Goal: Book appointment/travel/reservation

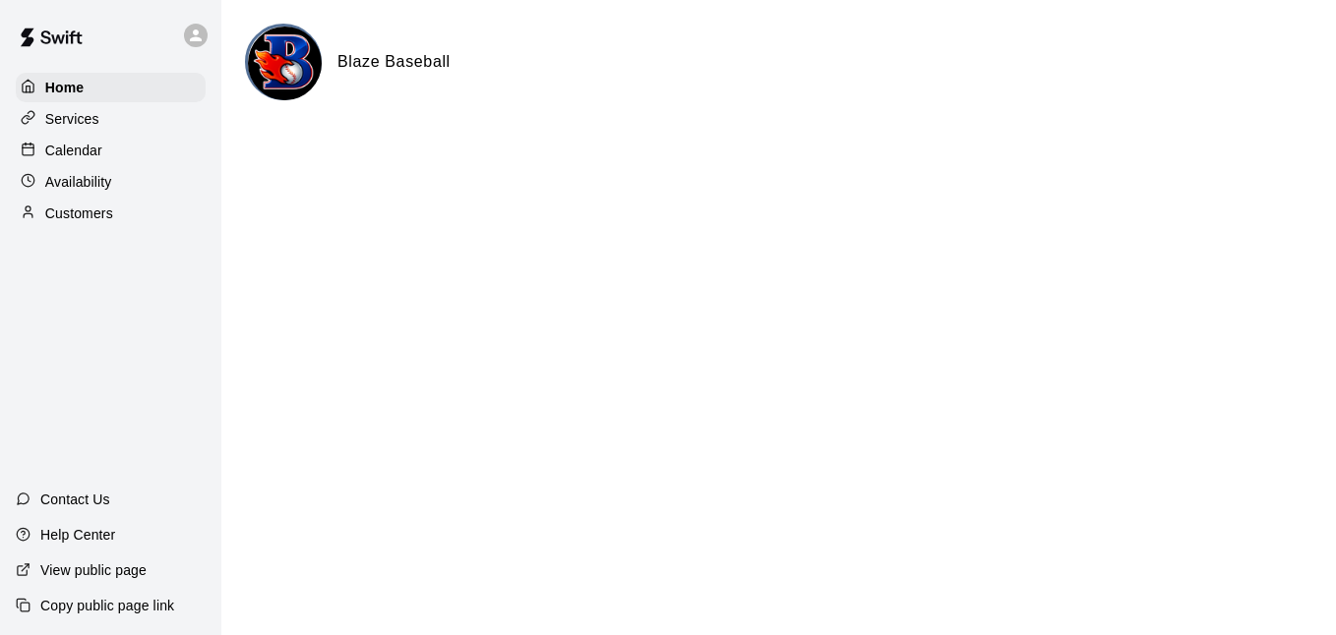
click at [122, 152] on div "Calendar" at bounding box center [111, 151] width 190 height 30
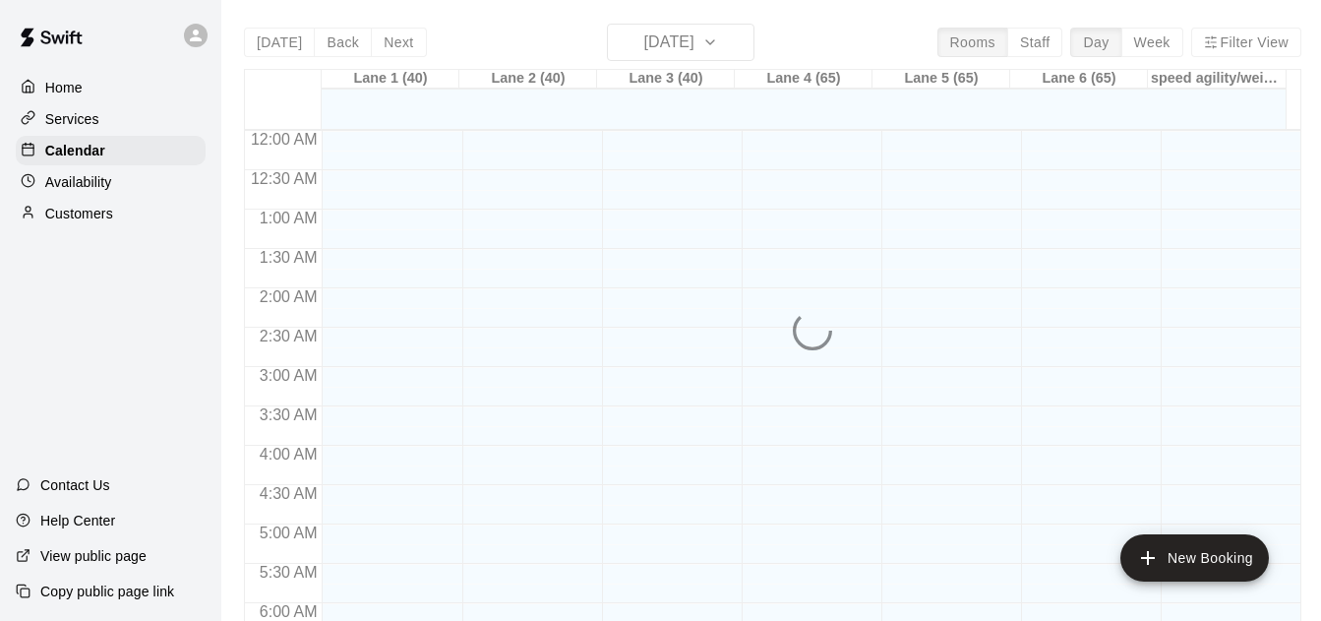
click at [1039, 45] on div "Today Back Next Friday Aug 15 Rooms Staff Day Week Filter View Lane 1 (40) 15 F…" at bounding box center [772, 334] width 1057 height 621
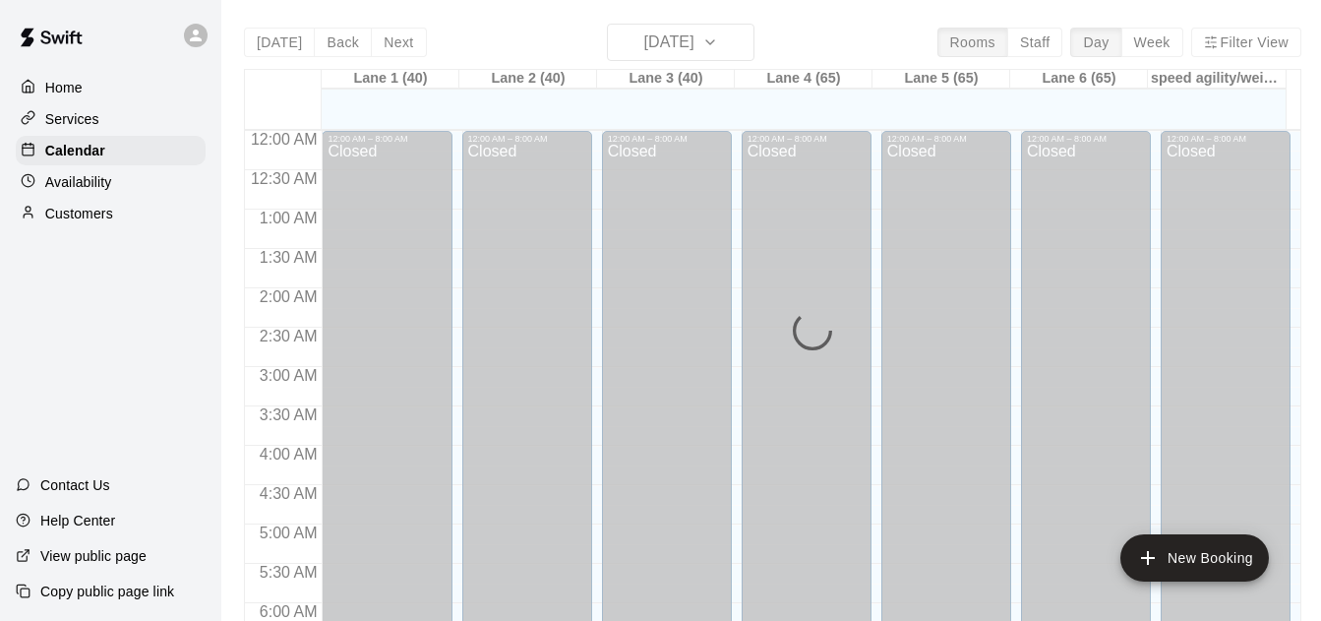
scroll to position [1179, 0]
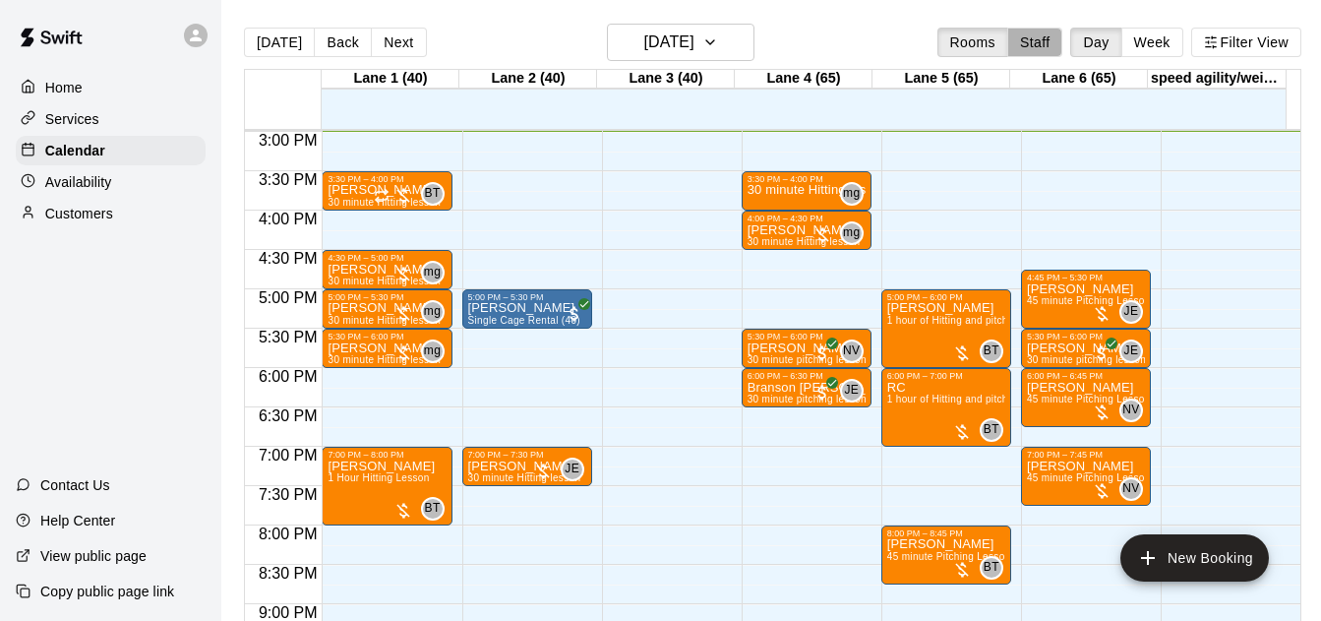
drag, startPoint x: 1035, startPoint y: 36, endPoint x: 1089, endPoint y: 37, distance: 54.1
click at [1035, 37] on button "Staff" at bounding box center [1035, 43] width 56 height 30
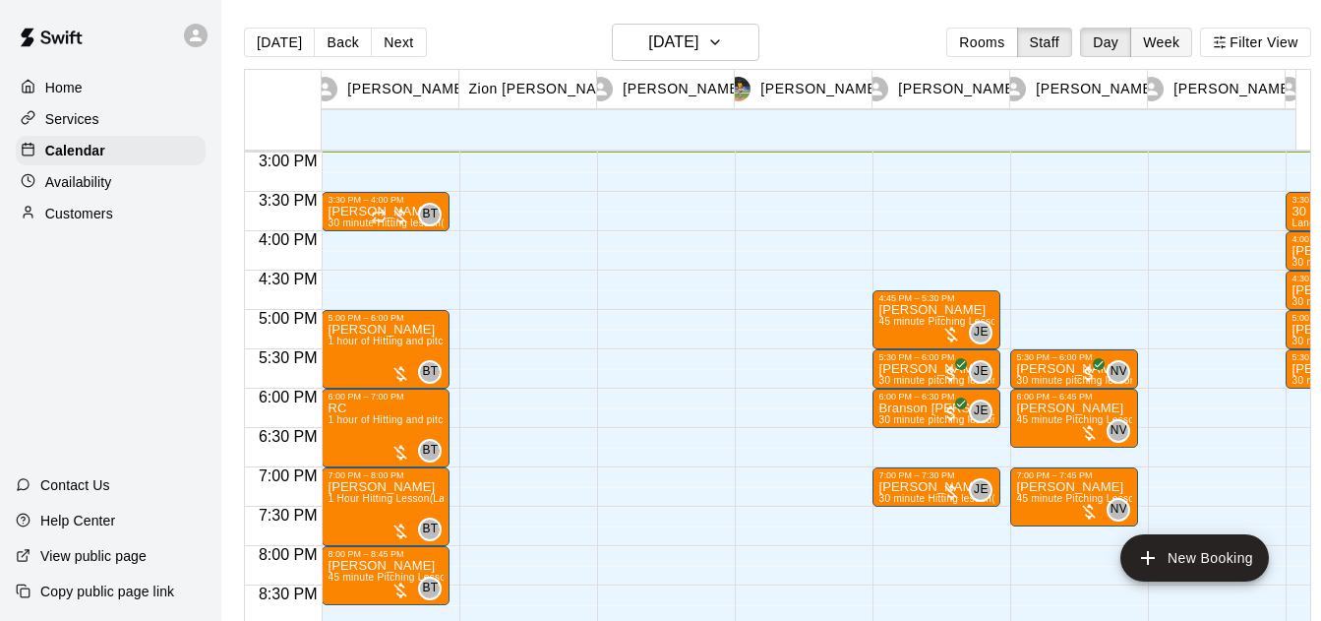
click at [1171, 41] on button "Week" at bounding box center [1161, 43] width 62 height 30
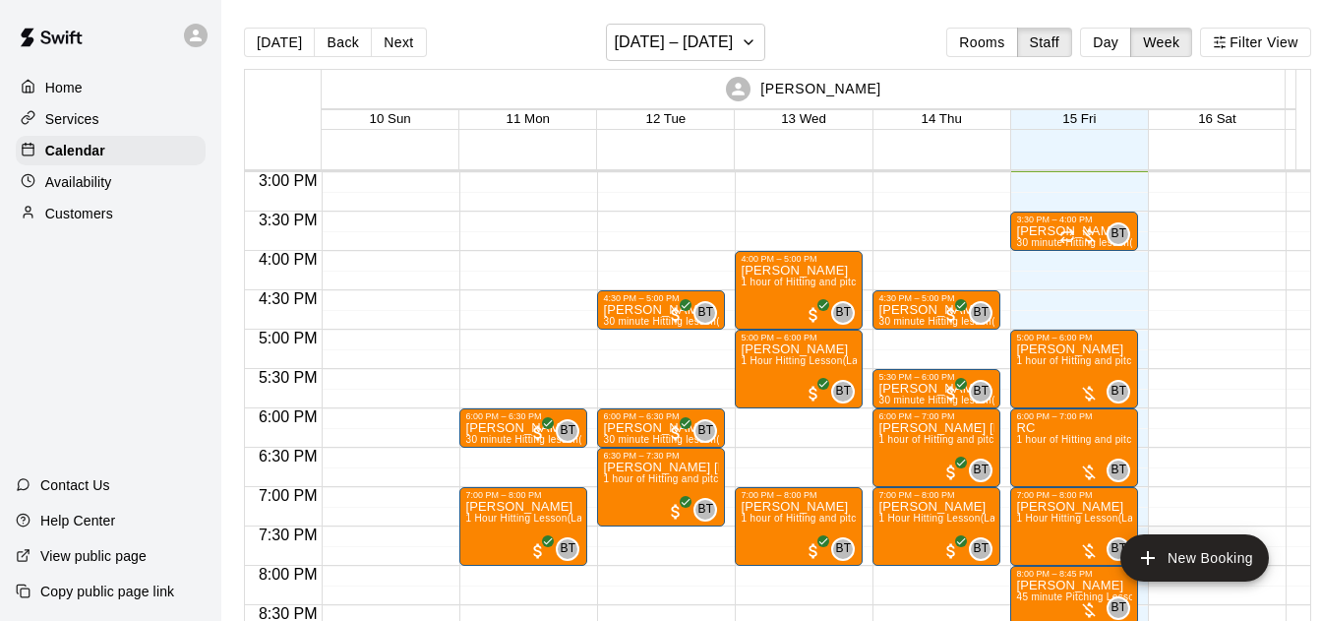
drag, startPoint x: 356, startPoint y: 43, endPoint x: 905, endPoint y: 336, distance: 622.3
click at [355, 43] on button "Back" at bounding box center [343, 43] width 58 height 30
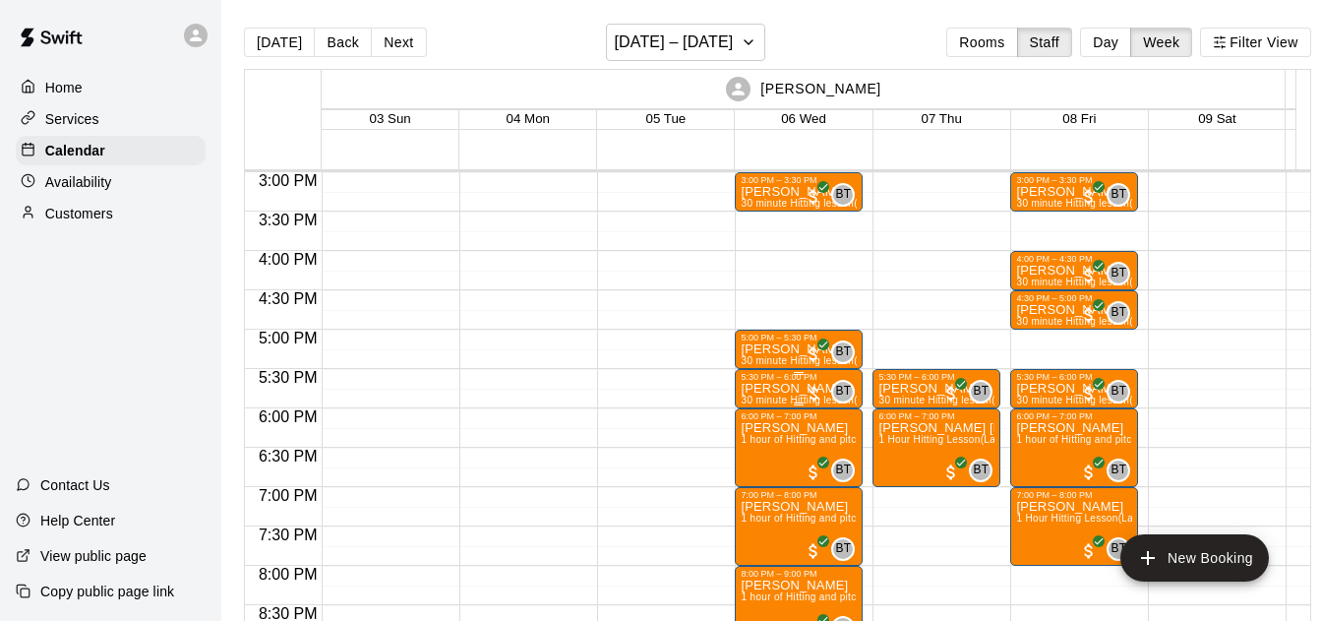
click at [809, 391] on div at bounding box center [814, 394] width 20 height 20
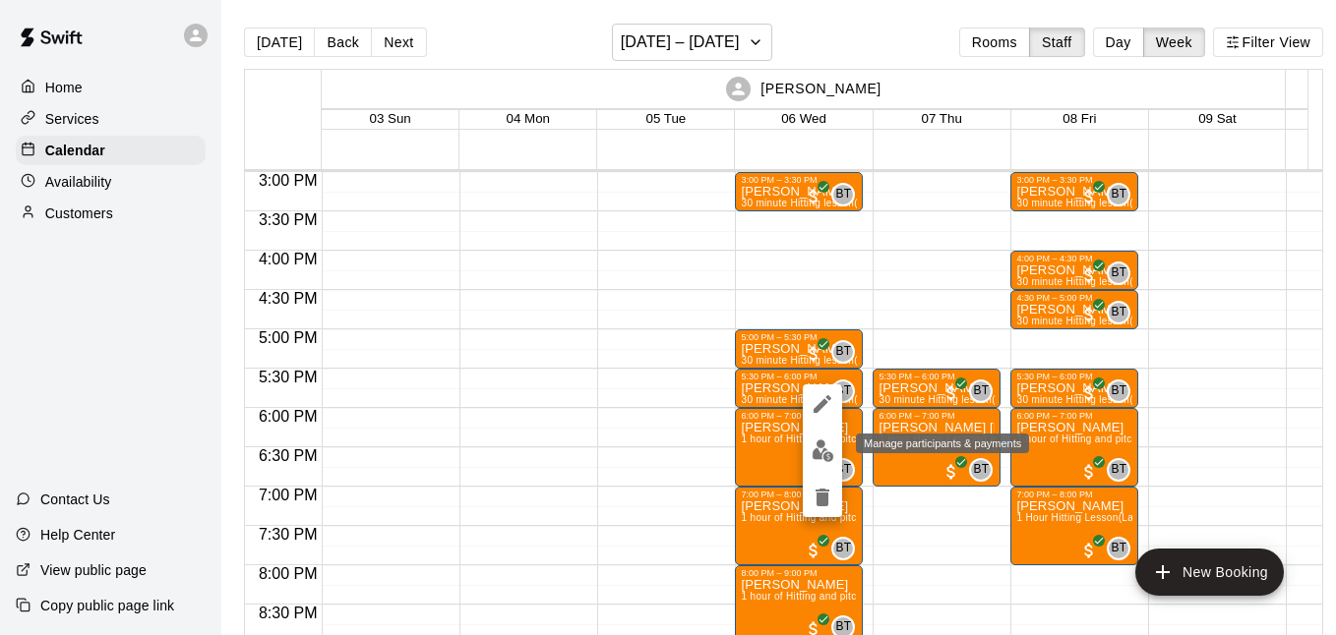
click at [816, 444] on img "edit" at bounding box center [823, 451] width 23 height 23
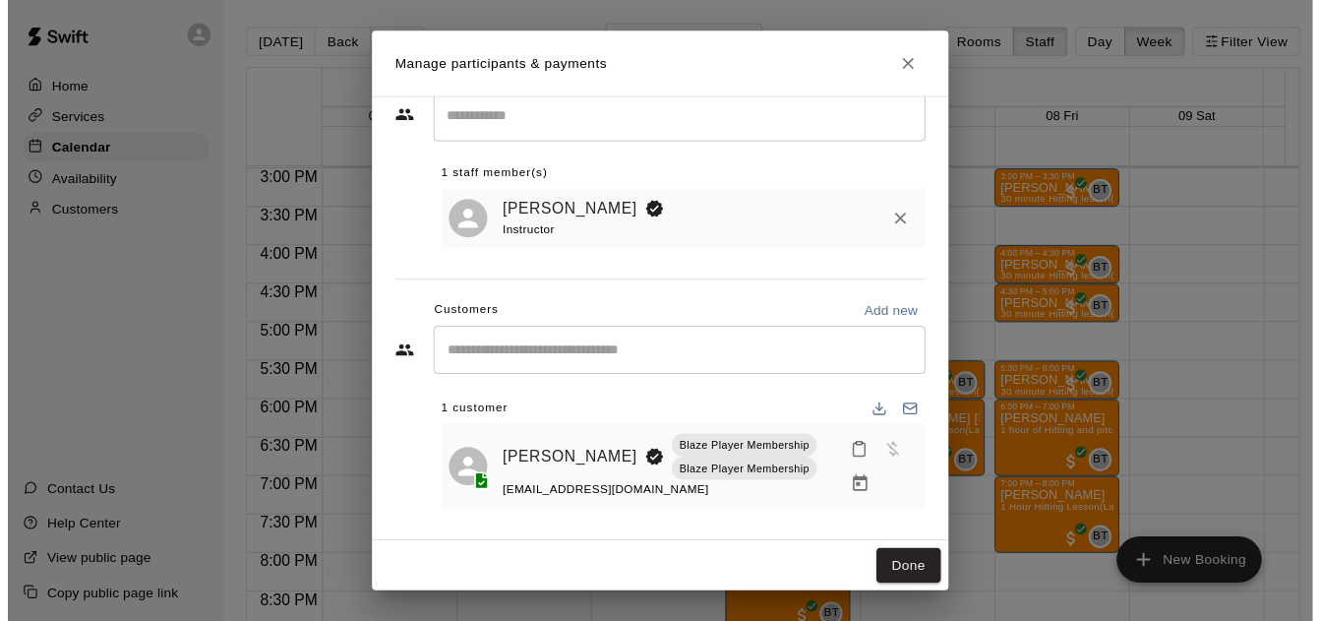
scroll to position [60, 0]
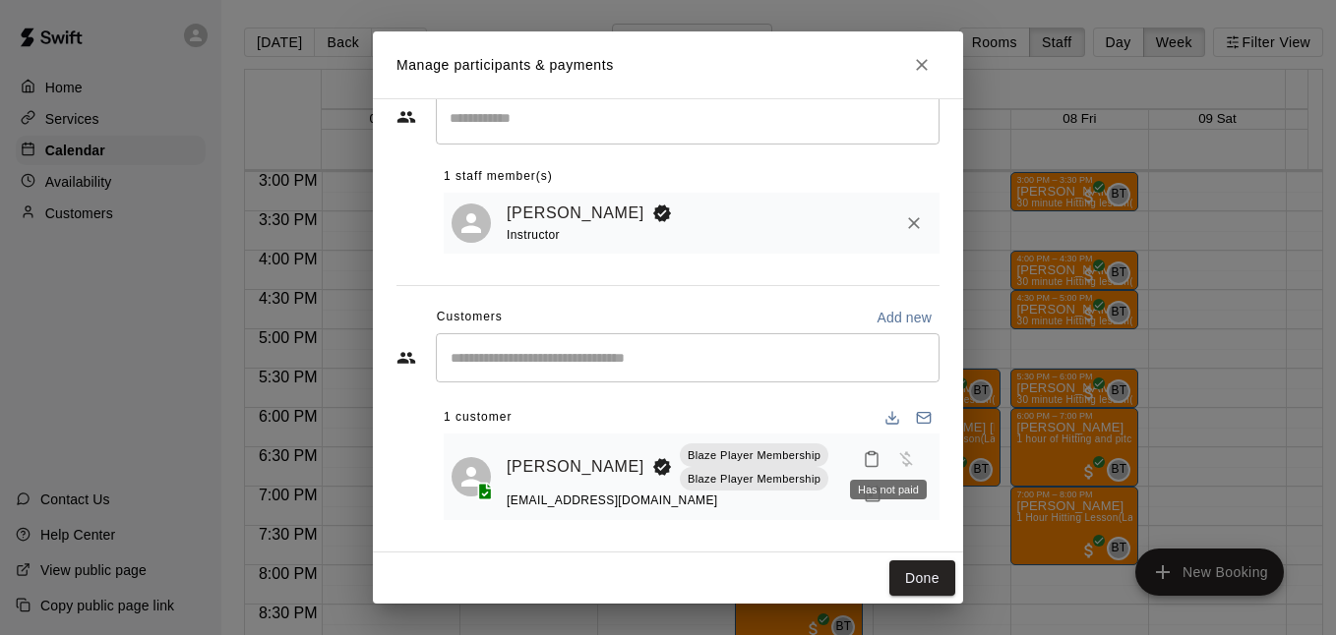
click at [851, 499] on div "Has not paid" at bounding box center [888, 490] width 77 height 20
click at [863, 497] on icon "Manage bookings & payment" at bounding box center [873, 495] width 20 height 20
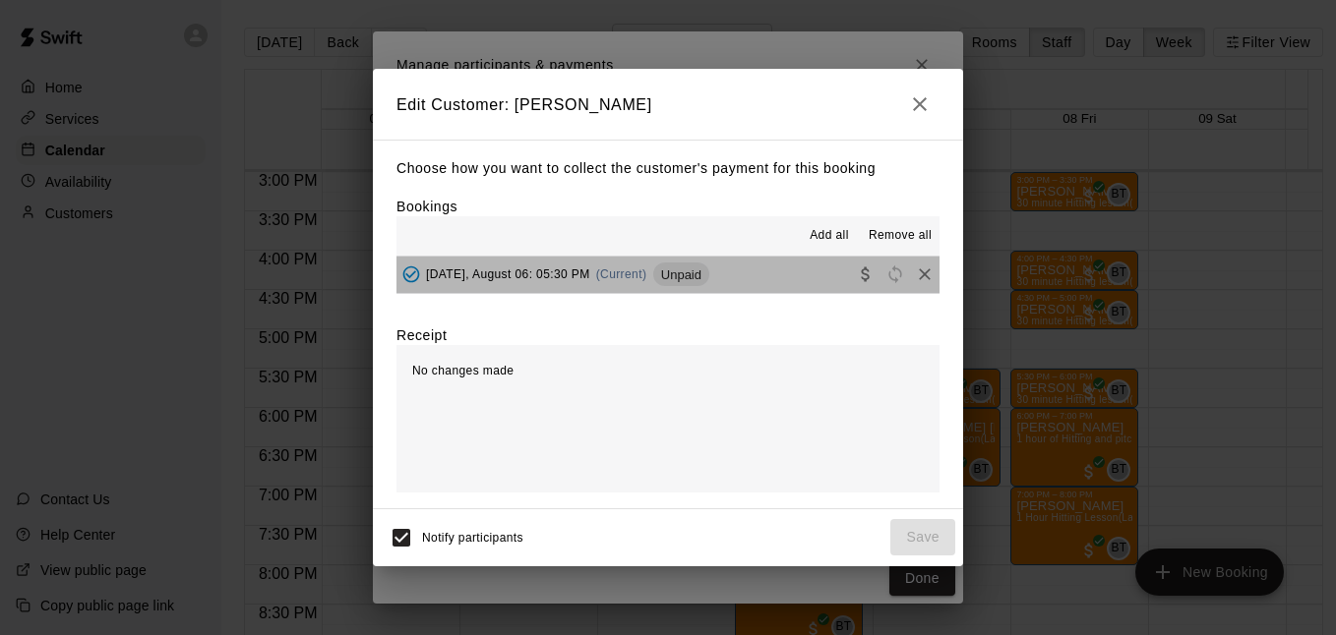
click at [808, 282] on button "Wednesday, August 06: 05:30 PM (Current) Unpaid" at bounding box center [667, 275] width 543 height 36
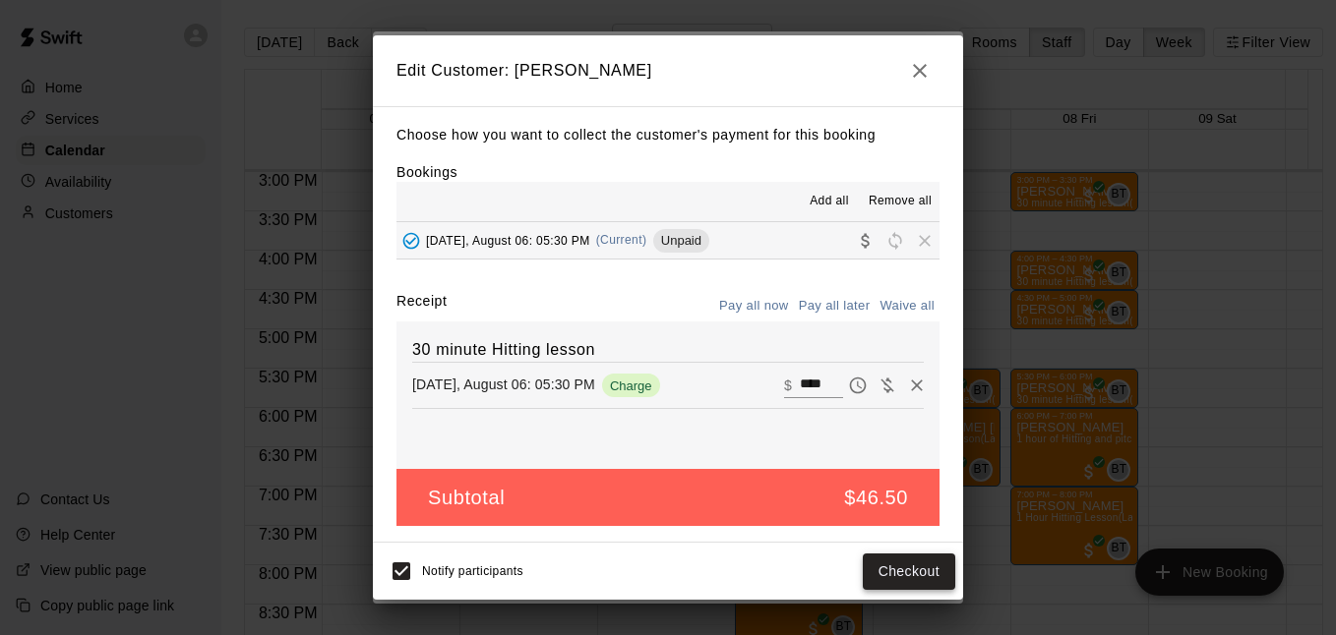
click at [872, 561] on button "Checkout" at bounding box center [909, 572] width 92 height 36
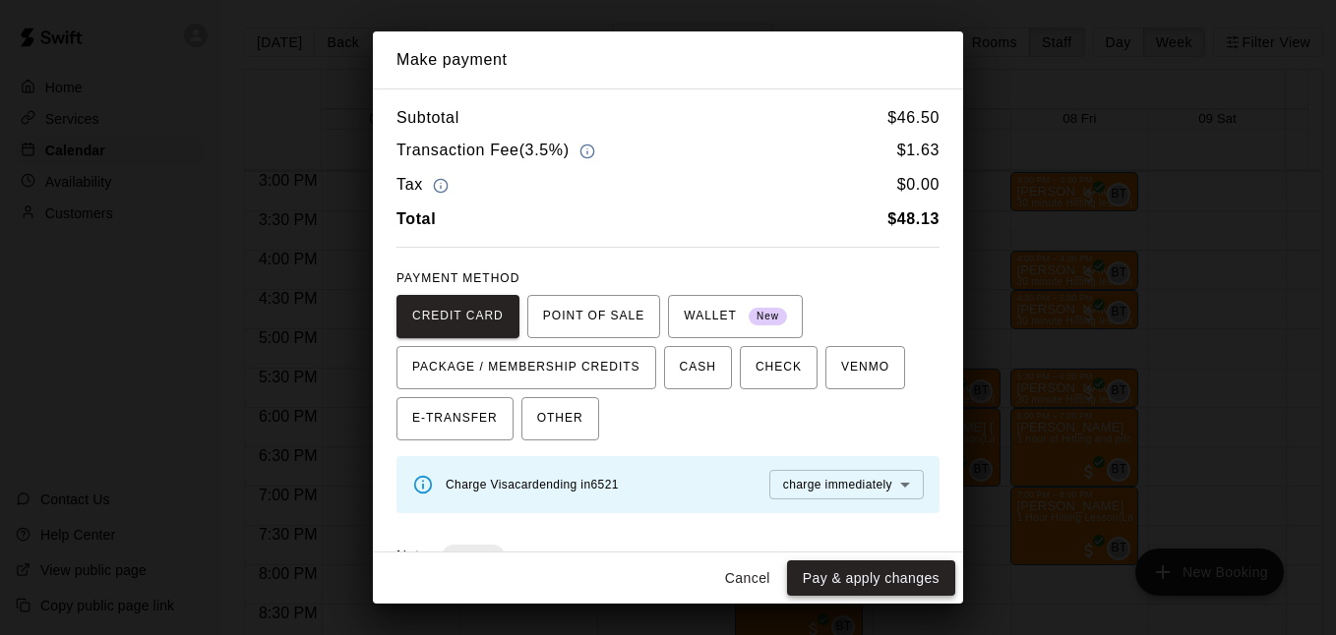
click at [840, 578] on button "Pay & apply changes" at bounding box center [871, 579] width 168 height 36
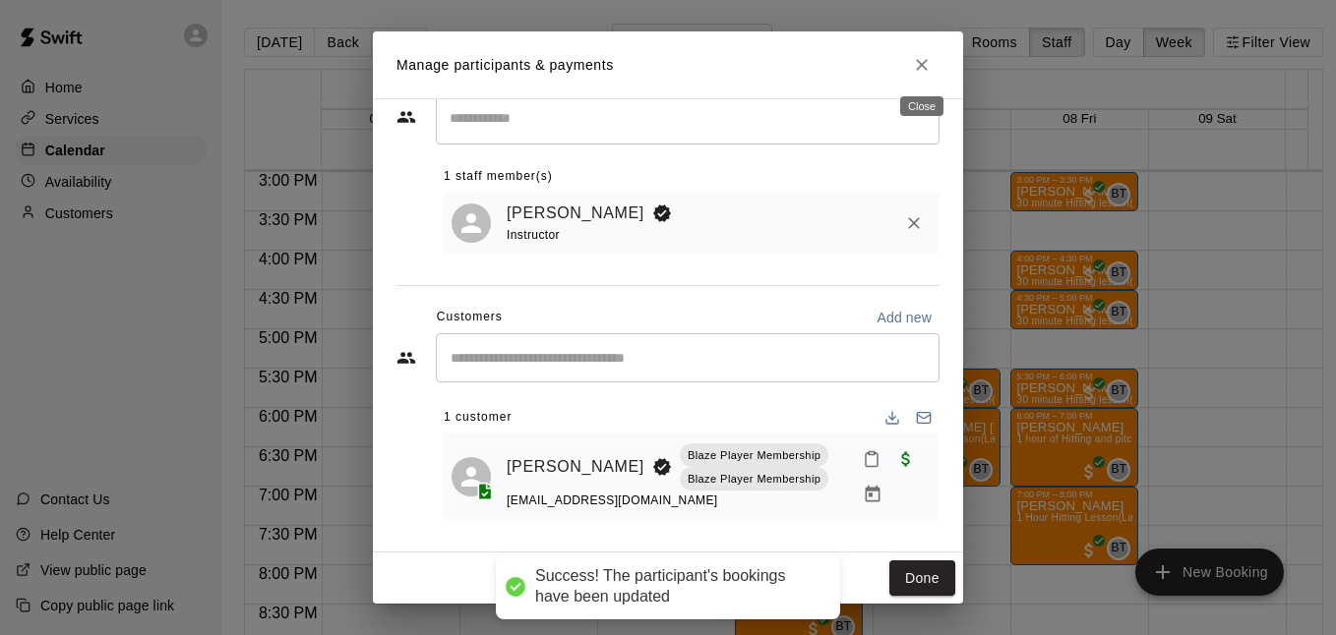
click at [929, 70] on icon "Close" at bounding box center [922, 65] width 20 height 20
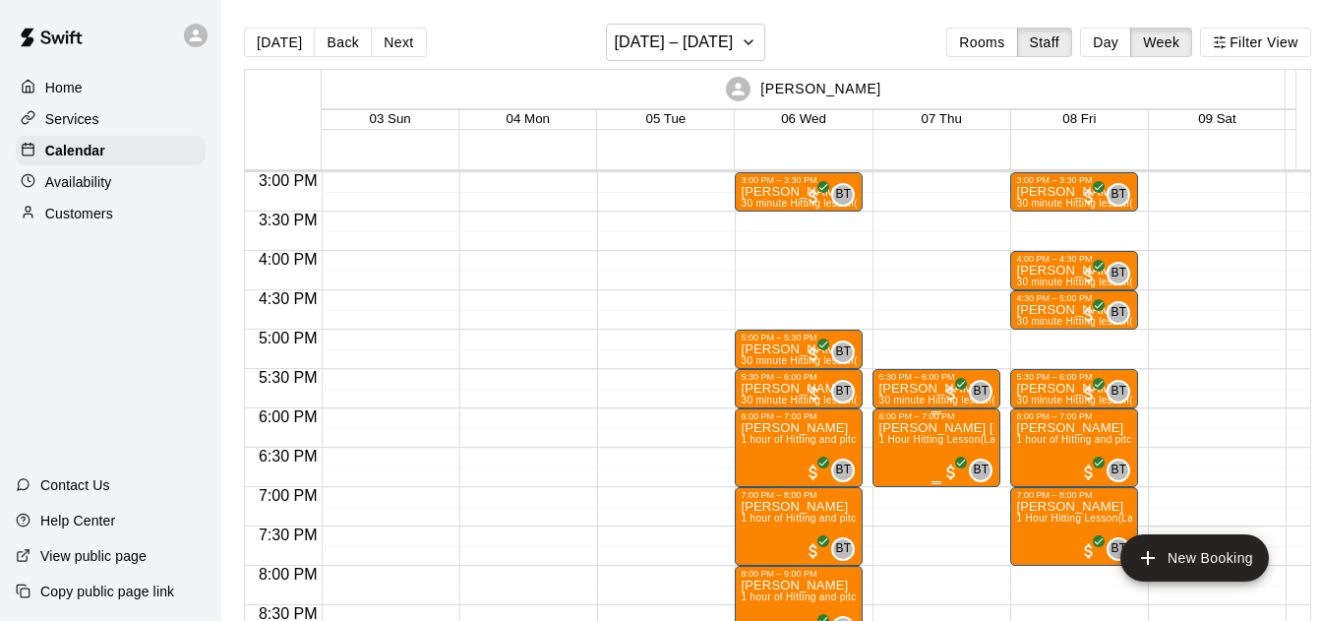
scroll to position [1321, 0]
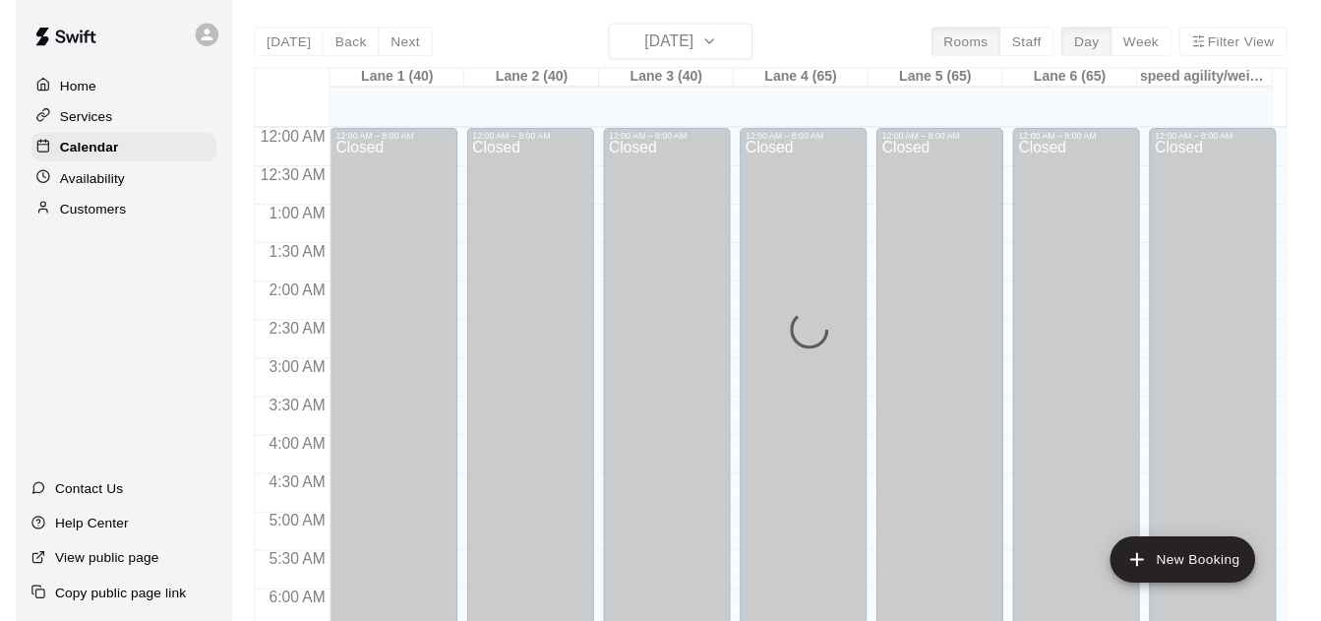
scroll to position [1180, 0]
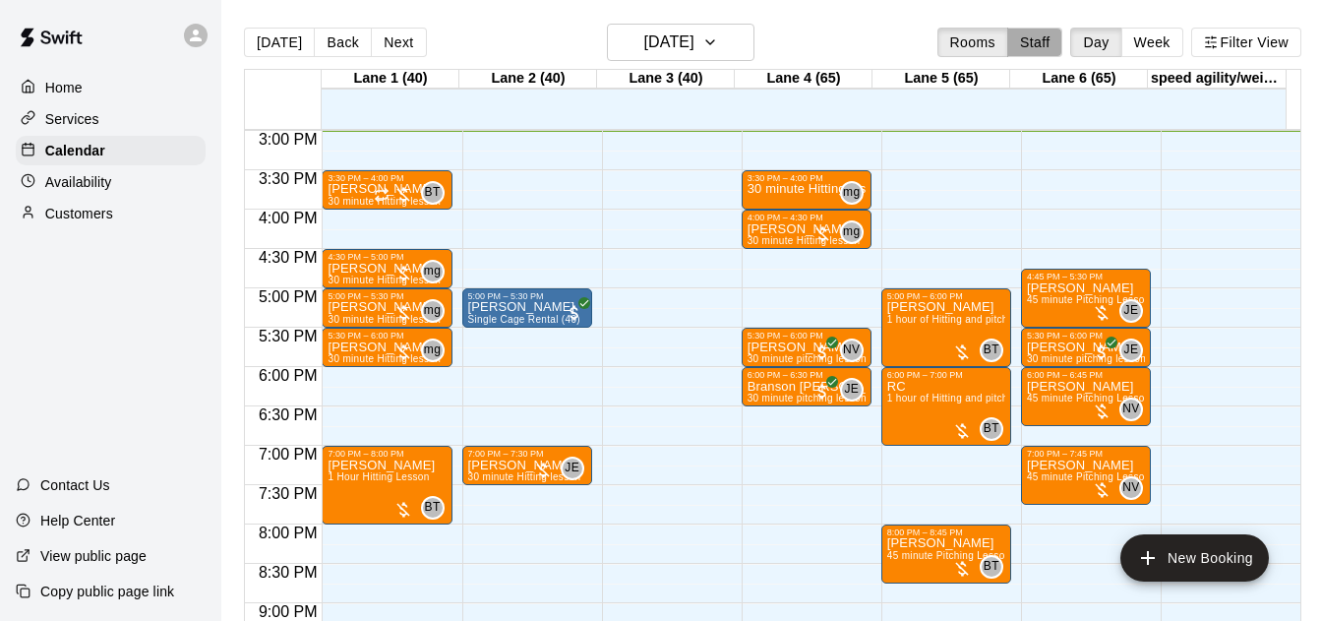
click at [1043, 44] on button "Staff" at bounding box center [1035, 43] width 56 height 30
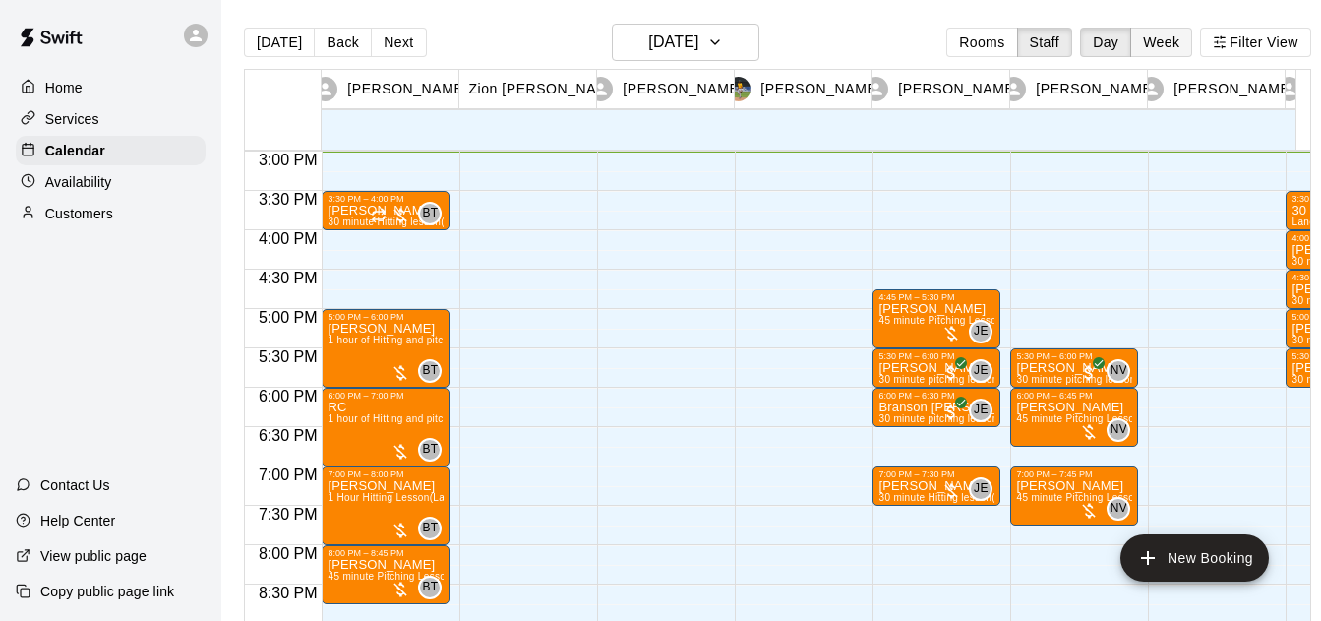
click at [1174, 41] on button "Week" at bounding box center [1161, 43] width 62 height 30
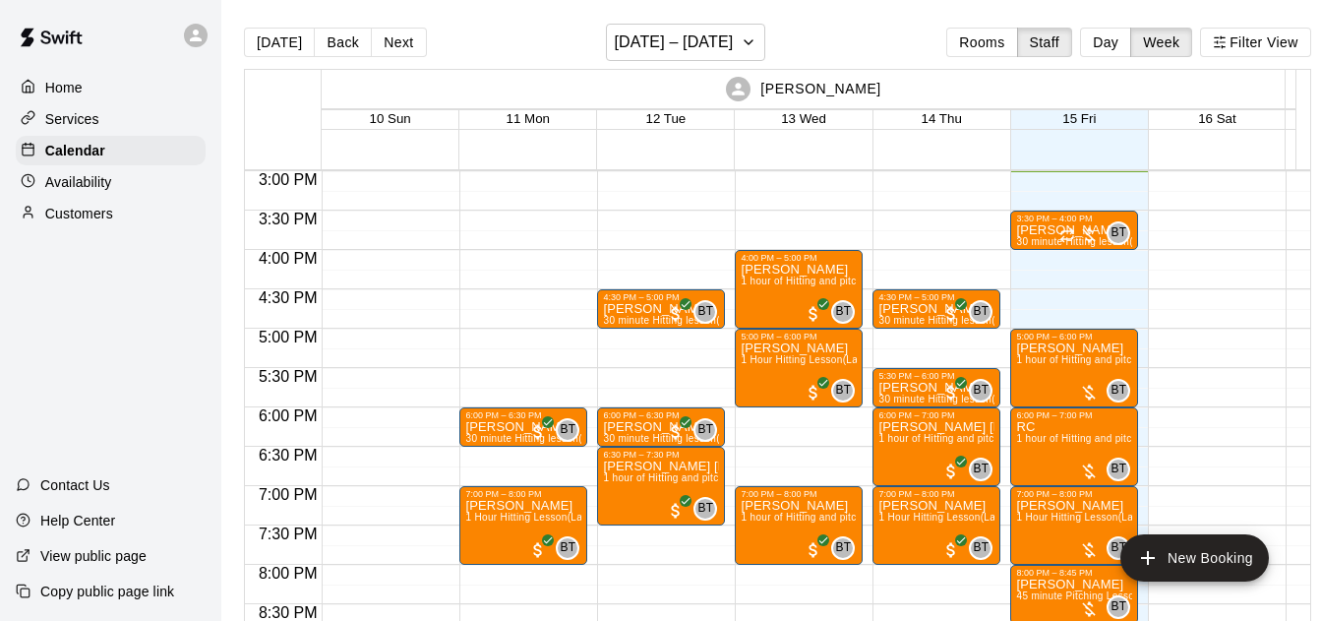
click at [328, 31] on button "Back" at bounding box center [343, 43] width 58 height 30
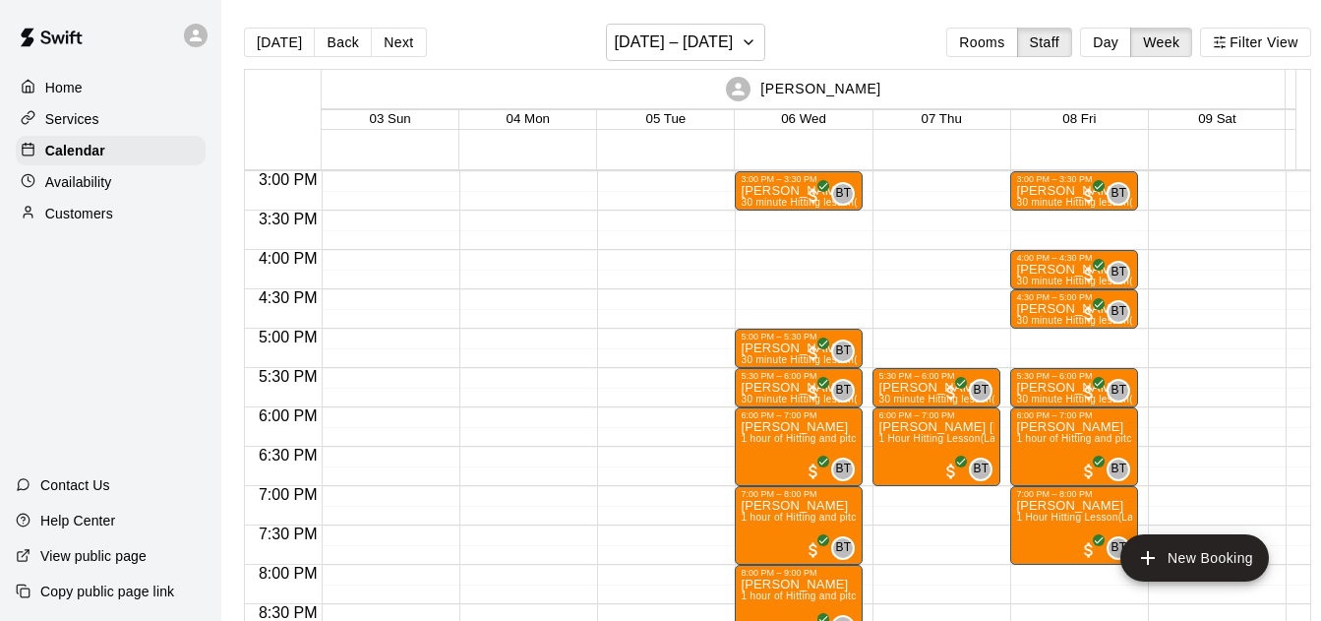
drag, startPoint x: 251, startPoint y: 41, endPoint x: 240, endPoint y: 48, distance: 12.8
click at [240, 48] on div "[DATE] Back Next [DATE] – [DATE] Rooms Staff Day Week Filter View [PERSON_NAME]…" at bounding box center [777, 334] width 1097 height 621
drag, startPoint x: 273, startPoint y: 37, endPoint x: 508, endPoint y: 6, distance: 236.2
click at [273, 40] on button "[DATE]" at bounding box center [279, 43] width 71 height 30
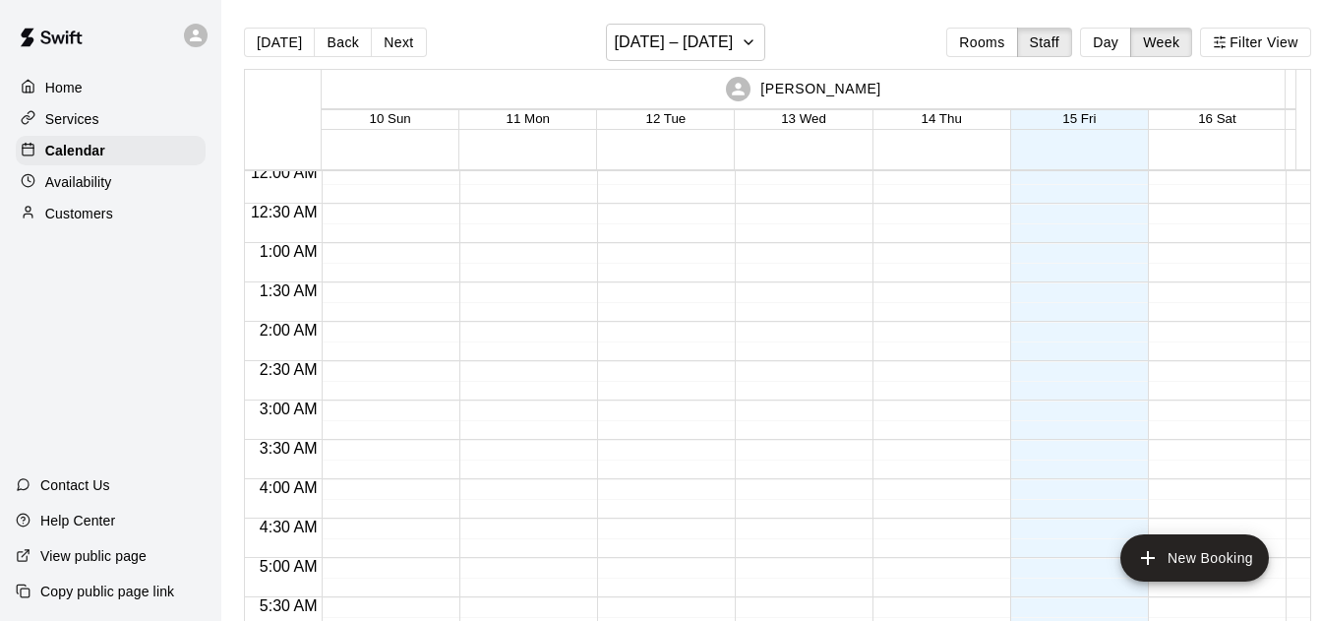
scroll to position [0, 0]
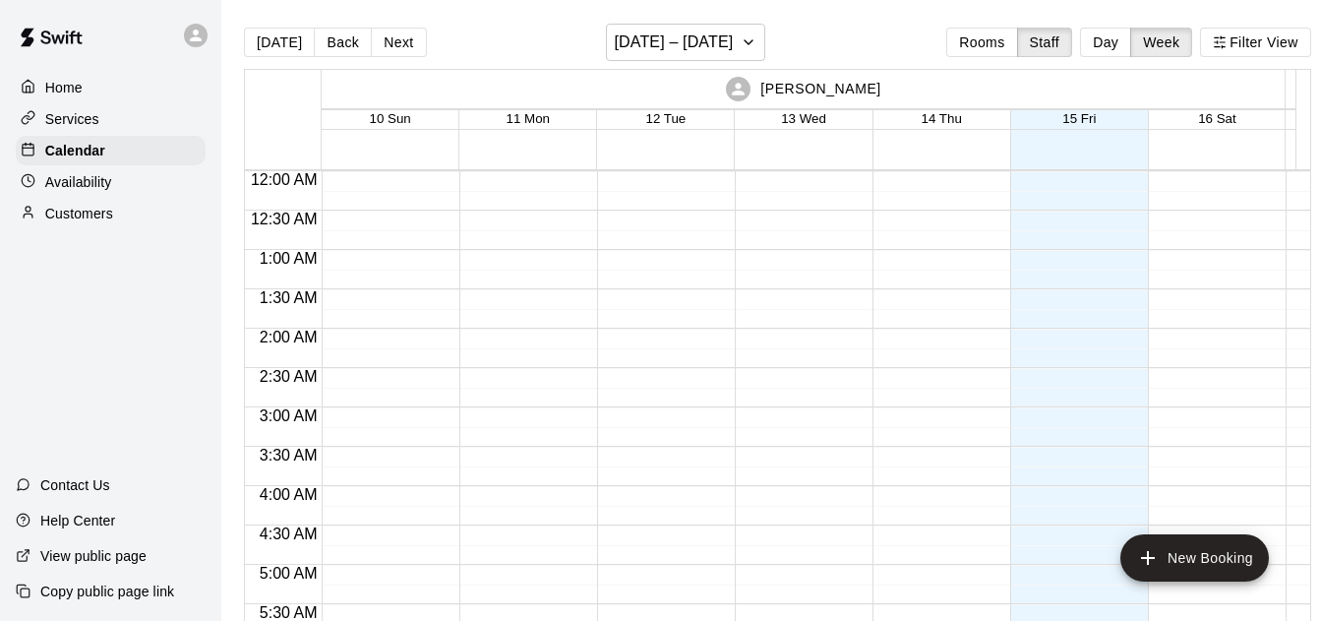
click at [1115, 50] on button "Day" at bounding box center [1105, 43] width 51 height 30
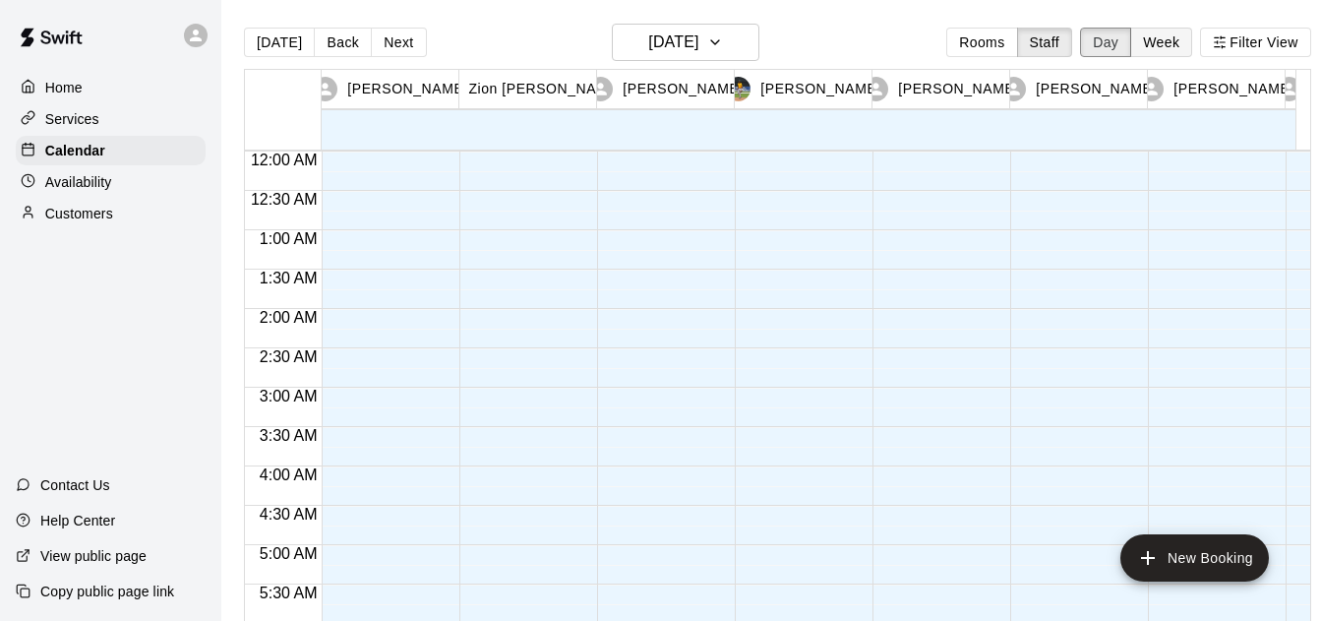
scroll to position [1187, 0]
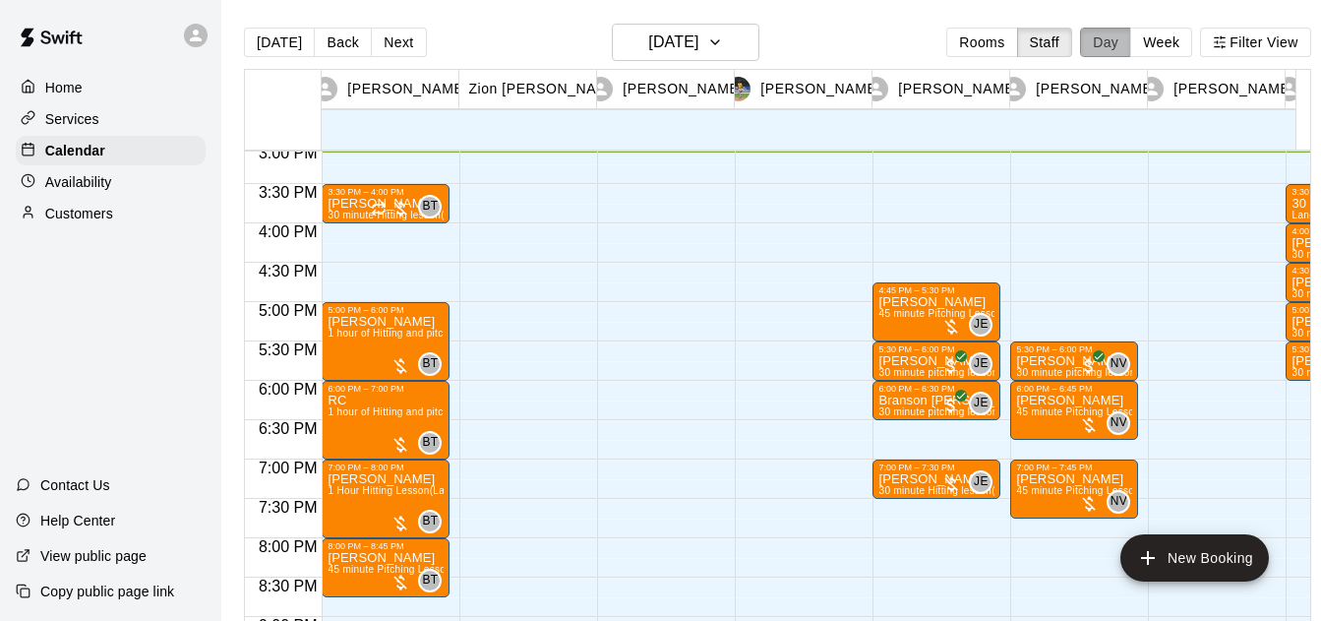
click at [1123, 33] on button "Day" at bounding box center [1105, 43] width 51 height 30
click at [1163, 39] on button "Week" at bounding box center [1161, 43] width 62 height 30
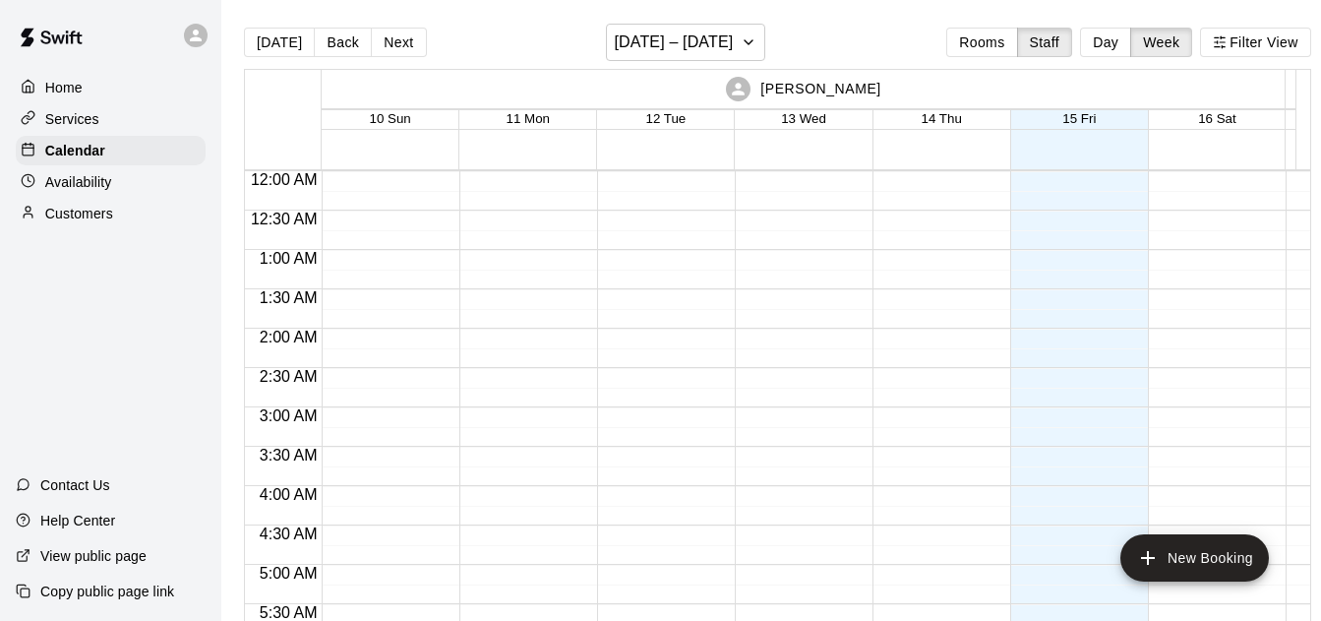
click at [381, 41] on button "Next" at bounding box center [398, 43] width 55 height 30
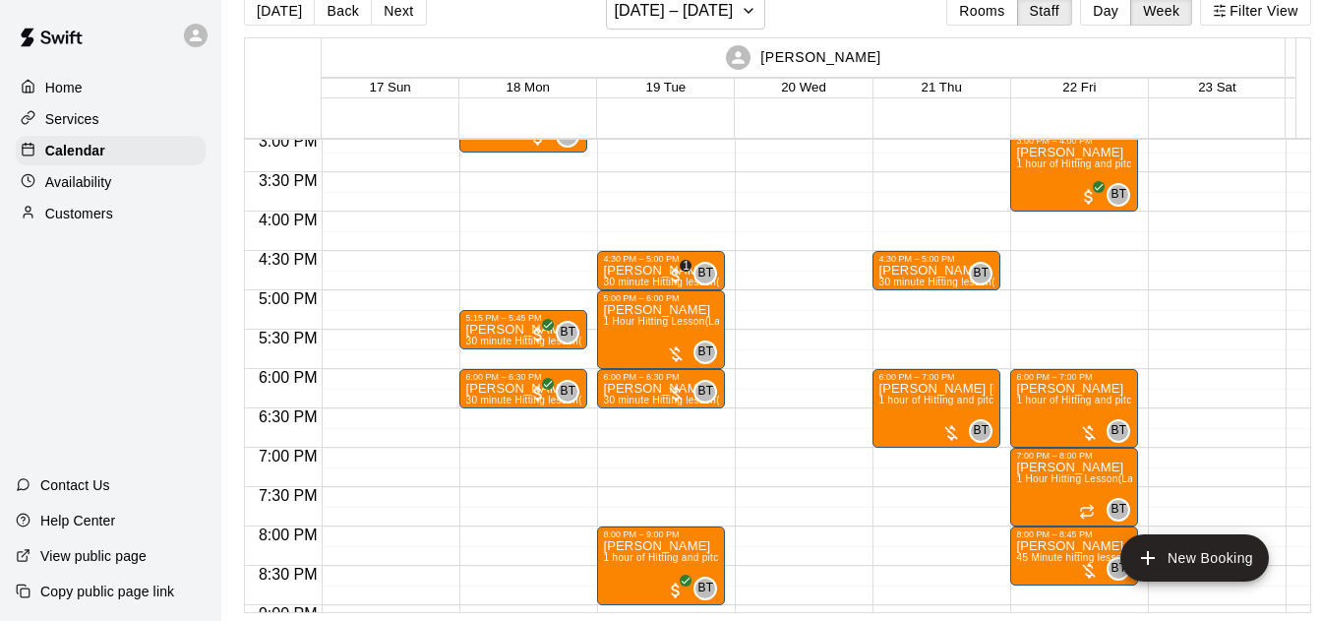
scroll to position [46, 0]
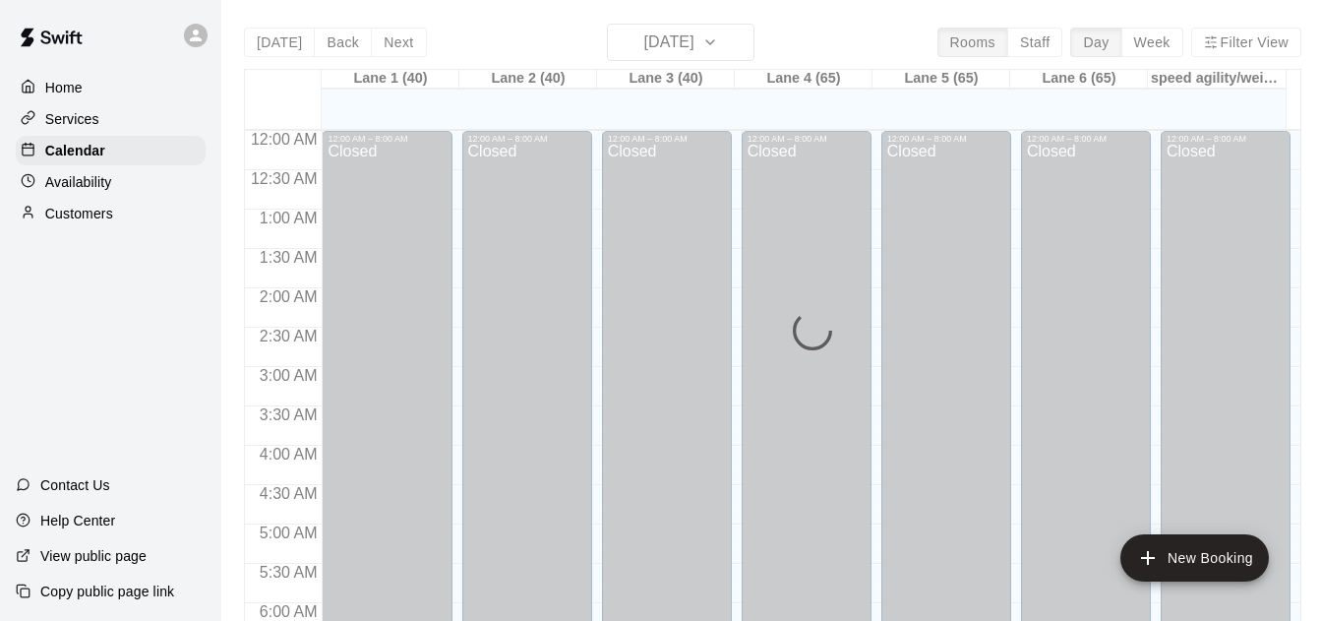
scroll to position [1188, 0]
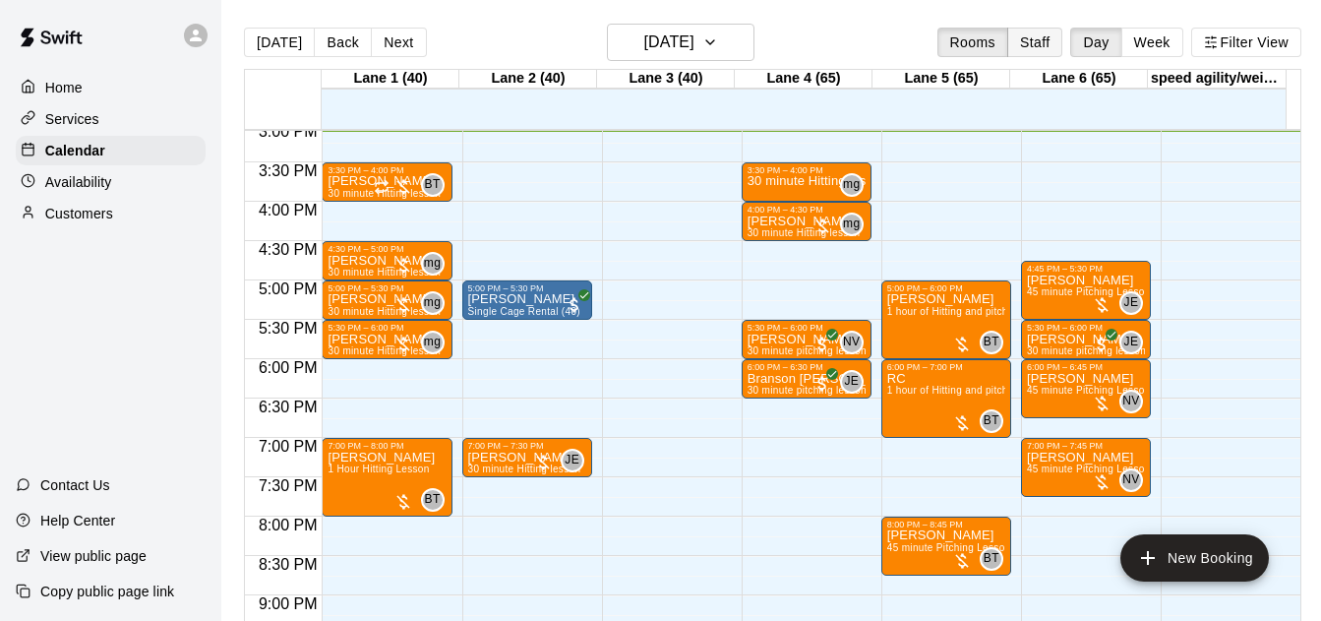
click at [1034, 45] on button "Staff" at bounding box center [1035, 43] width 56 height 30
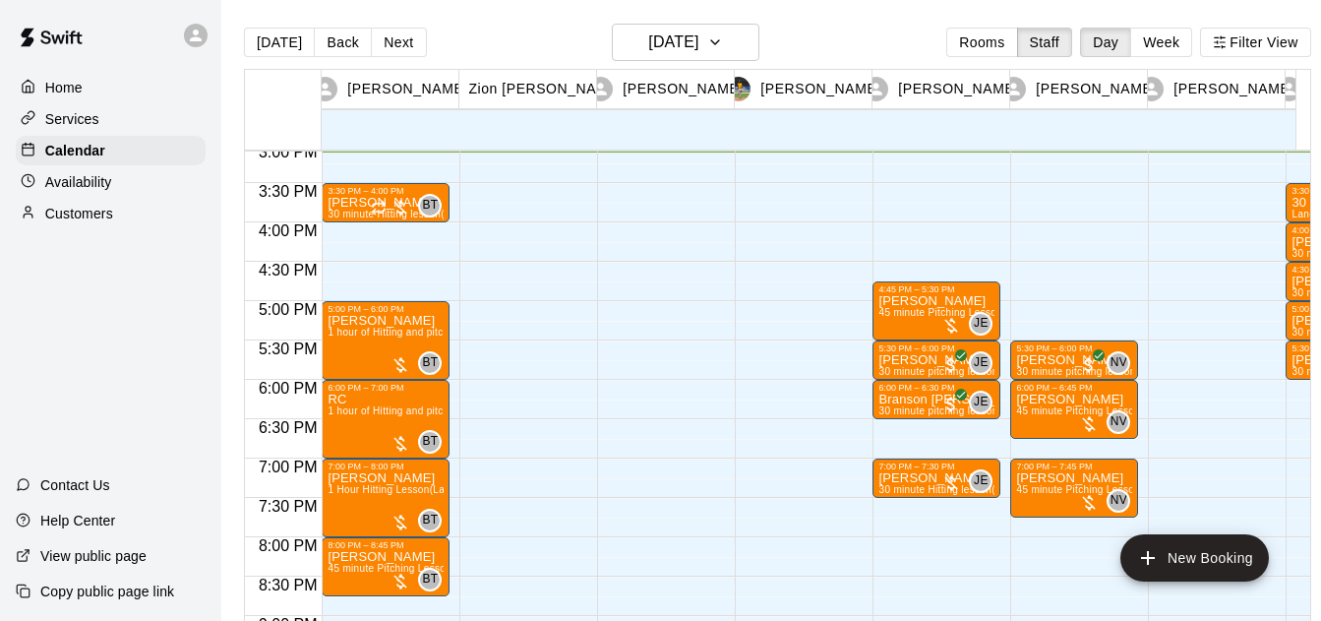
click at [1171, 43] on button "Week" at bounding box center [1161, 43] width 62 height 30
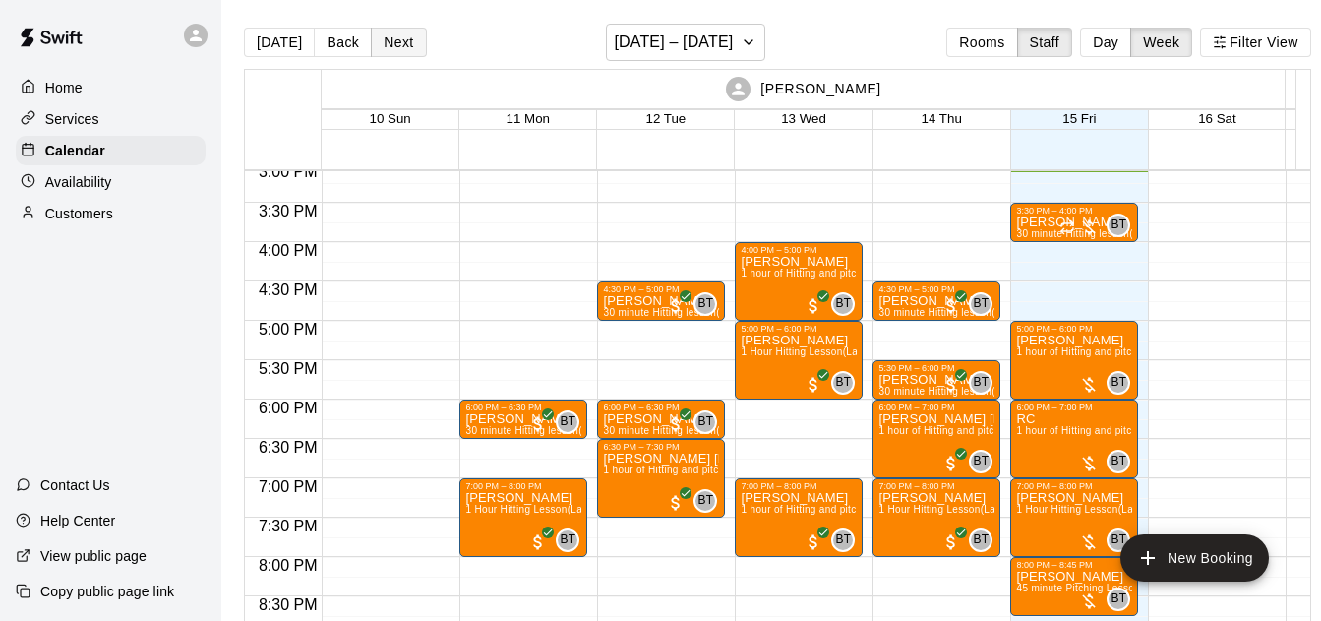
click at [374, 39] on button "Next" at bounding box center [398, 43] width 55 height 30
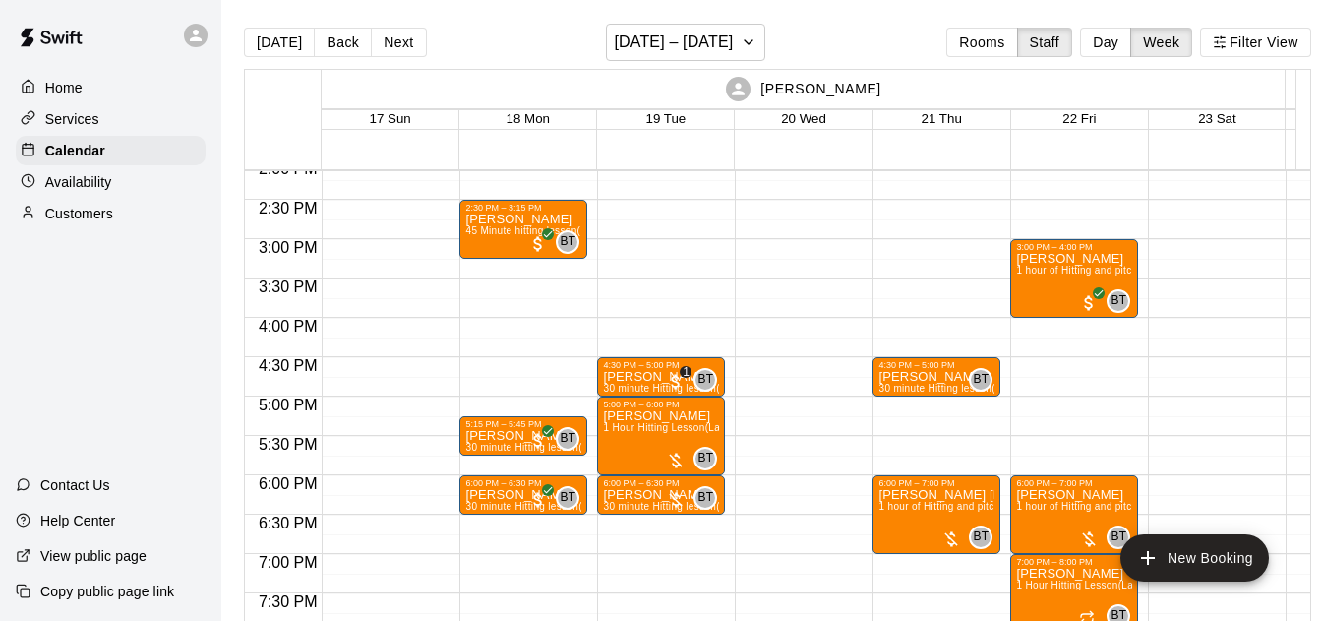
scroll to position [1117, 0]
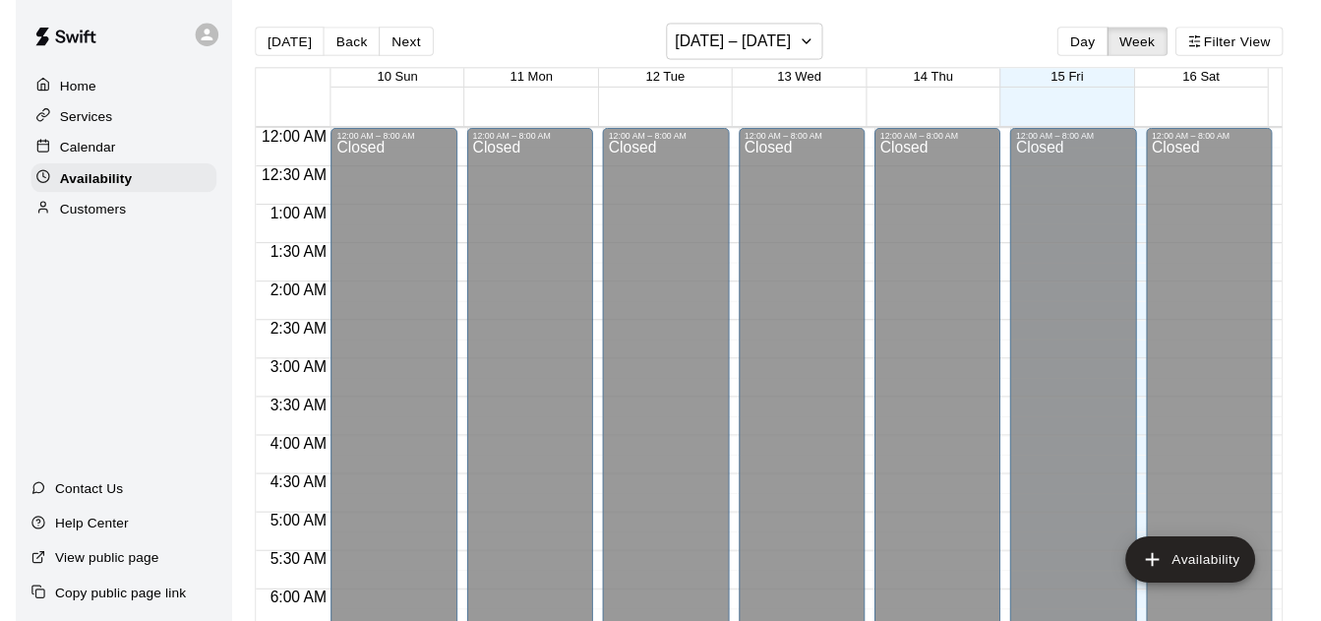
scroll to position [1188, 0]
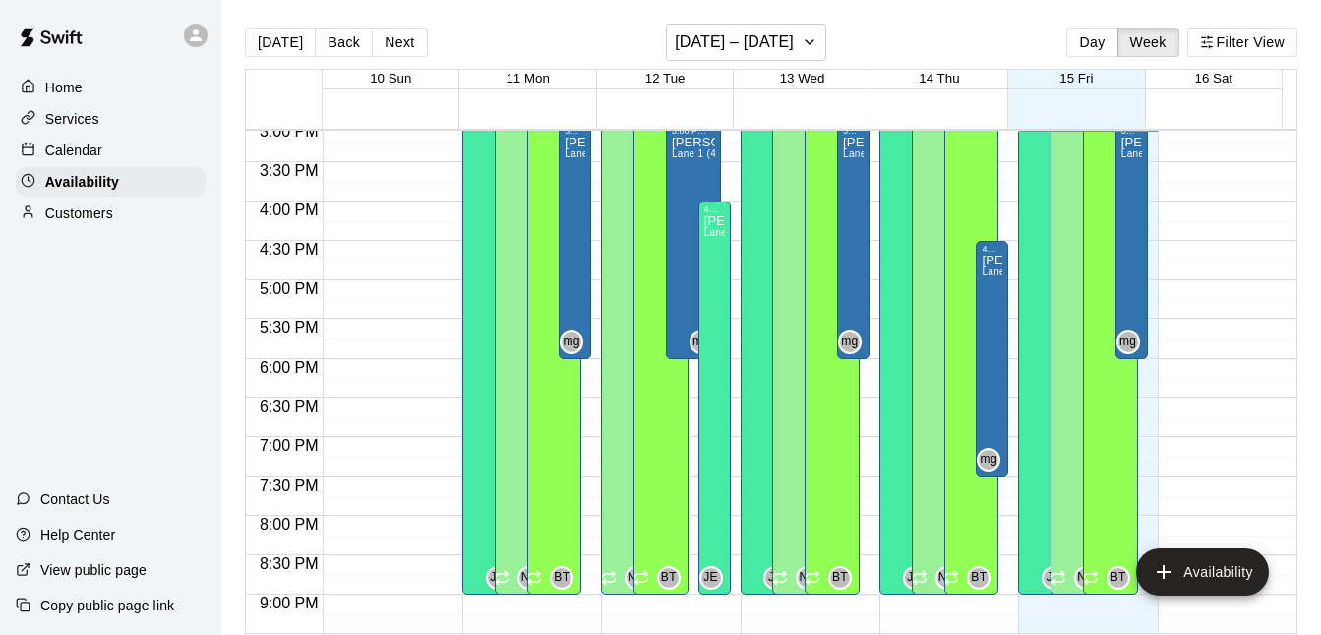
click at [133, 158] on div "Calendar" at bounding box center [111, 151] width 190 height 30
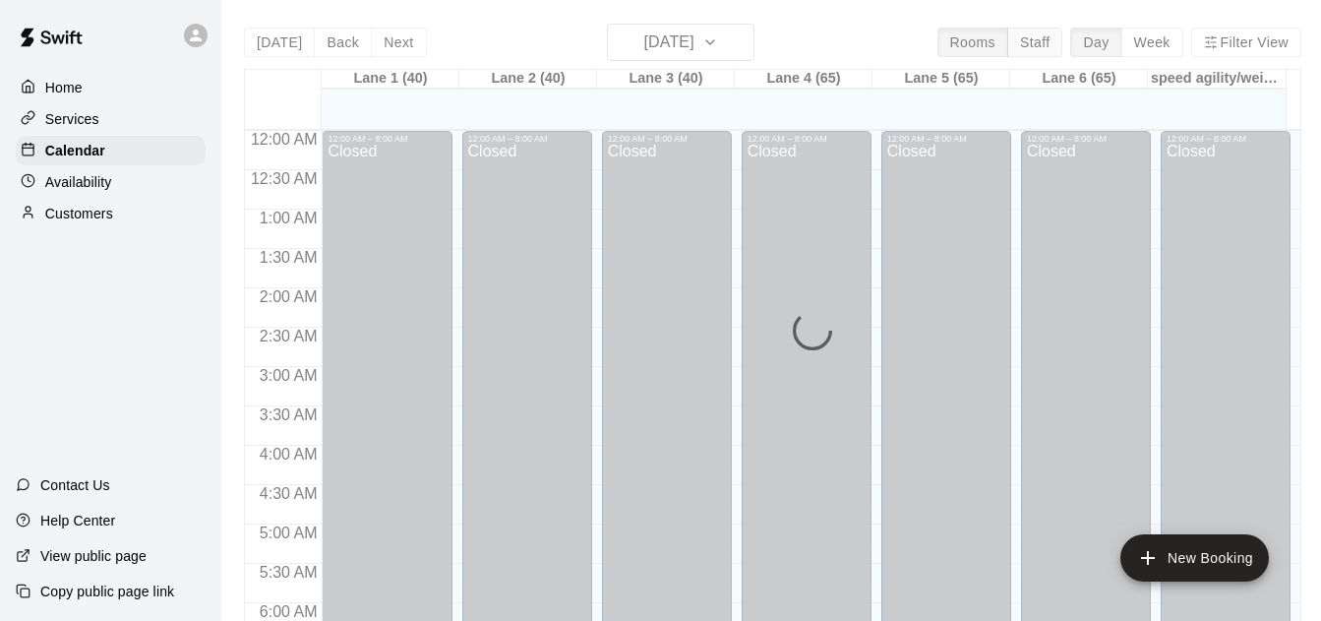
scroll to position [1188, 0]
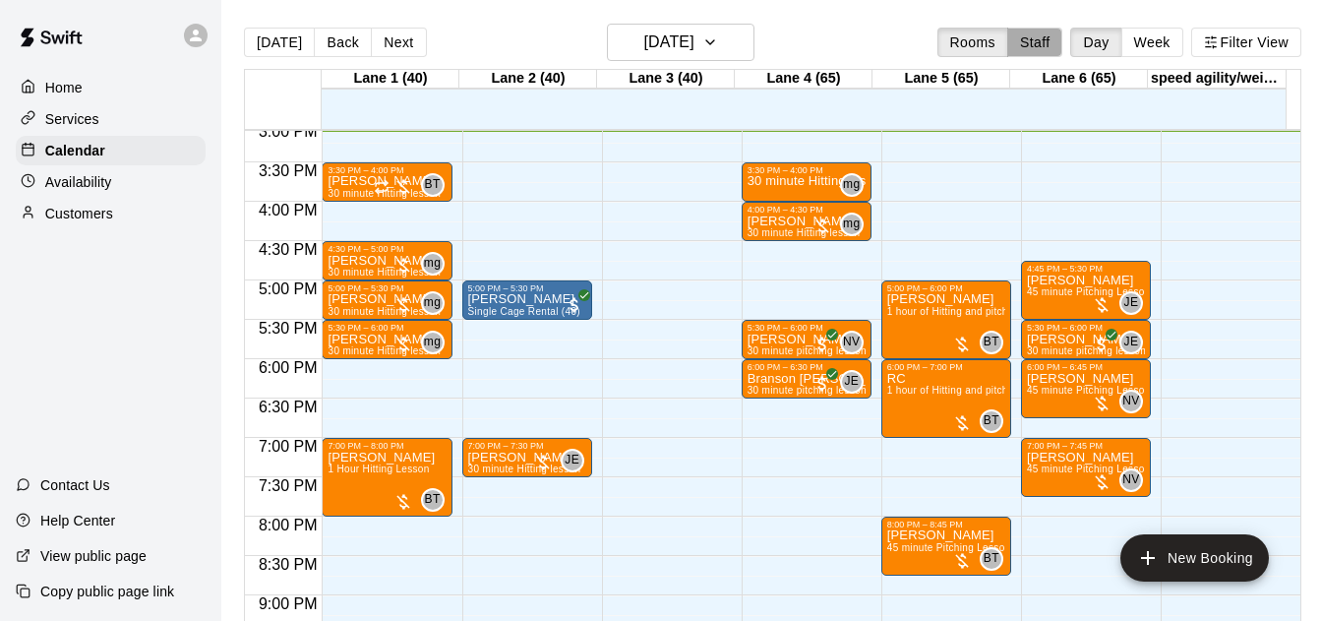
click at [1042, 38] on button "Staff" at bounding box center [1035, 43] width 56 height 30
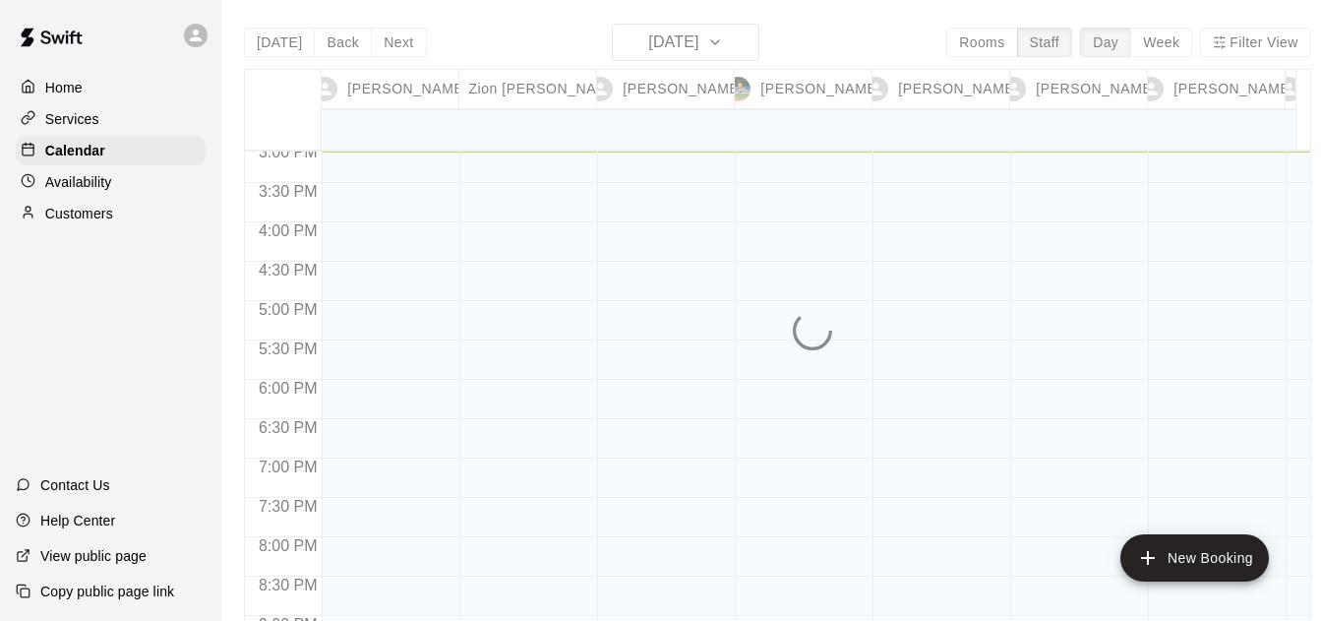
click at [1180, 45] on button "Week" at bounding box center [1161, 43] width 62 height 30
click at [1174, 45] on div "Today Back Next Friday Aug 15 Rooms Staff Day Week Filter View Brandon Taylor 1…" at bounding box center [777, 334] width 1067 height 621
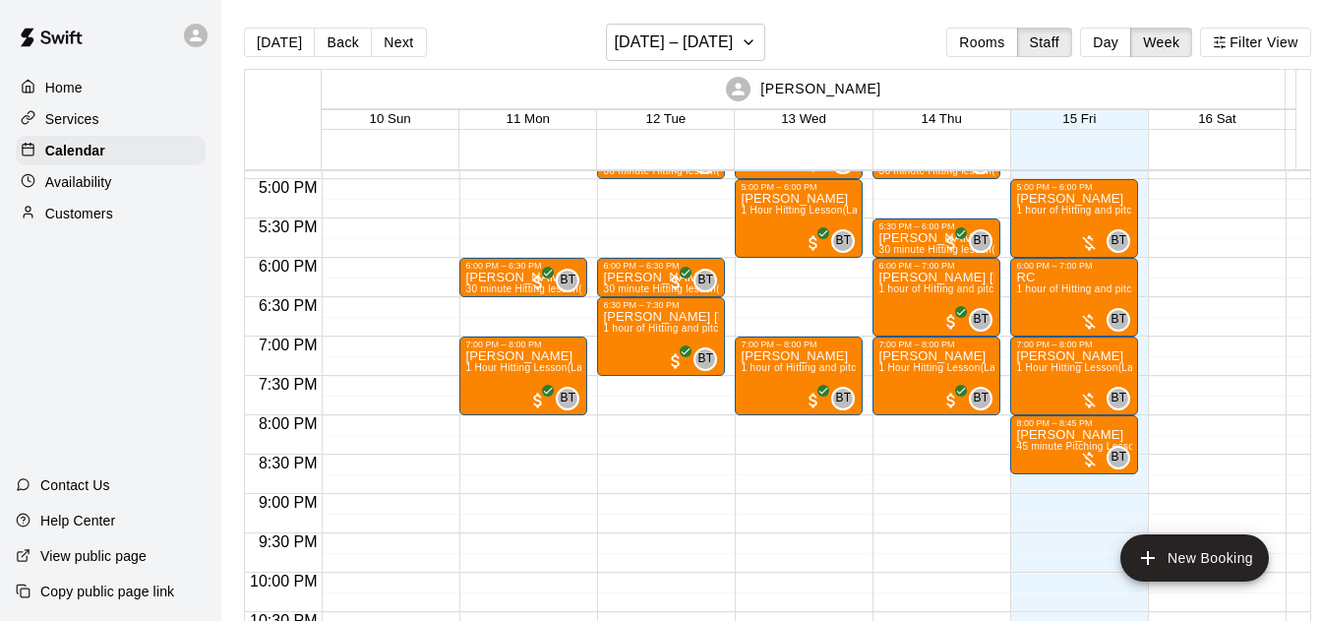
scroll to position [1259, 0]
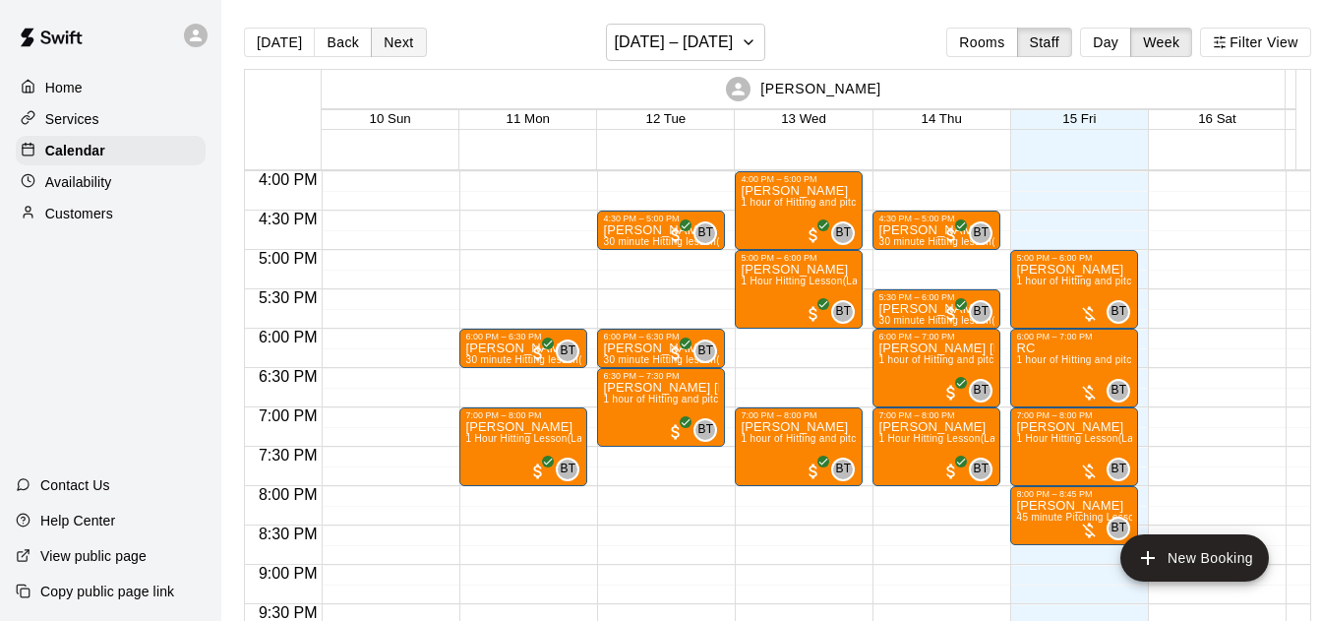
click at [412, 41] on button "Next" at bounding box center [398, 43] width 55 height 30
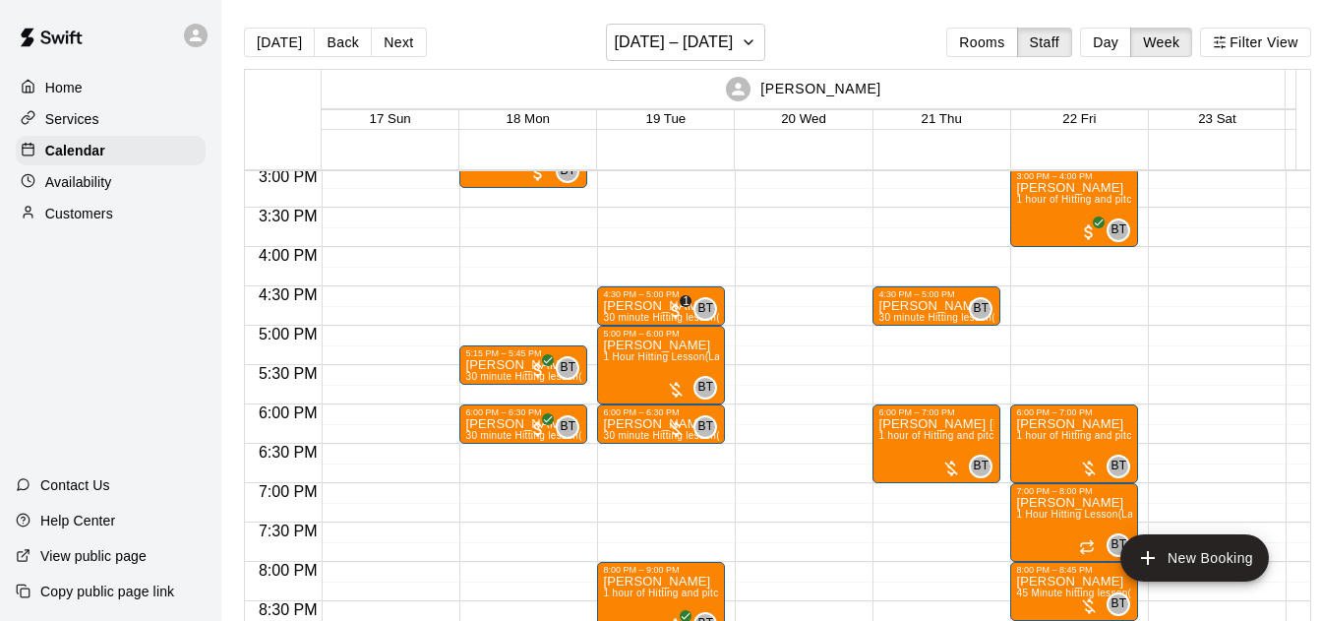
scroll to position [1188, 0]
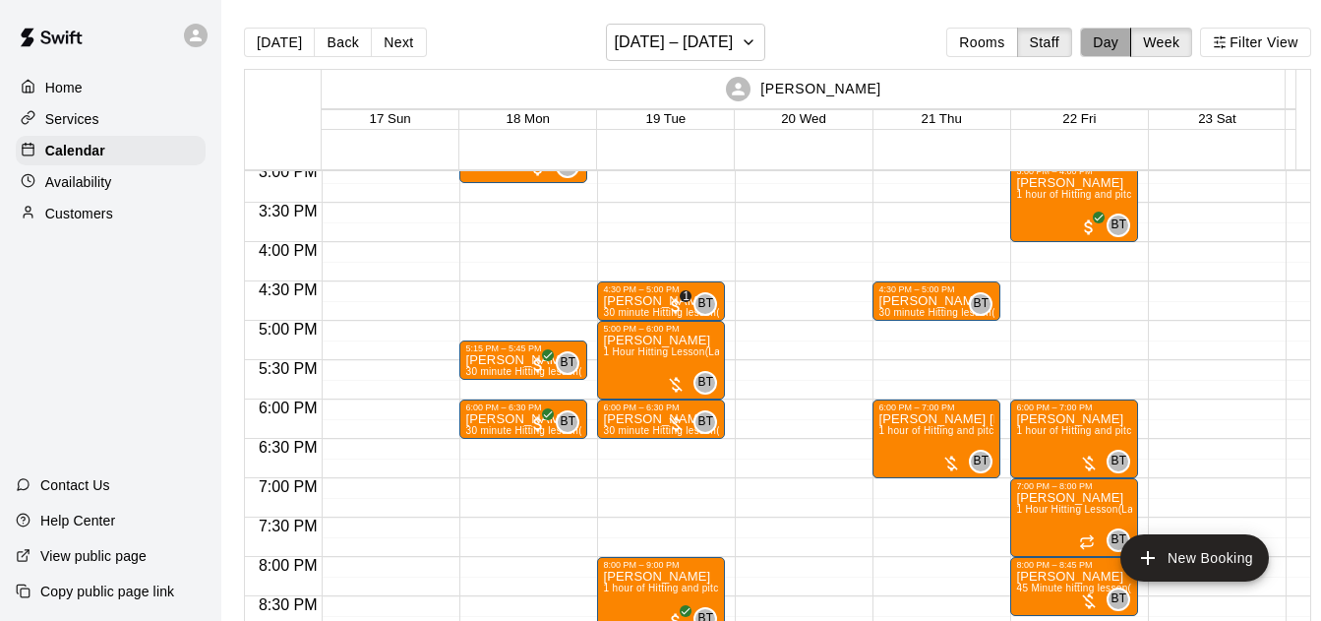
click at [1127, 43] on button "Day" at bounding box center [1105, 43] width 51 height 30
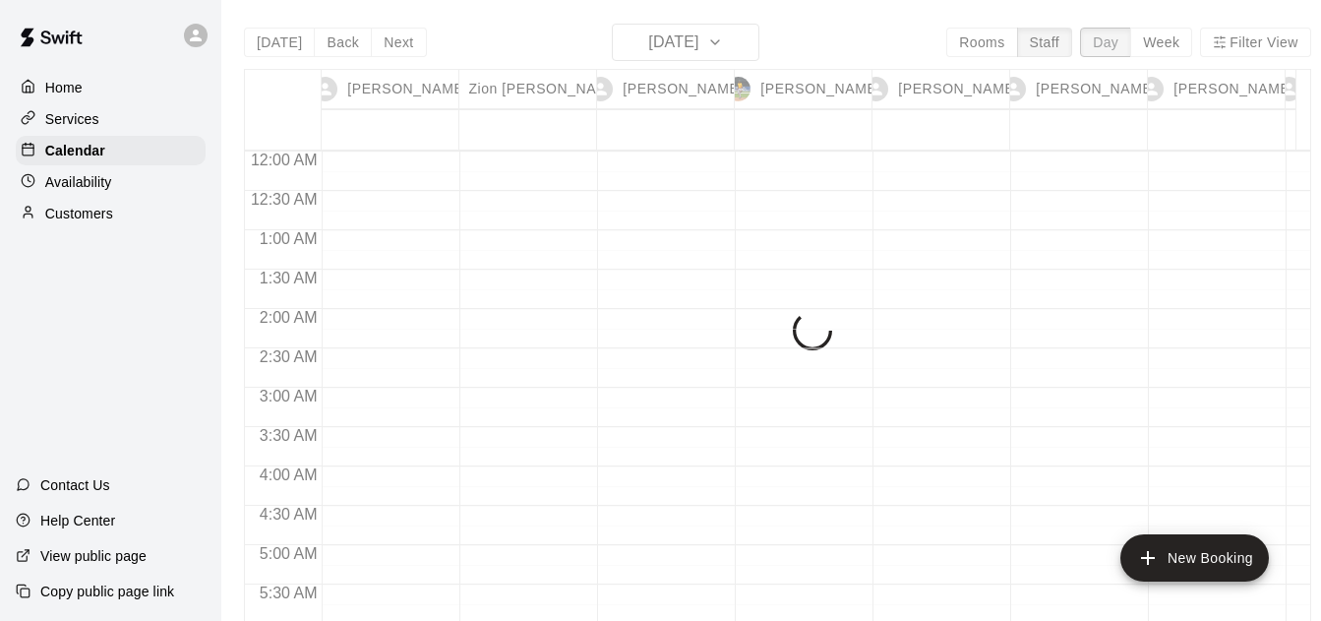
scroll to position [1189, 0]
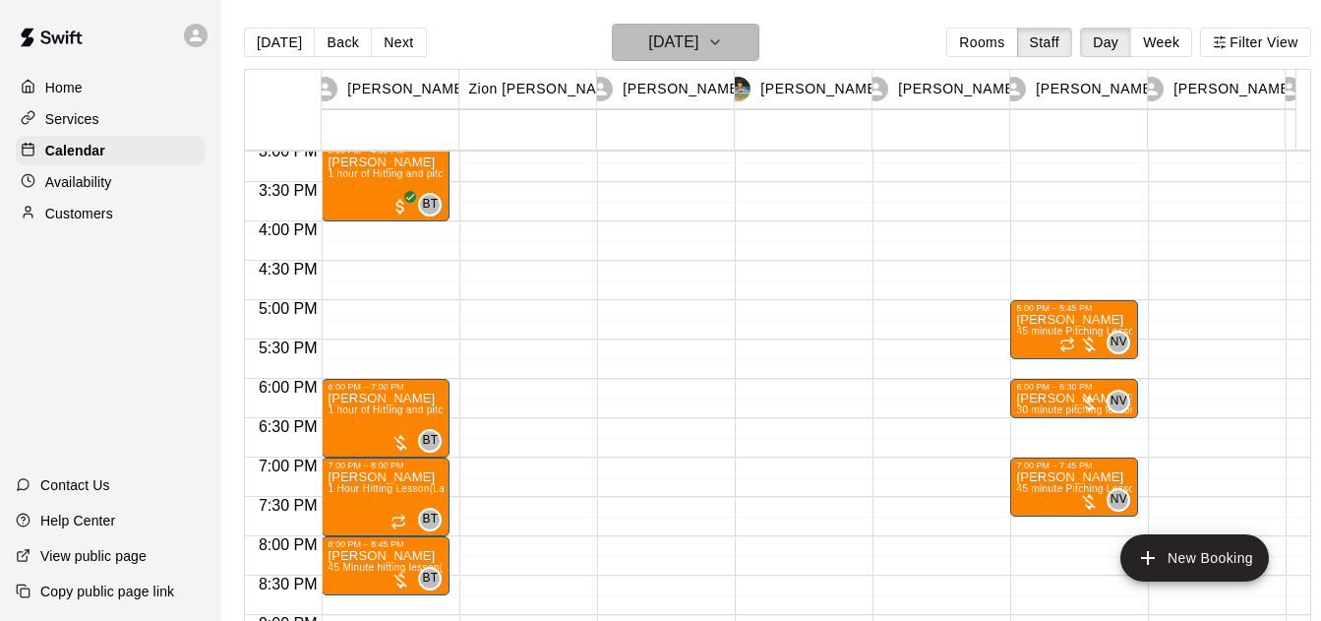
click at [698, 34] on h6 "Friday Aug 22" at bounding box center [673, 43] width 50 height 28
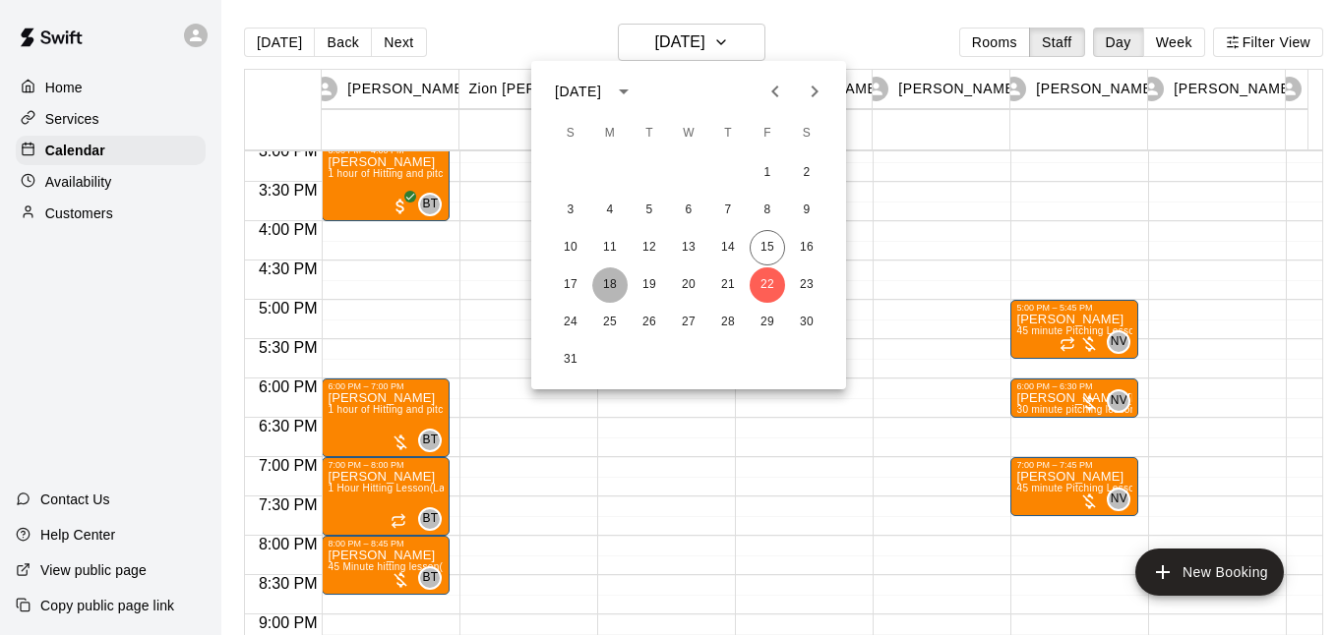
click at [608, 288] on button "18" at bounding box center [609, 285] width 35 height 35
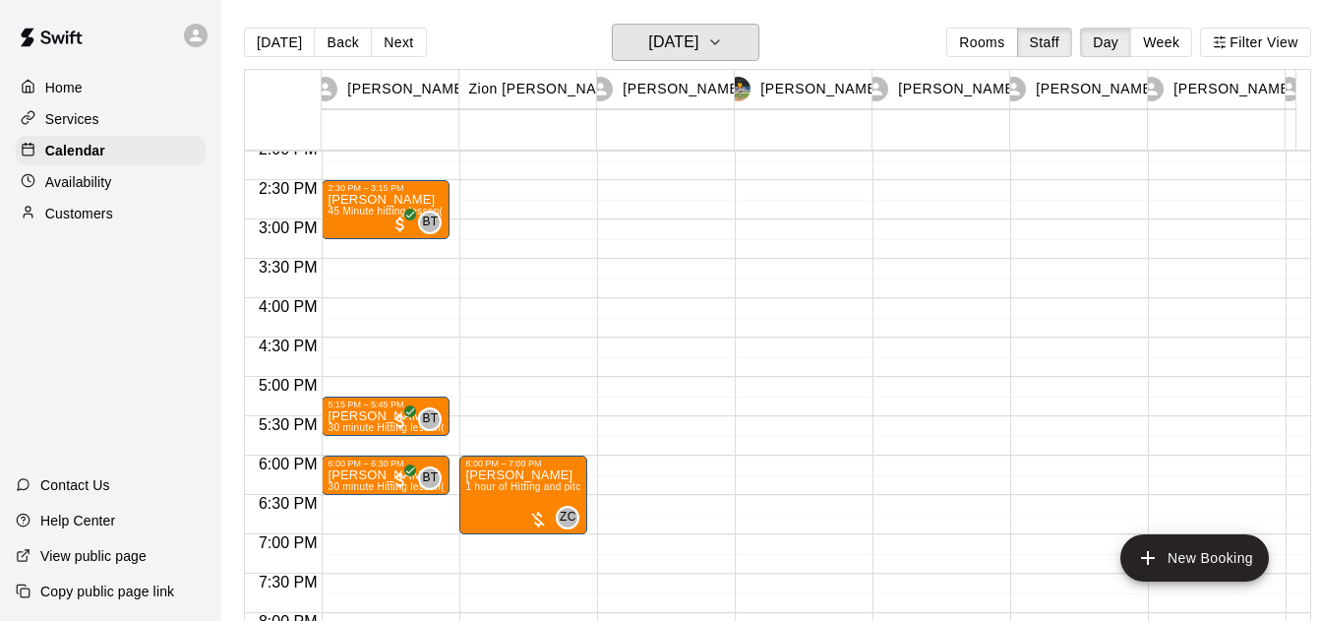
scroll to position [1115, 0]
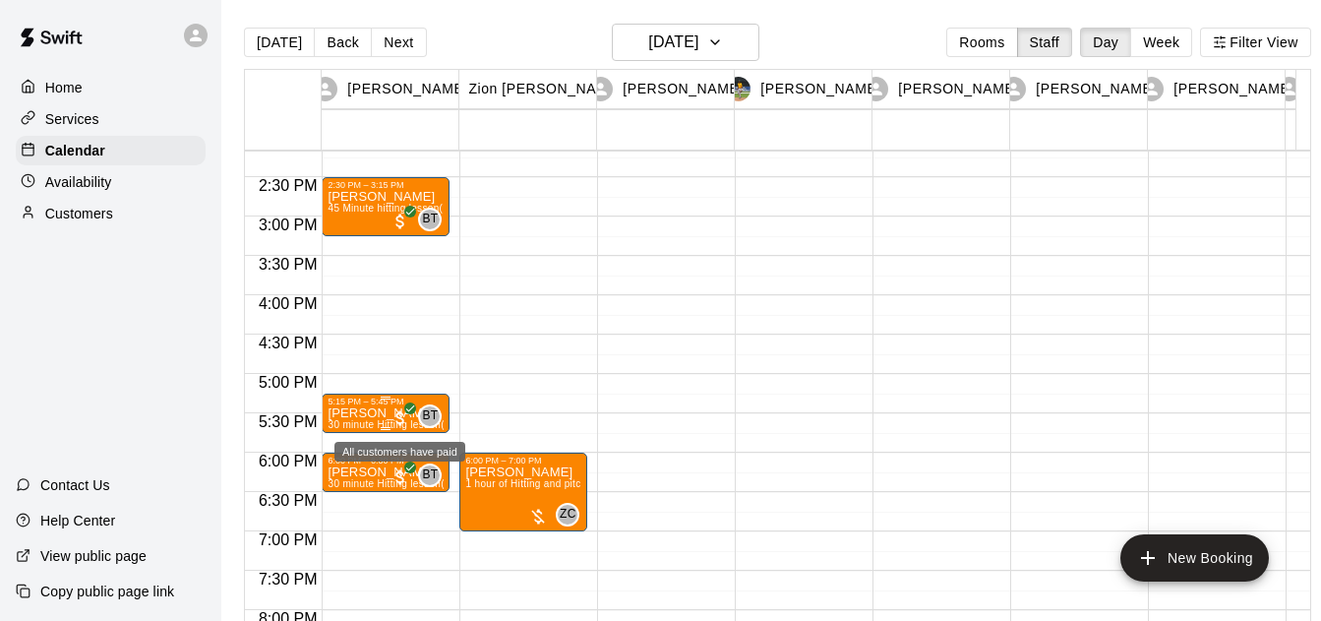
click at [408, 405] on icon "All customers have paid" at bounding box center [410, 408] width 12 height 12
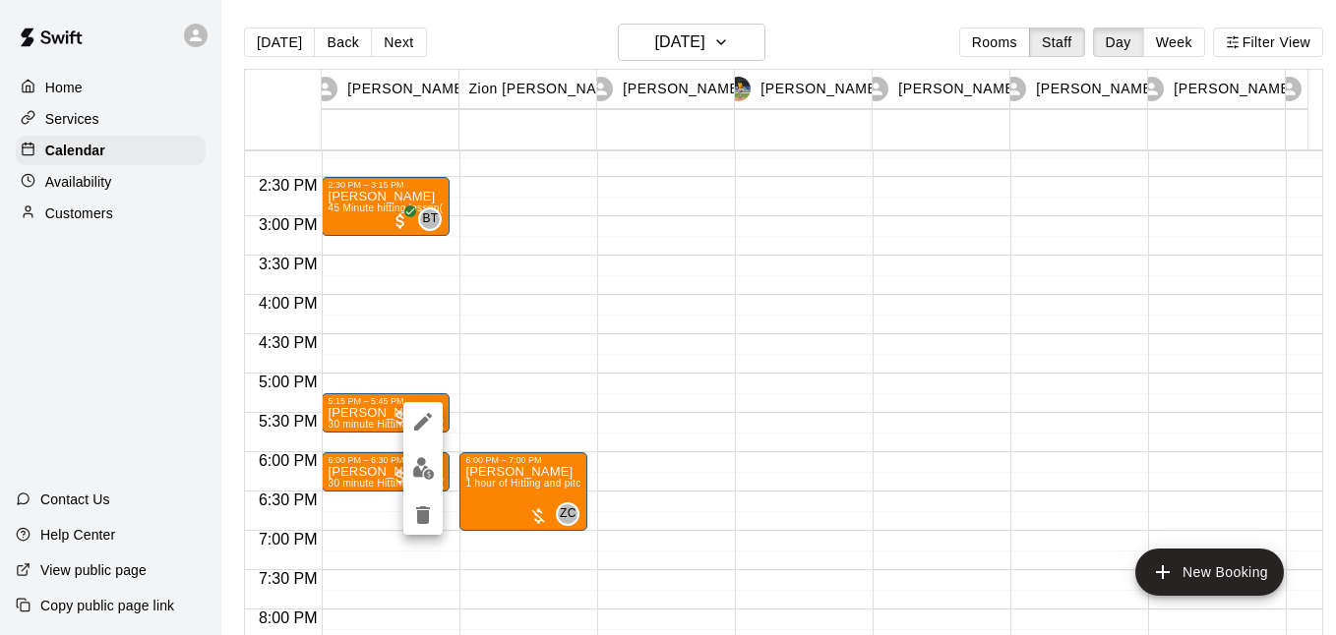
click at [522, 42] on div at bounding box center [668, 317] width 1336 height 635
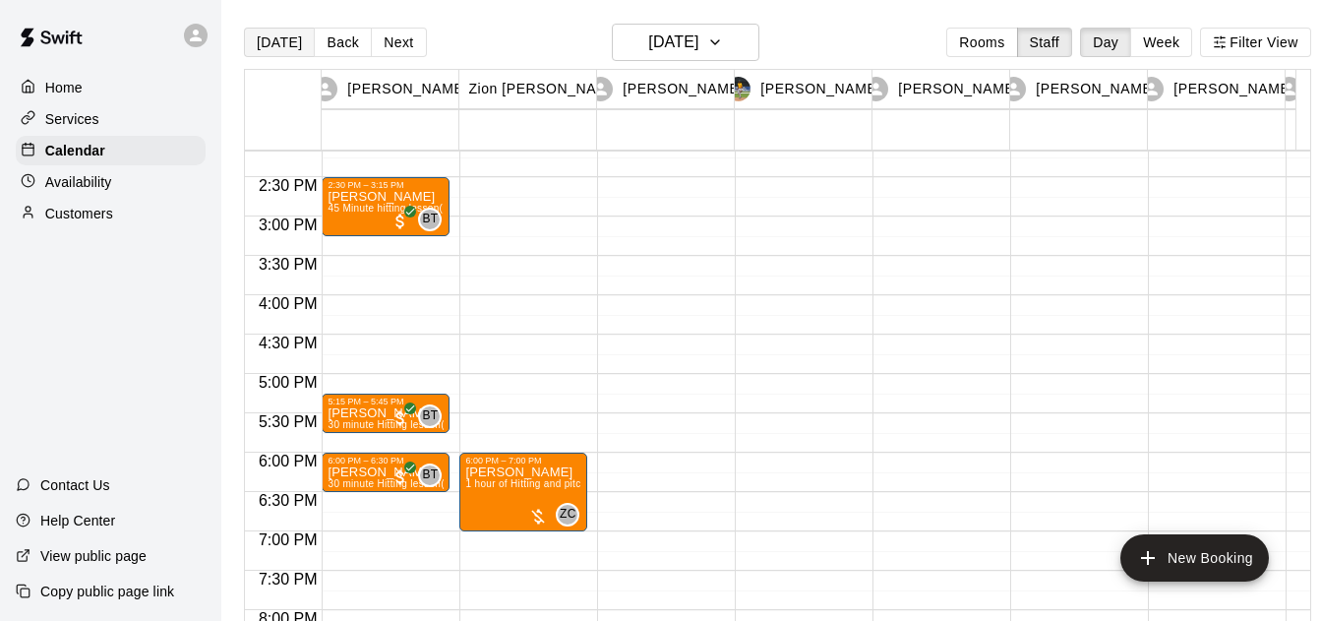
click at [283, 39] on button "[DATE]" at bounding box center [279, 43] width 71 height 30
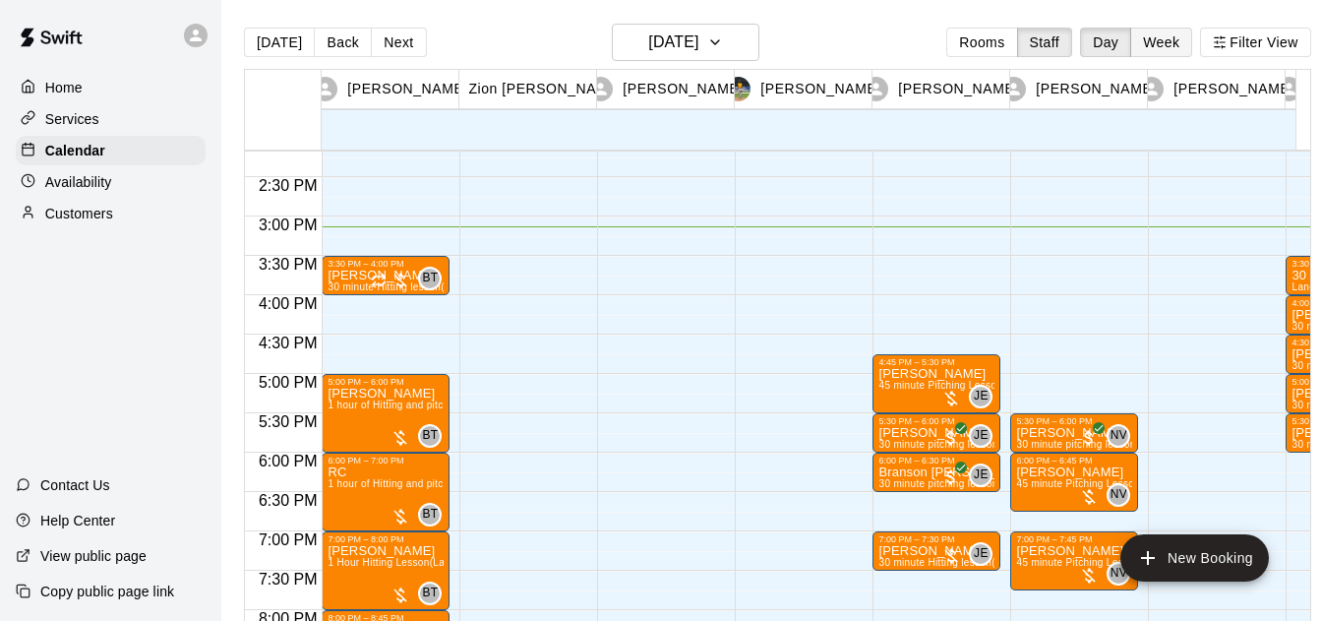
click at [1192, 40] on button "Week" at bounding box center [1161, 43] width 62 height 30
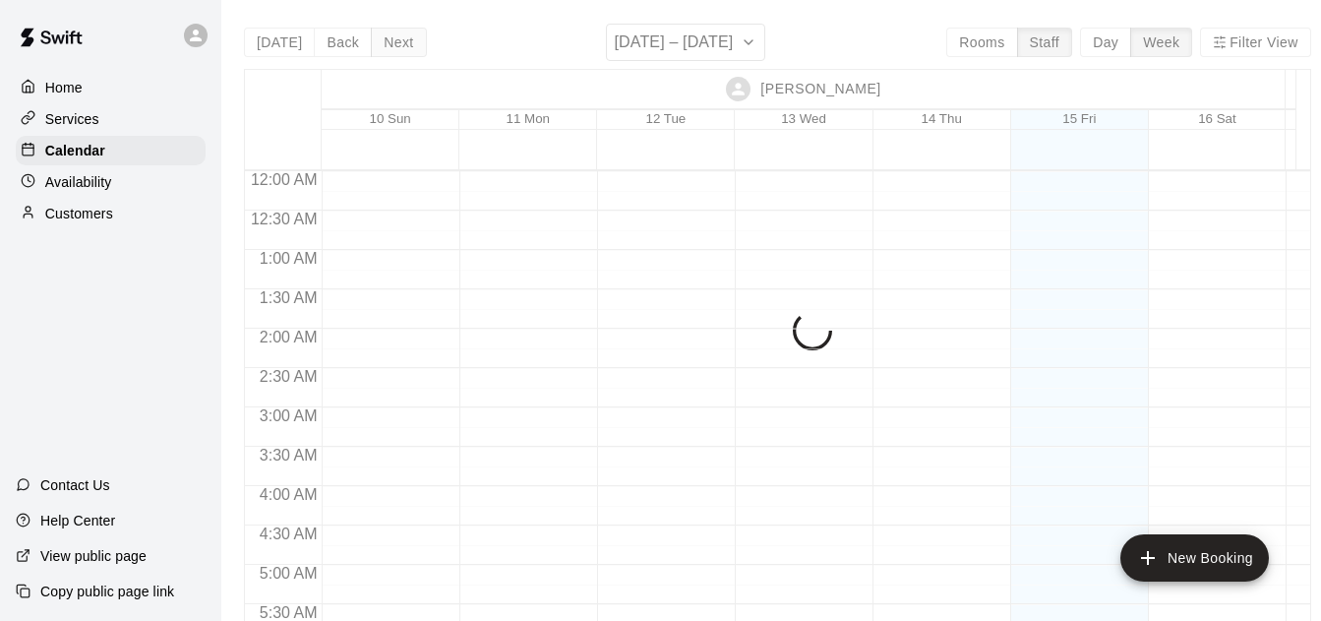
click at [389, 44] on button "Next" at bounding box center [398, 43] width 55 height 30
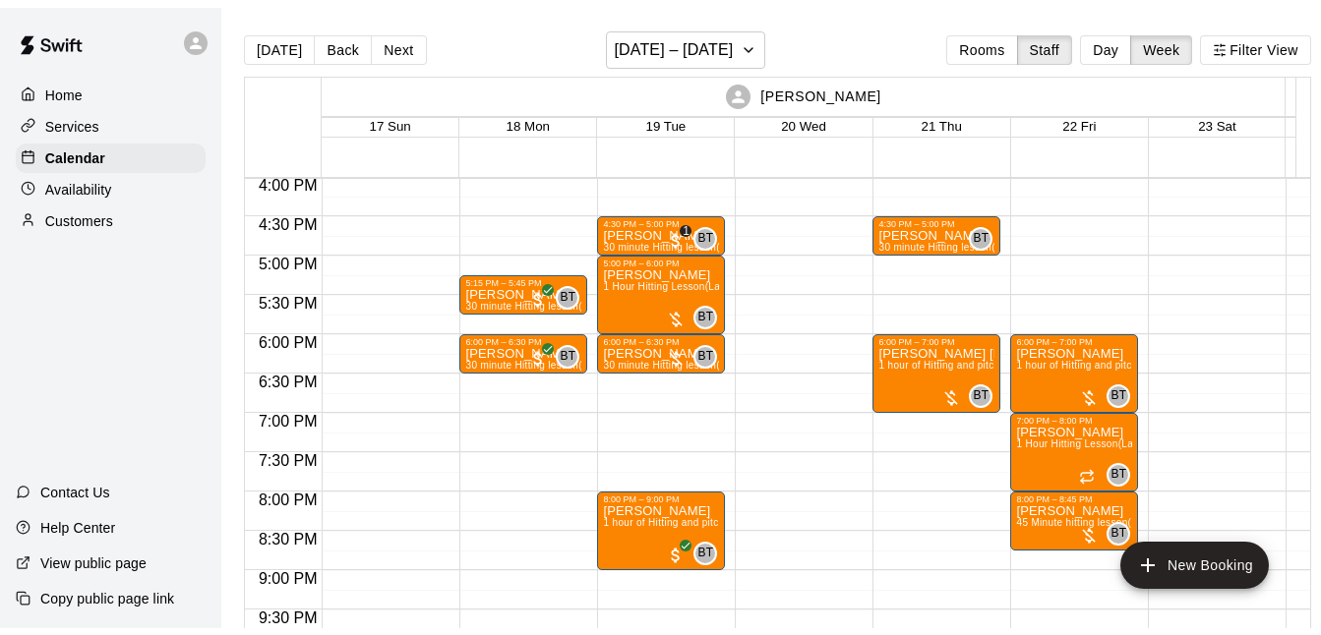
scroll to position [1190, 0]
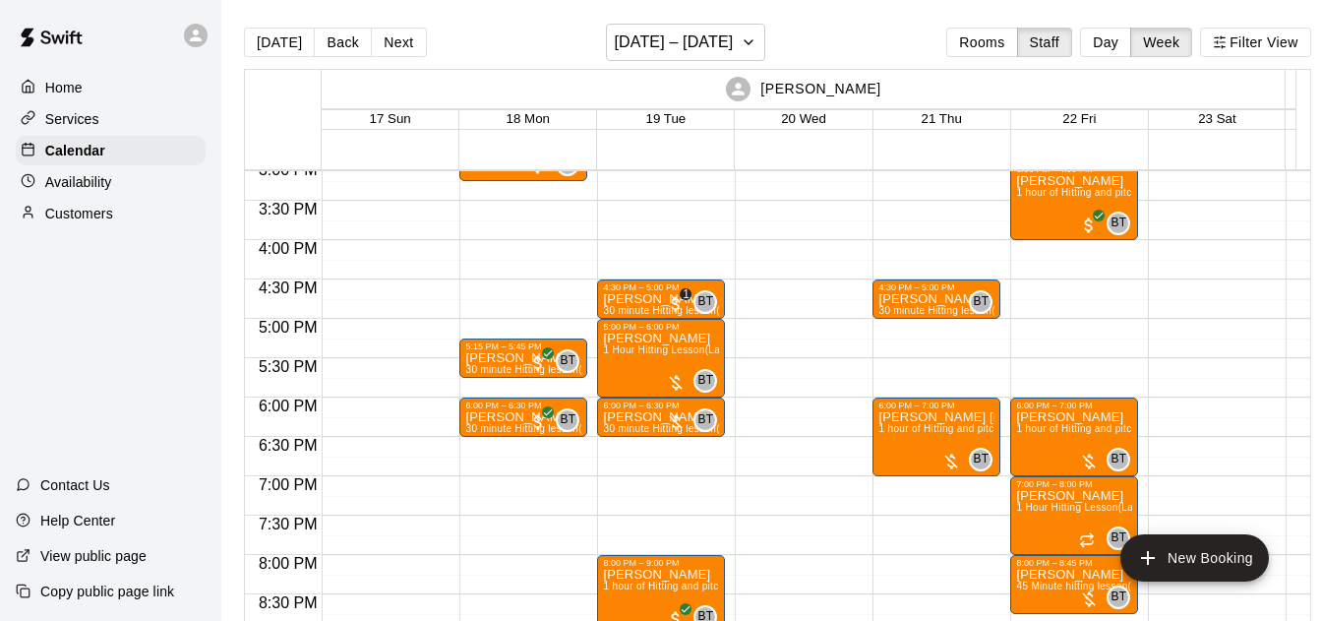
click at [107, 185] on p "Availability" at bounding box center [78, 182] width 67 height 20
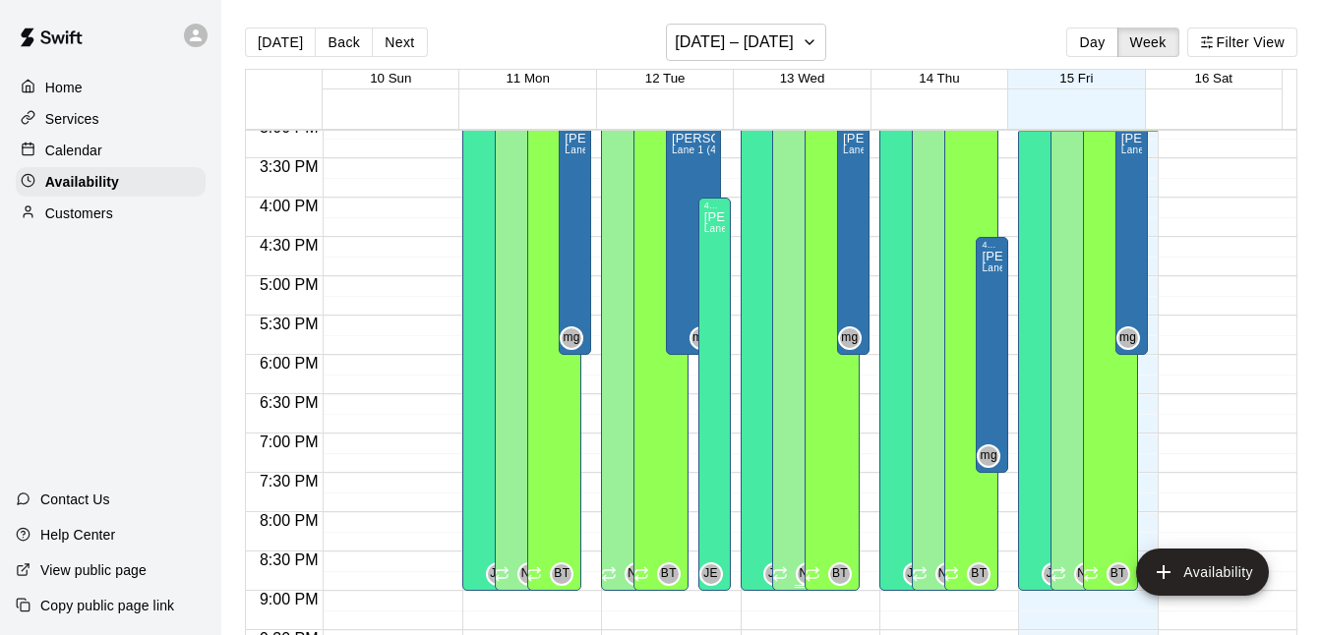
scroll to position [1035, 0]
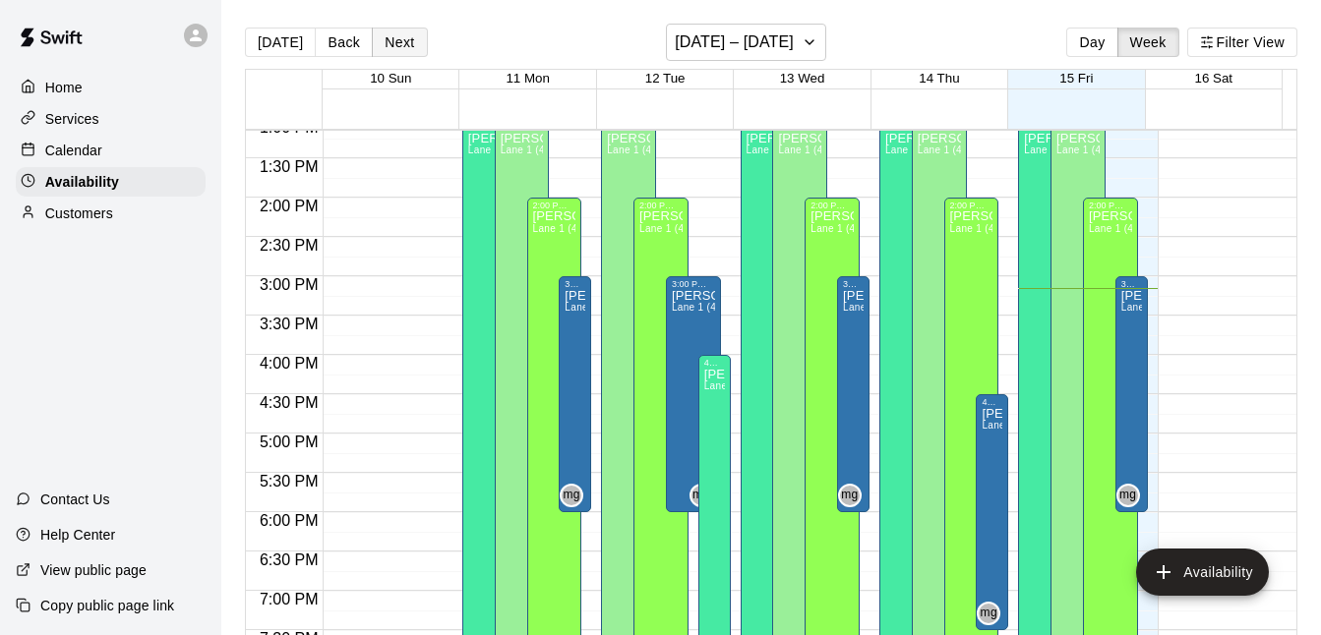
click at [391, 47] on button "Next" at bounding box center [399, 43] width 55 height 30
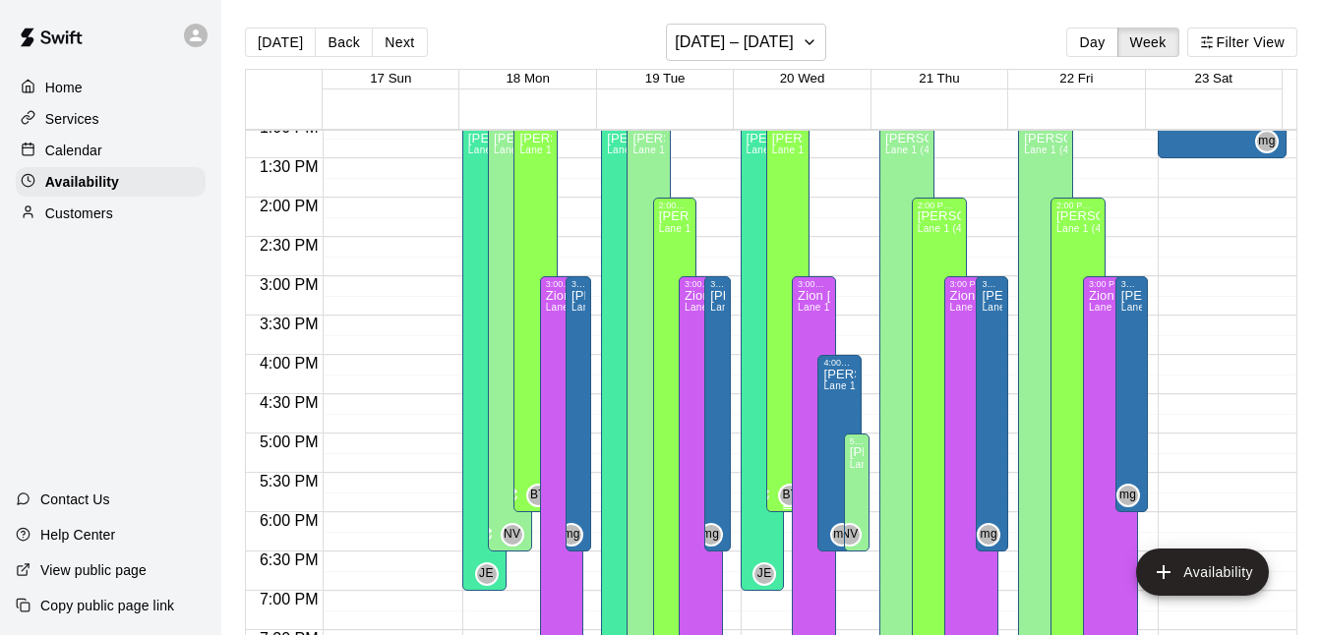
scroll to position [955, 0]
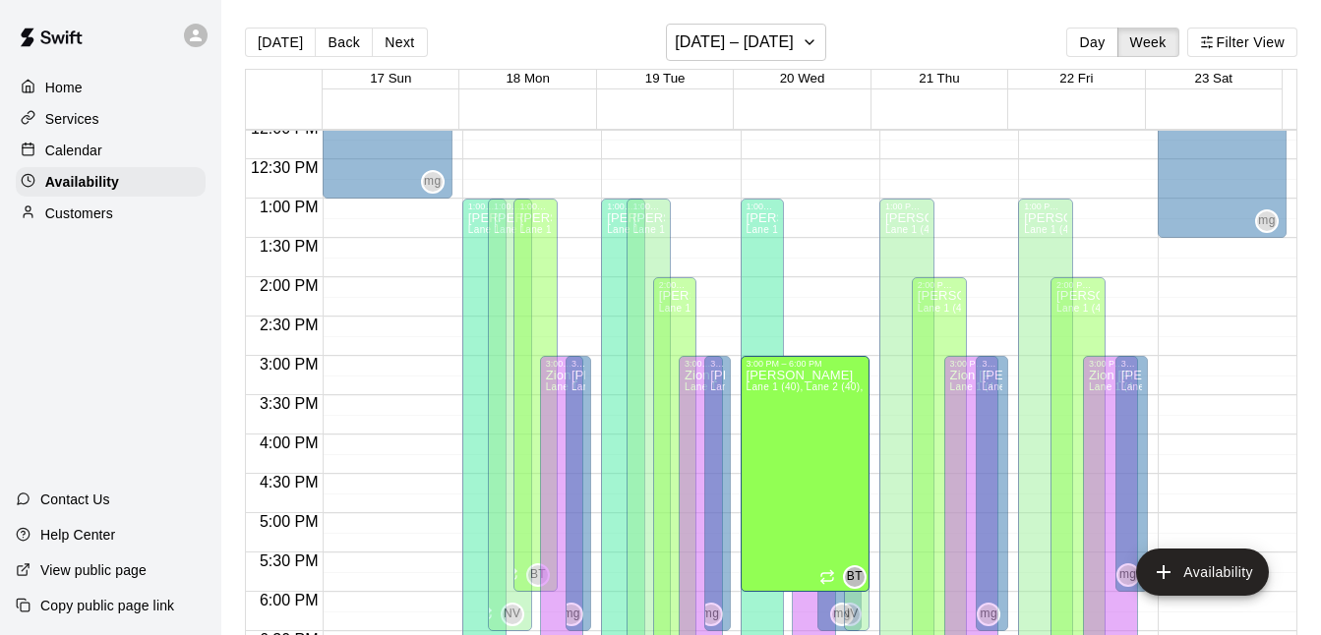
drag, startPoint x: 780, startPoint y: 203, endPoint x: 761, endPoint y: 366, distance: 164.4
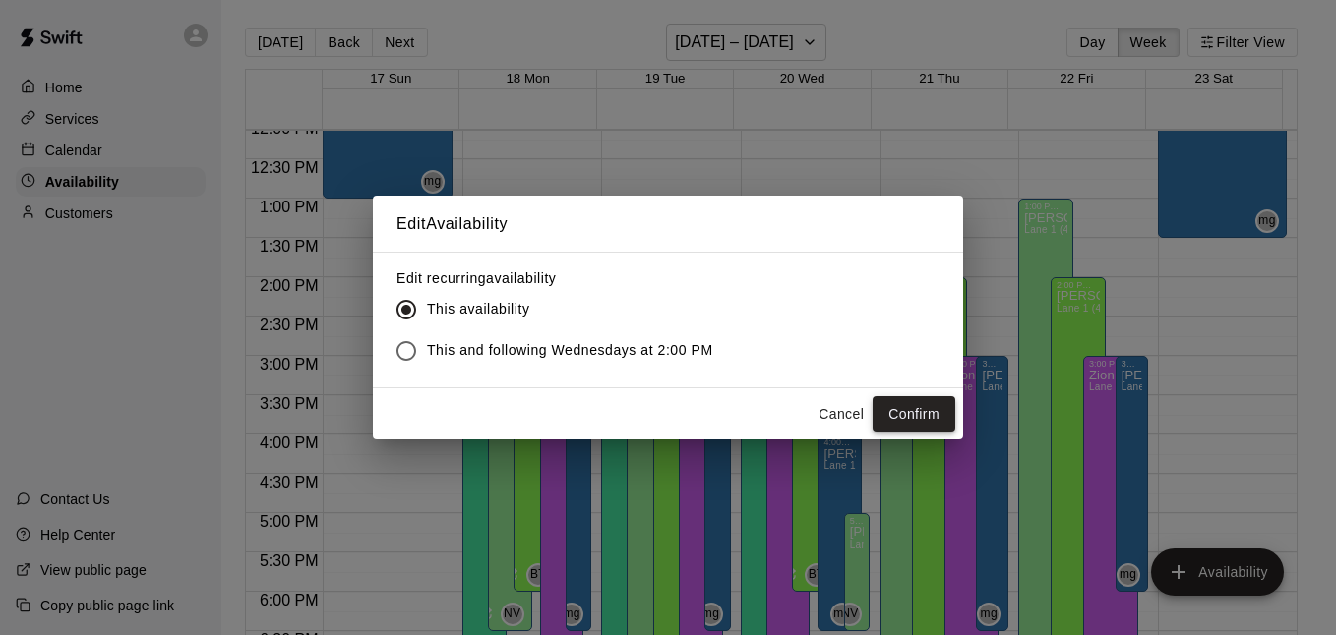
click at [912, 414] on button "Confirm" at bounding box center [914, 414] width 83 height 36
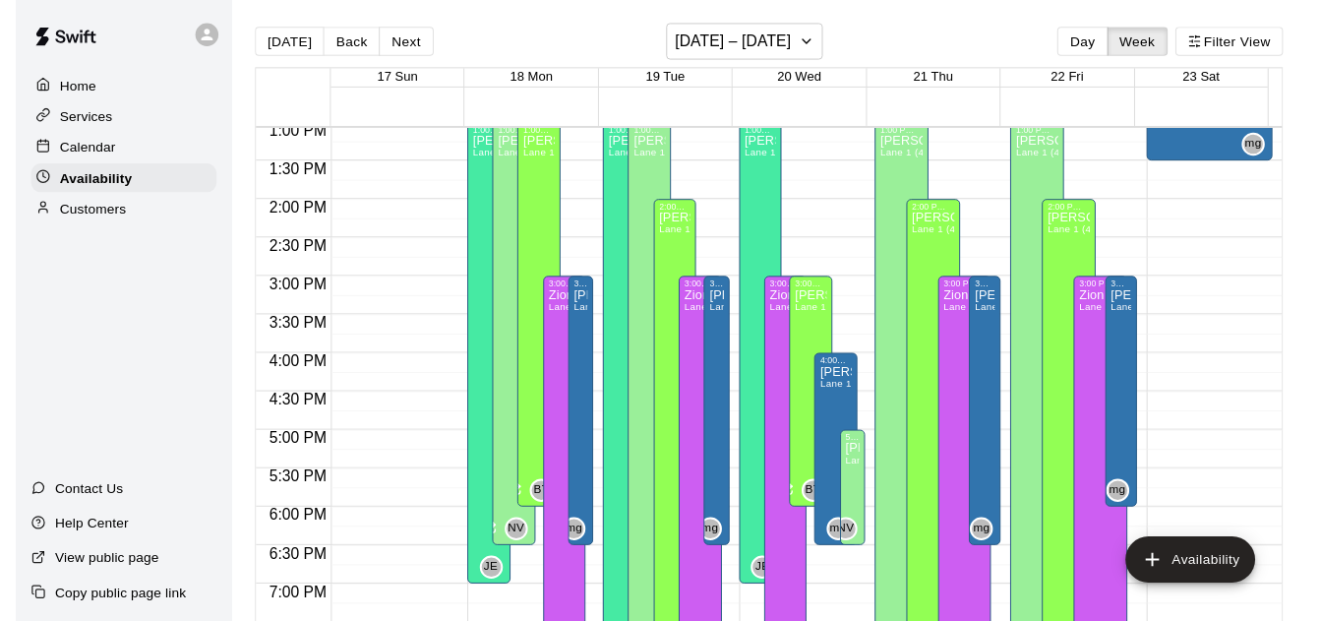
scroll to position [1035, 0]
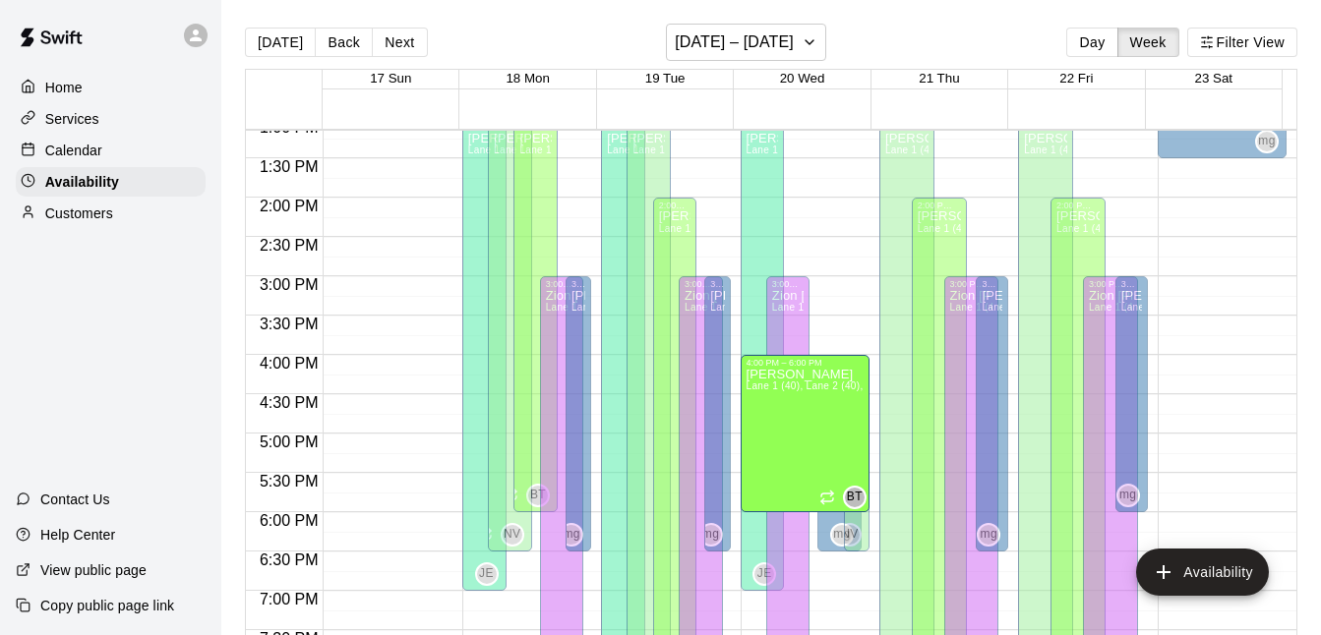
drag, startPoint x: 807, startPoint y: 281, endPoint x: 798, endPoint y: 365, distance: 84.1
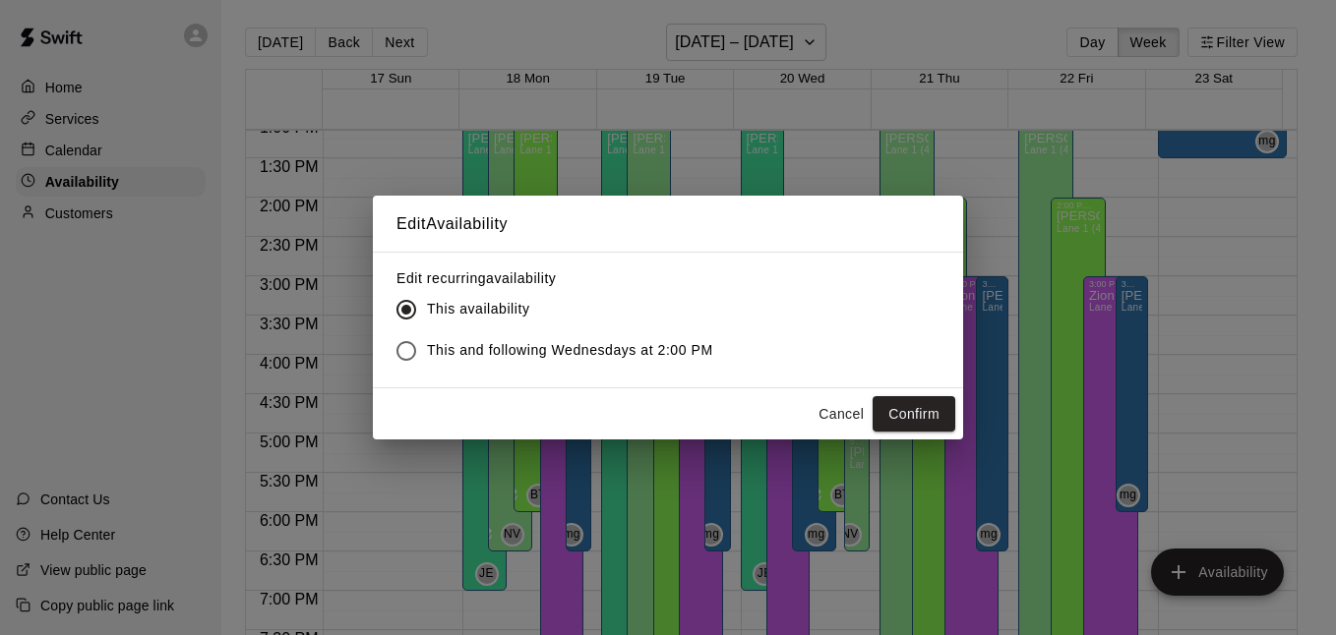
click at [905, 405] on button "Confirm" at bounding box center [914, 414] width 83 height 36
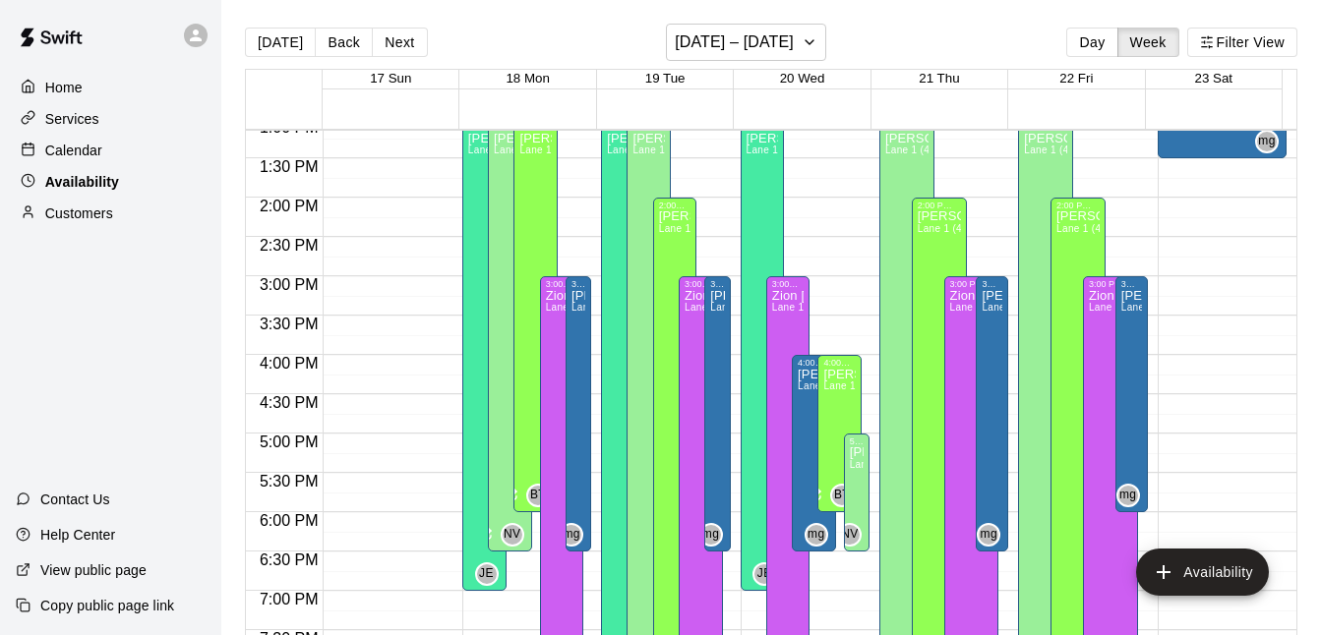
click at [144, 182] on div "Availability" at bounding box center [111, 182] width 190 height 30
click at [279, 45] on button "[DATE]" at bounding box center [280, 43] width 71 height 30
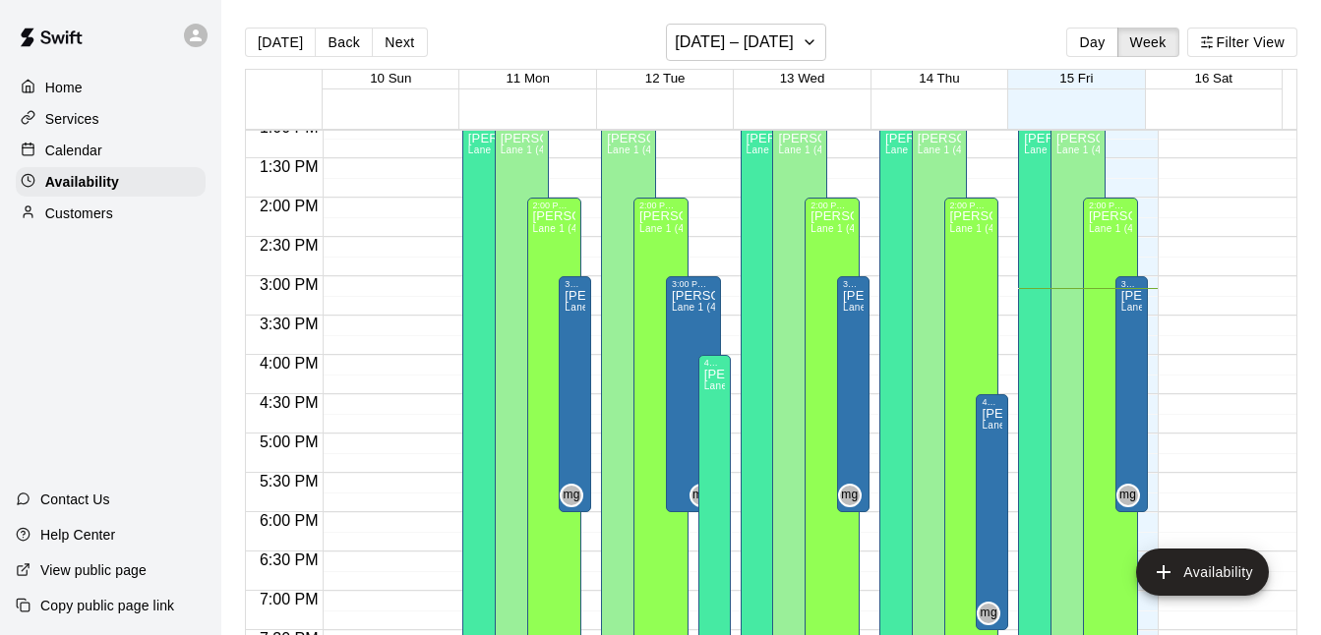
click at [113, 141] on div "Calendar" at bounding box center [111, 151] width 190 height 30
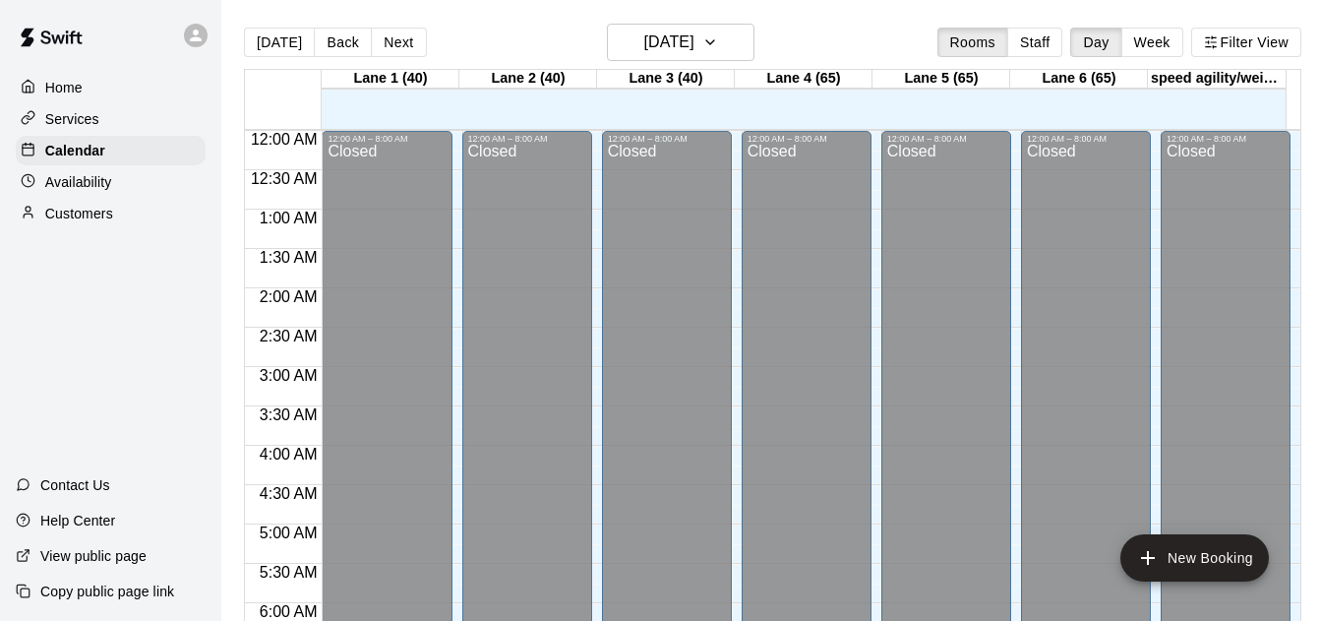
scroll to position [1193, 0]
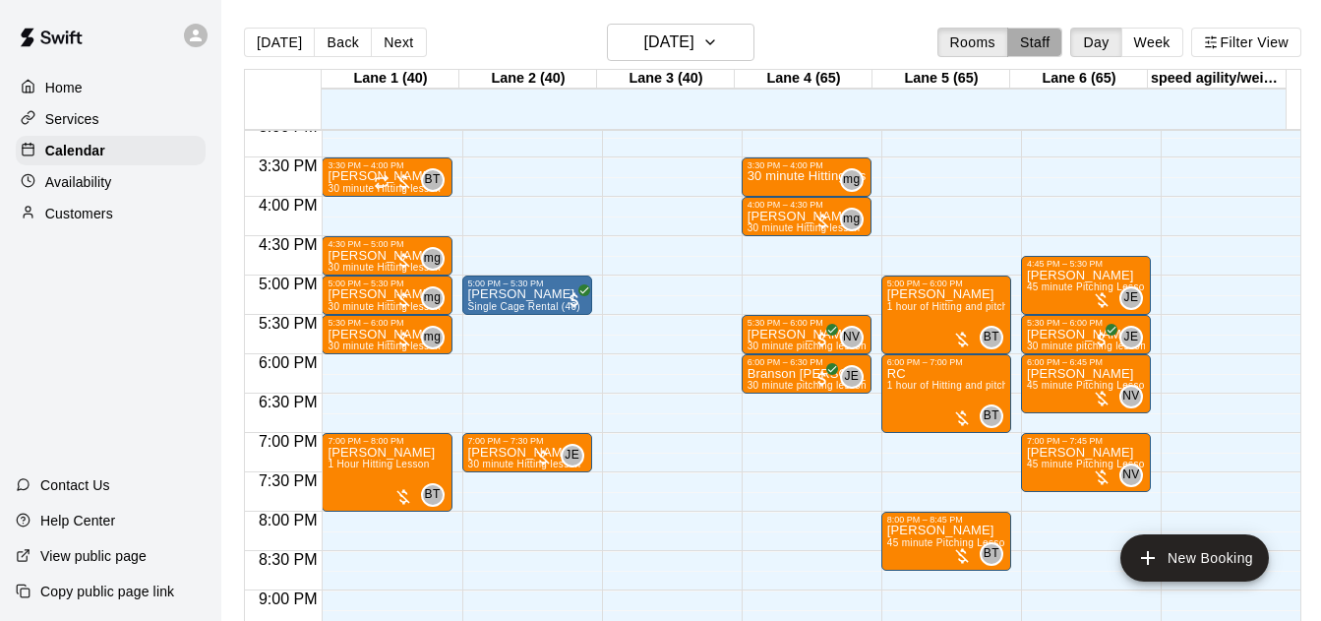
click at [1033, 40] on button "Staff" at bounding box center [1035, 43] width 56 height 30
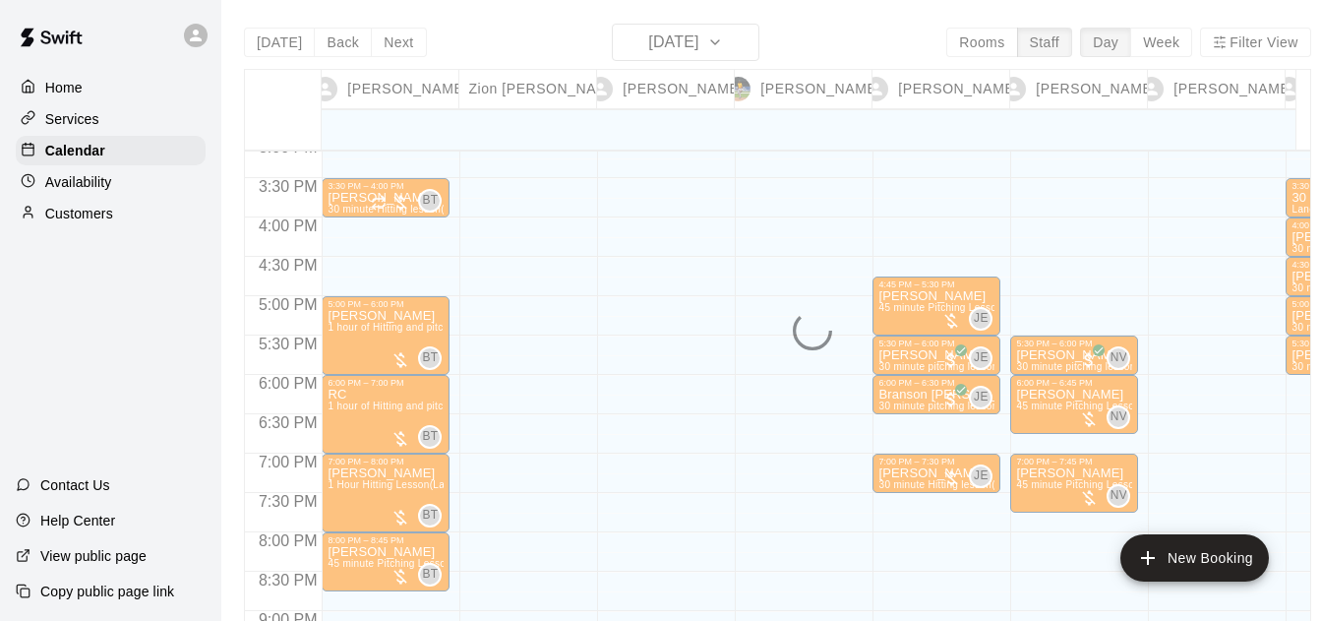
click at [1172, 45] on button "Week" at bounding box center [1161, 43] width 62 height 30
click at [1166, 41] on div "Today Back Next Friday Aug 15 Rooms Staff Day Week Filter View Brandon Taylor 1…" at bounding box center [777, 334] width 1067 height 621
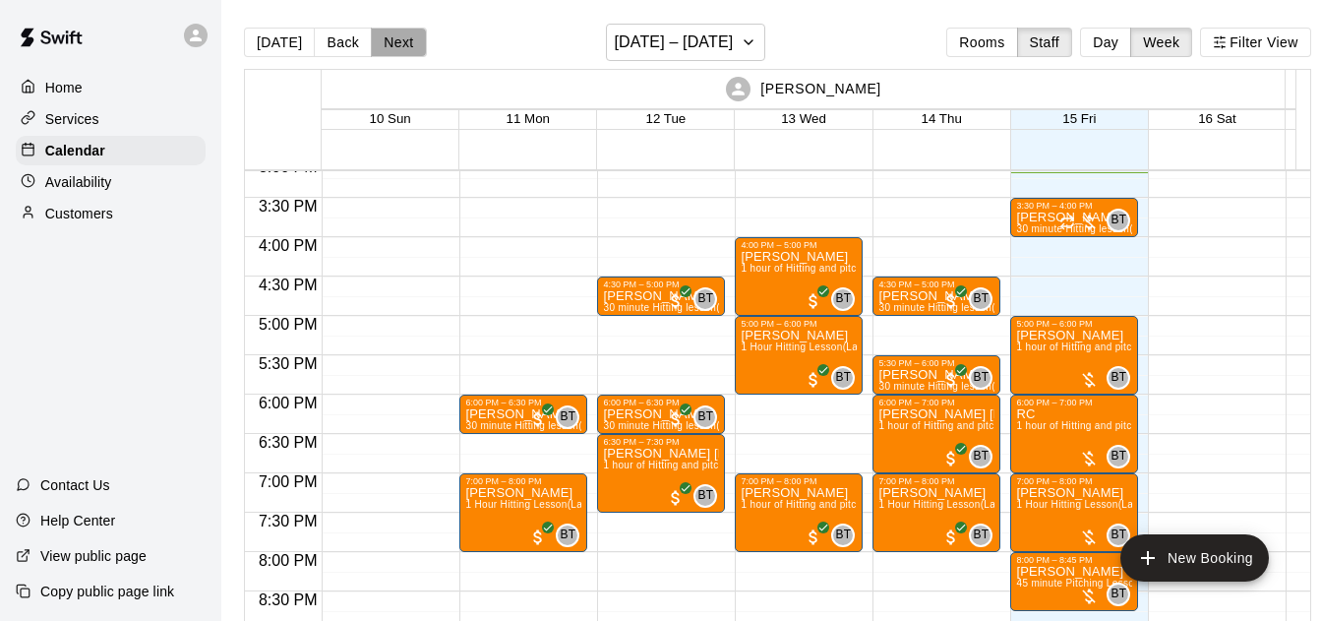
click at [405, 35] on button "Next" at bounding box center [398, 43] width 55 height 30
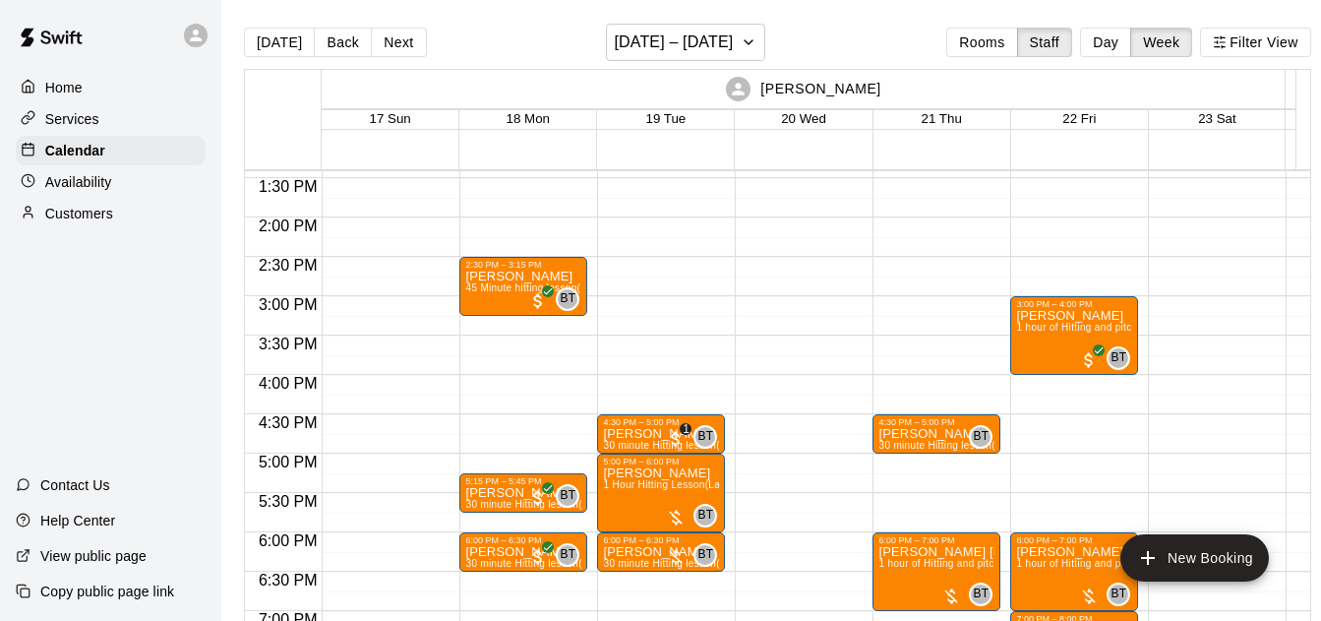
scroll to position [1052, 0]
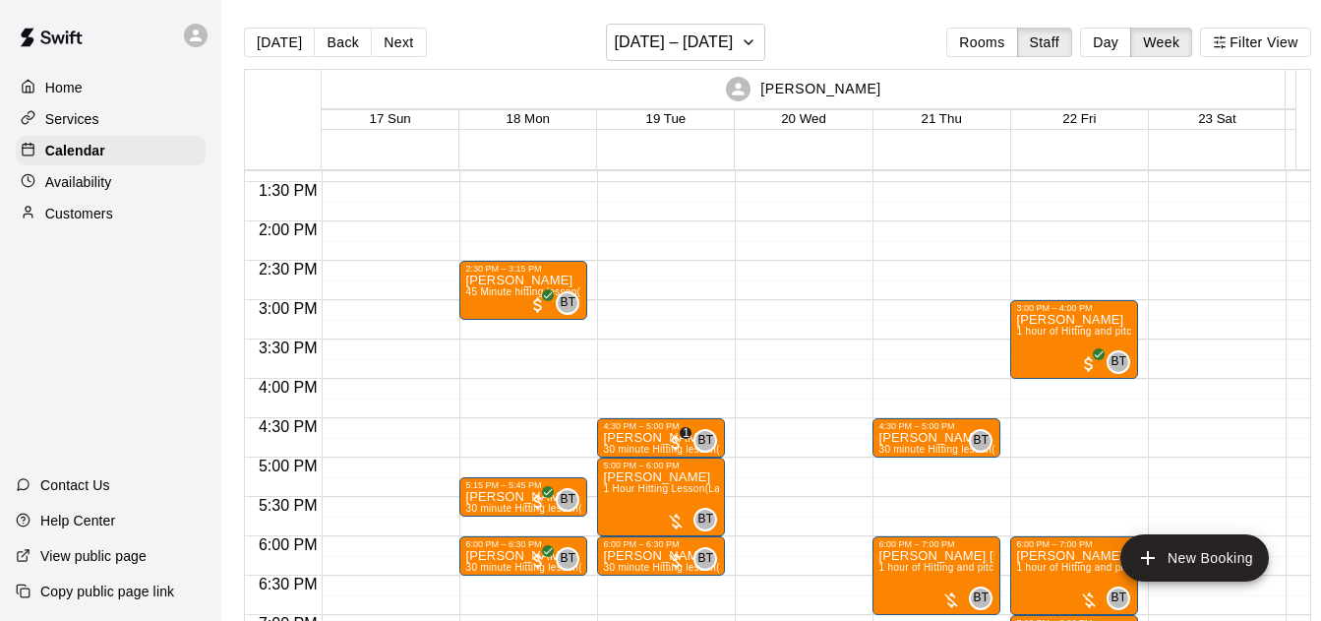
click at [326, 39] on button "Back" at bounding box center [343, 43] width 58 height 30
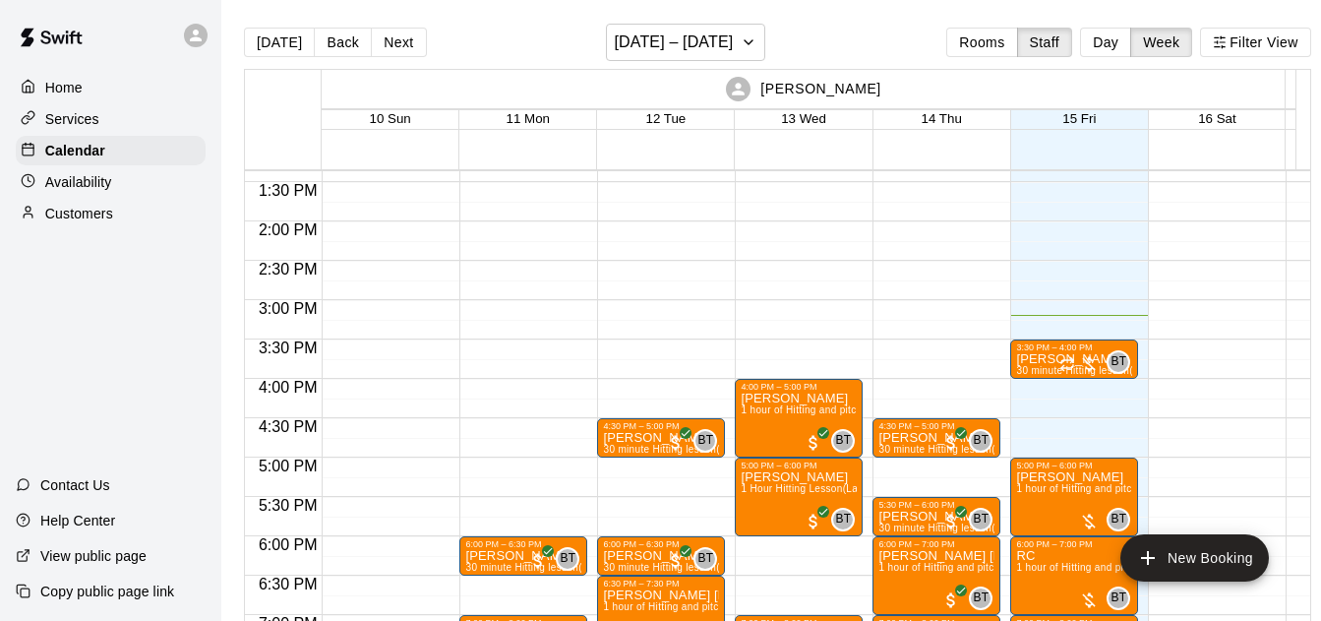
scroll to position [1193, 0]
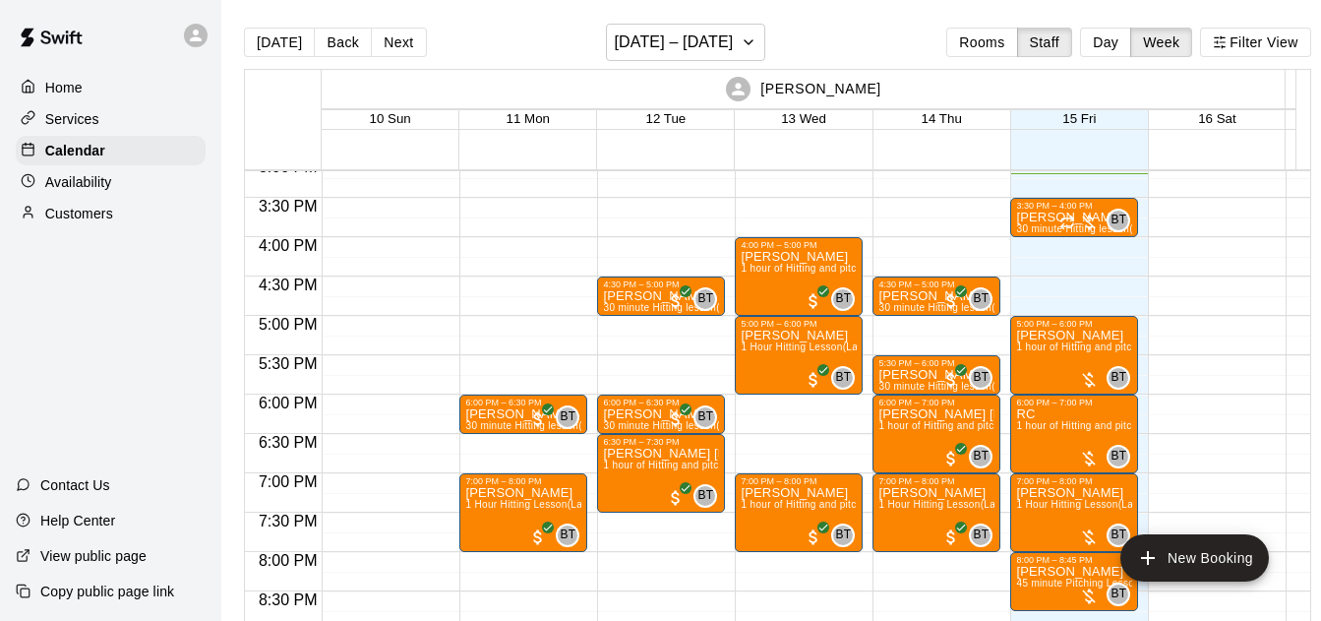
click at [385, 41] on button "Next" at bounding box center [398, 43] width 55 height 30
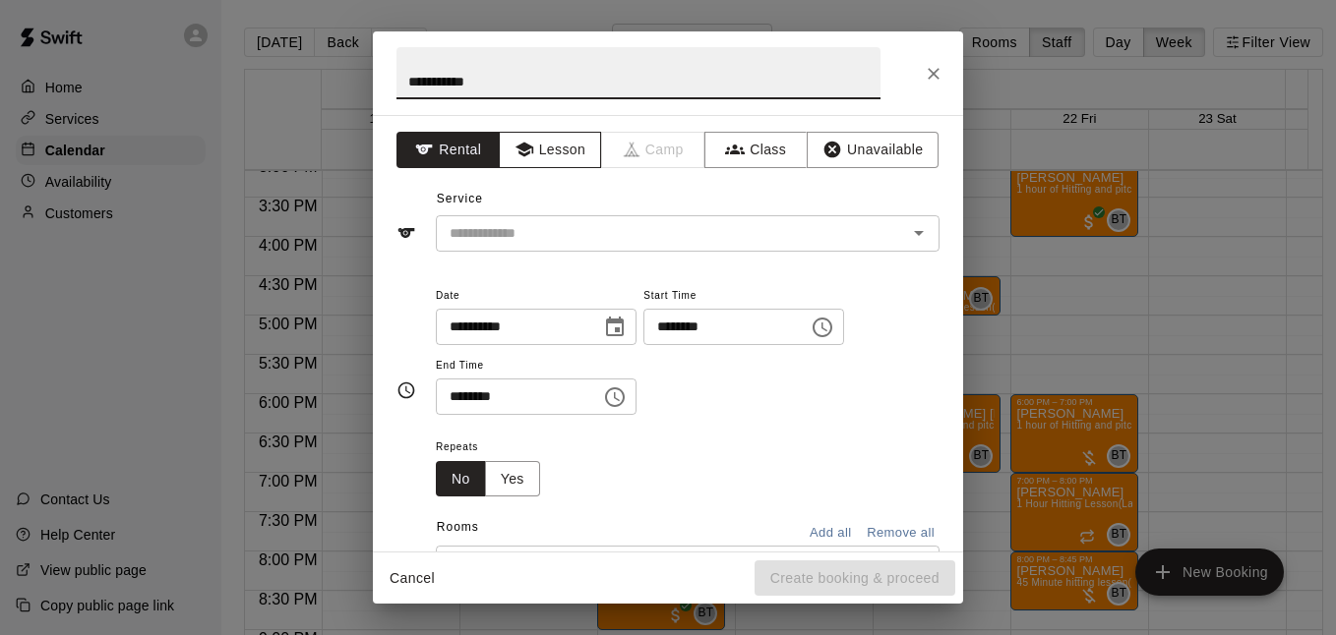
type input "**********"
click at [547, 150] on button "Lesson" at bounding box center [550, 150] width 103 height 36
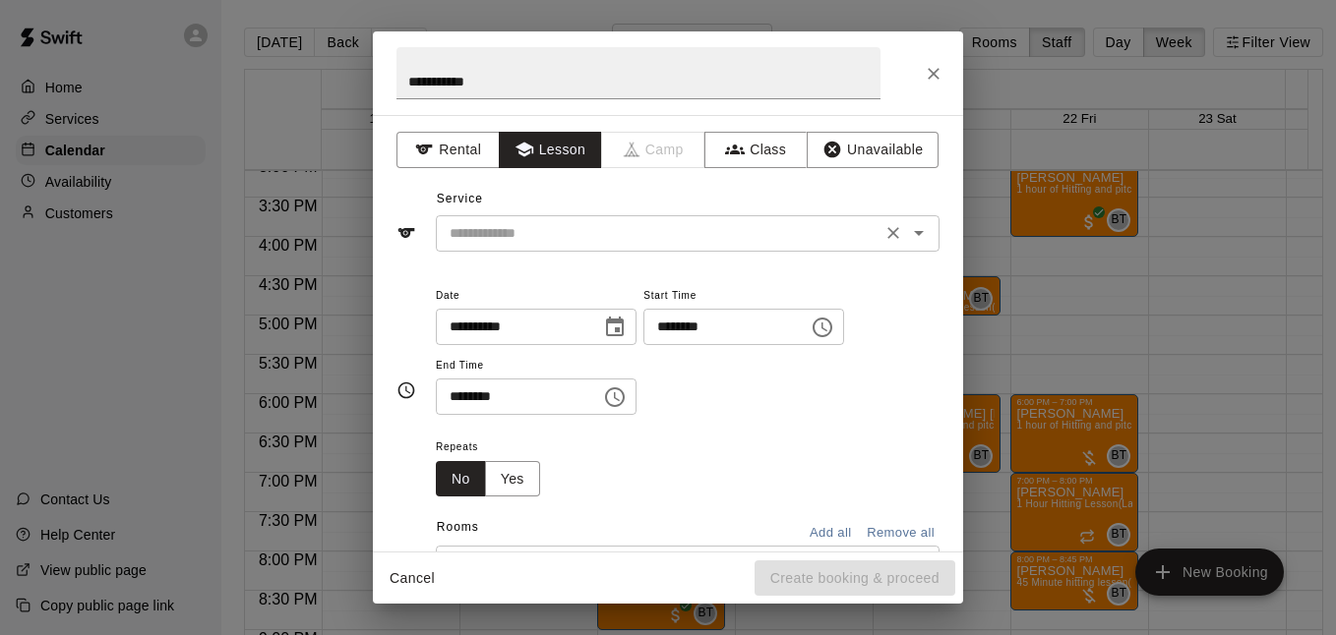
click at [917, 240] on div "​" at bounding box center [688, 233] width 504 height 36
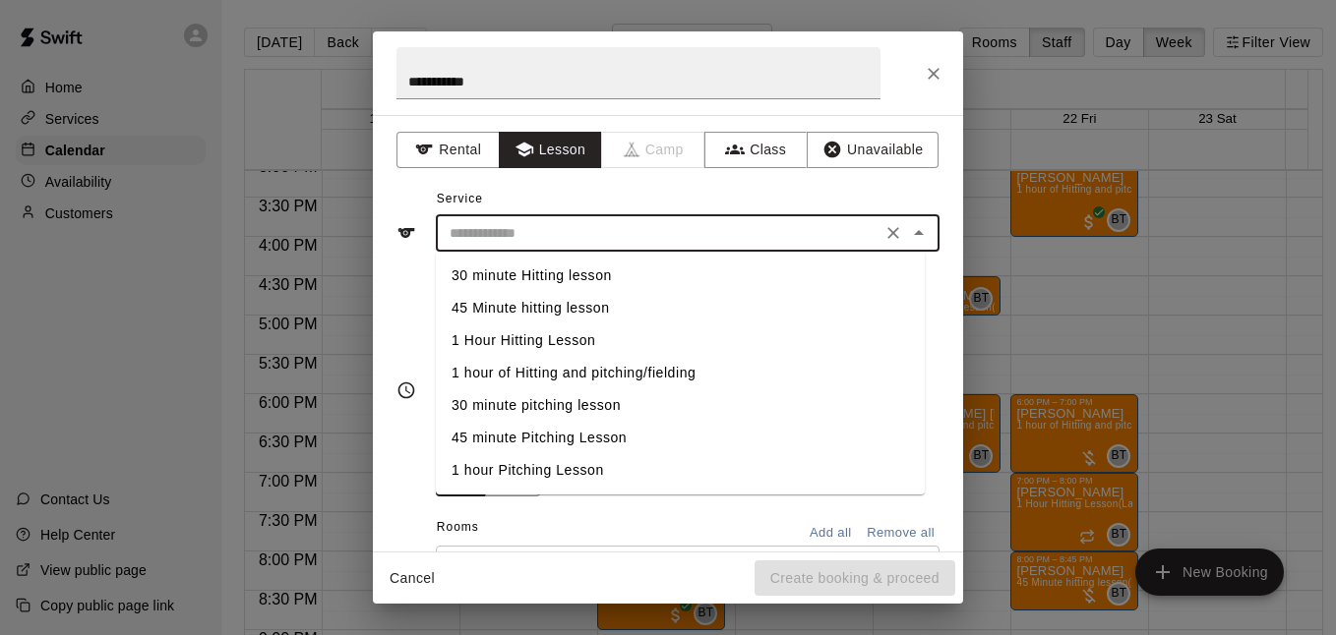
click at [714, 274] on li "30 minute Hitting lesson" at bounding box center [680, 276] width 489 height 32
type input "**********"
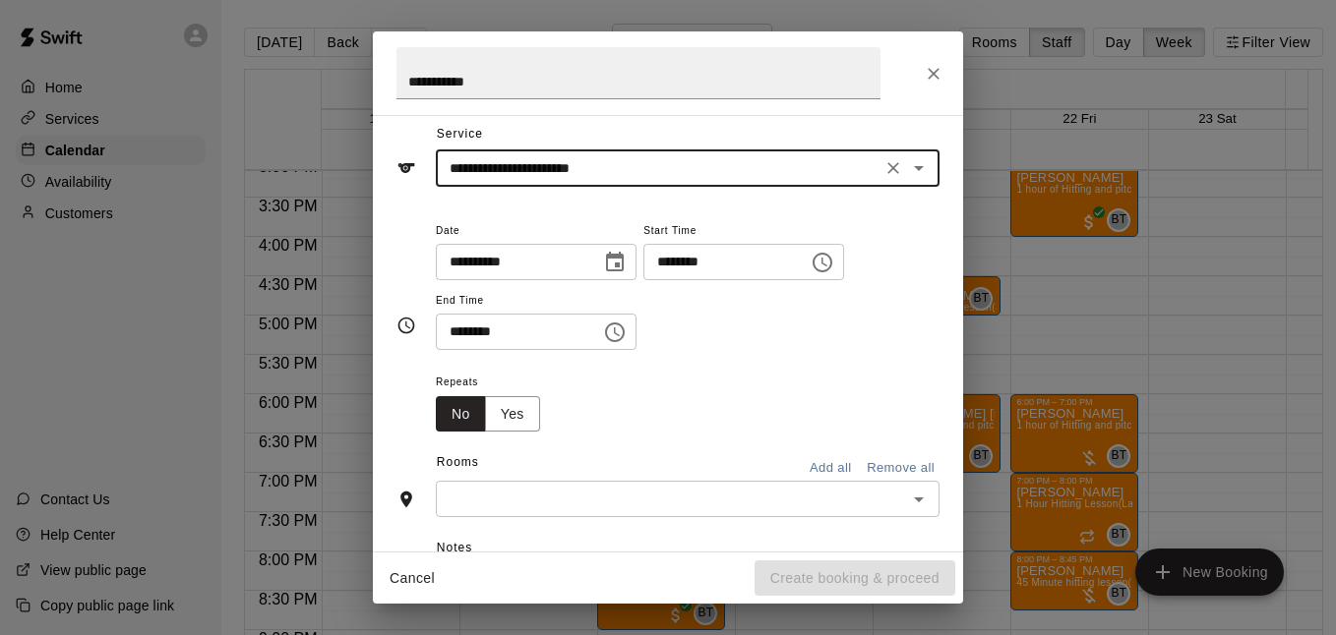
scroll to position [131, 0]
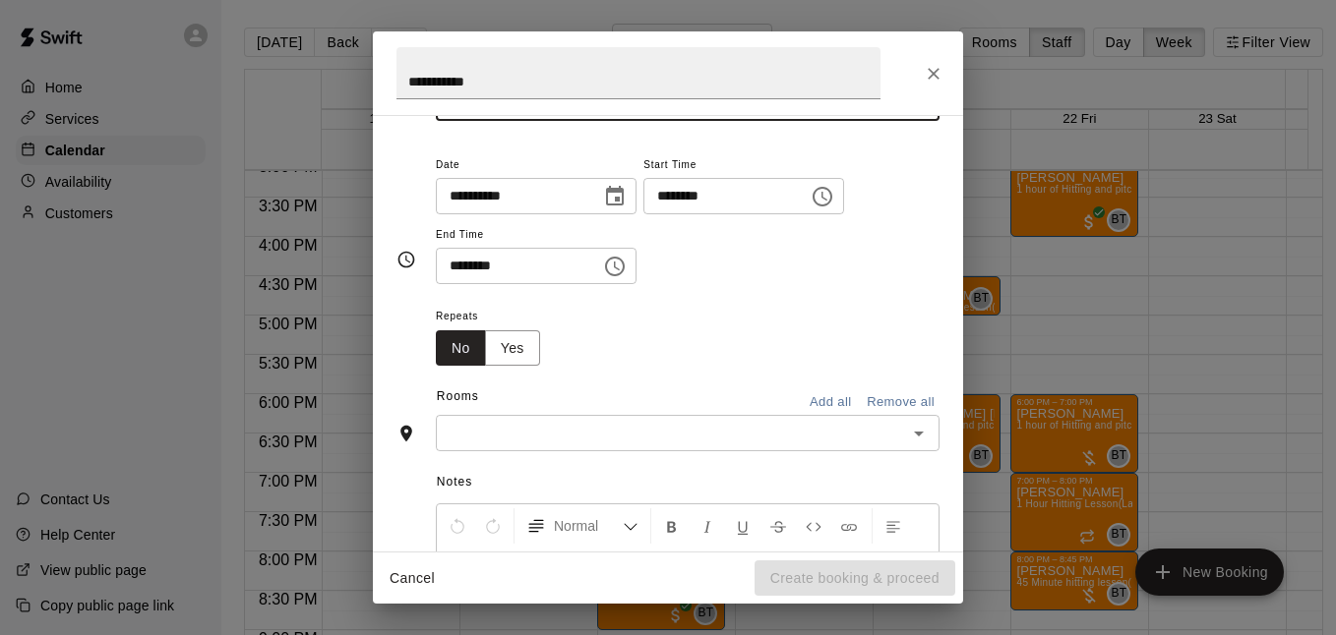
click at [846, 433] on input "text" at bounding box center [671, 433] width 459 height 25
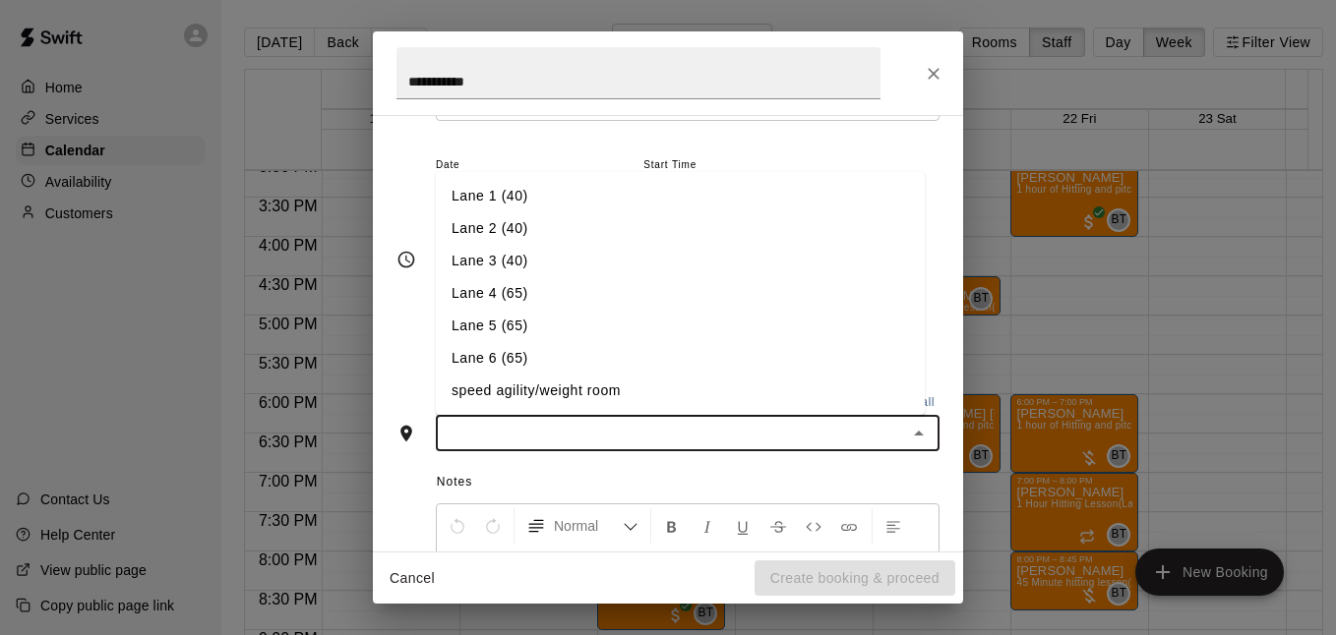
click at [508, 199] on li "Lane 1 (40)" at bounding box center [680, 196] width 489 height 32
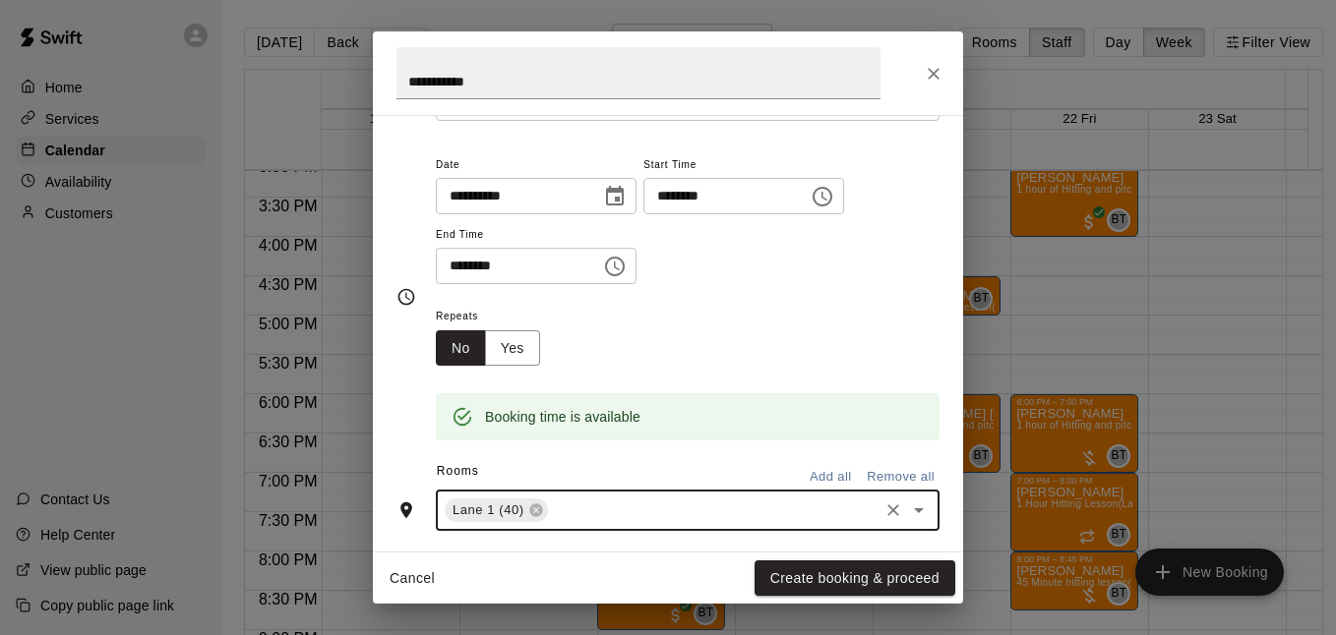
click at [824, 355] on div "Repeats No Yes" at bounding box center [688, 335] width 504 height 62
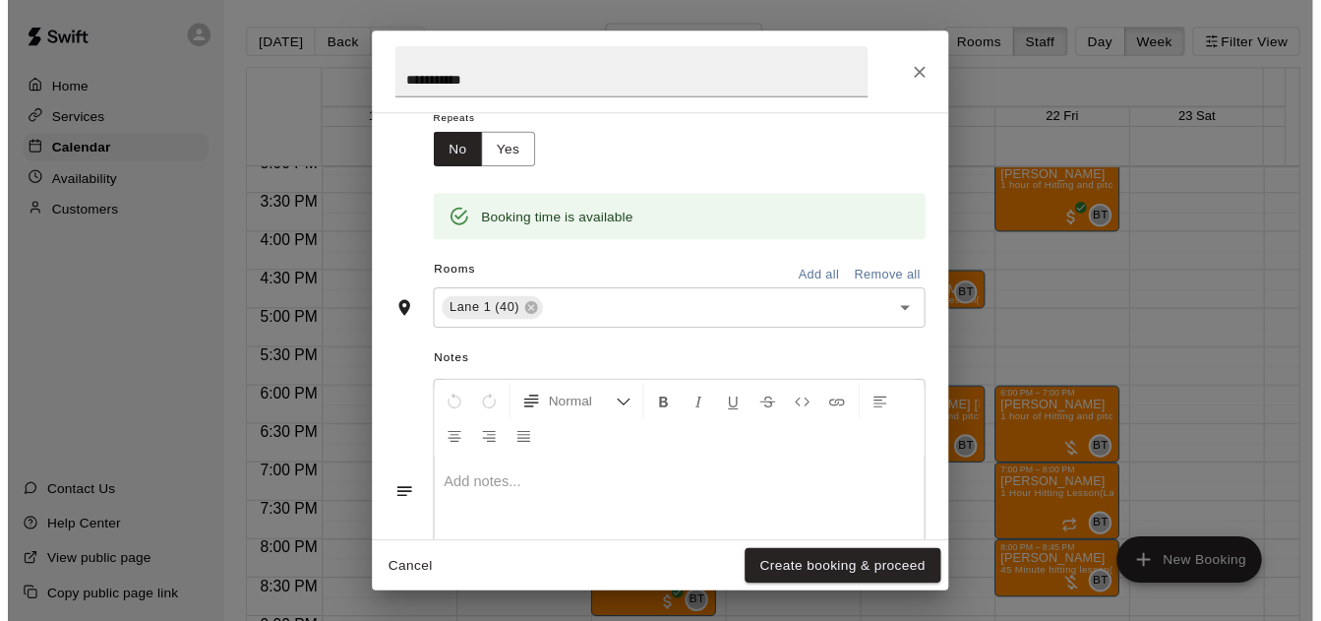
scroll to position [428, 0]
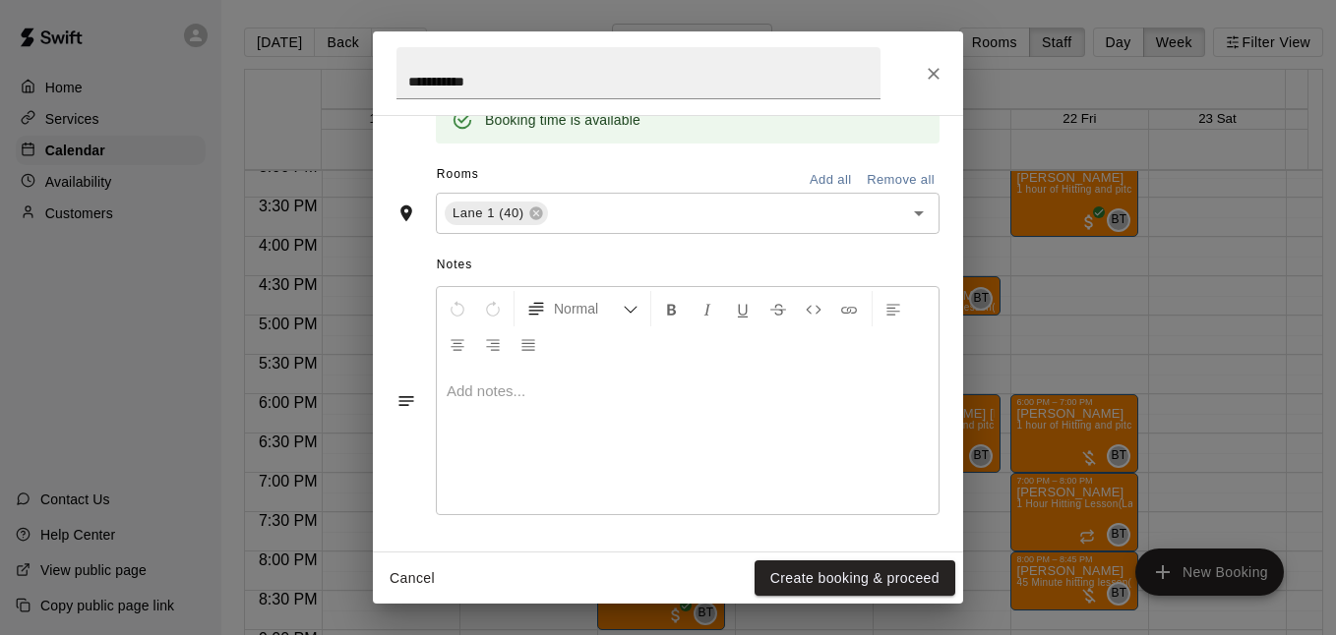
drag, startPoint x: 782, startPoint y: 563, endPoint x: 751, endPoint y: 467, distance: 100.5
click at [782, 564] on button "Create booking & proceed" at bounding box center [854, 579] width 201 height 36
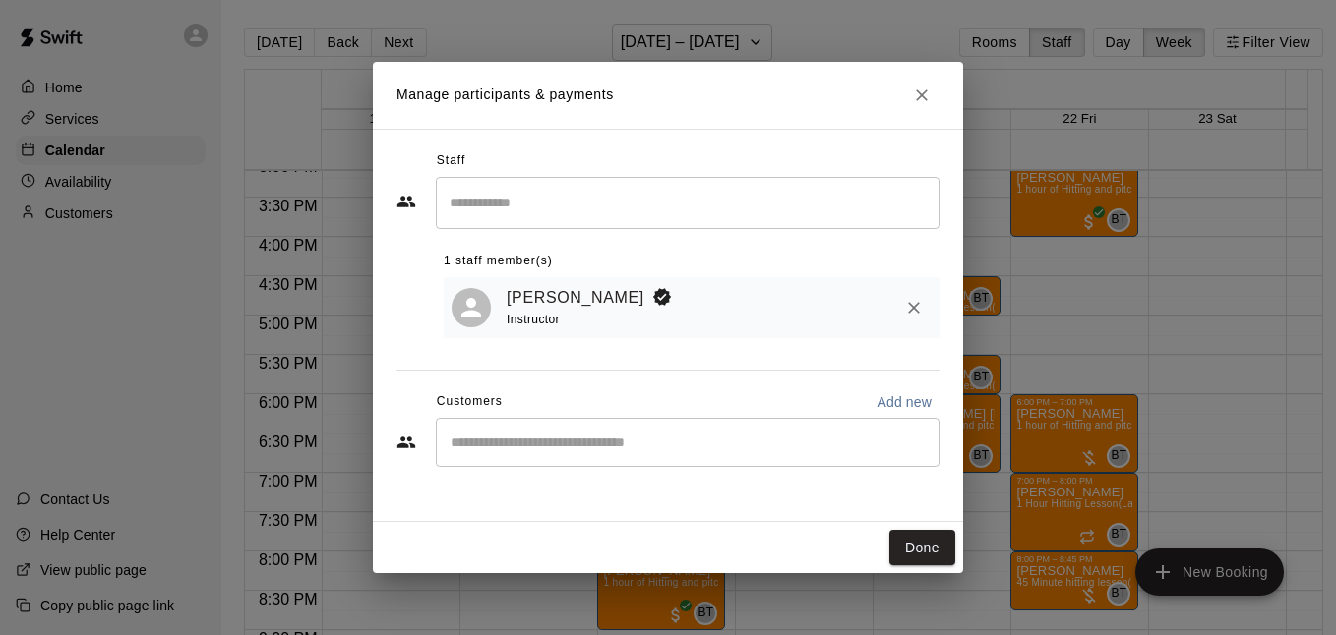
click at [845, 439] on input "Start typing to search customers..." at bounding box center [688, 443] width 486 height 20
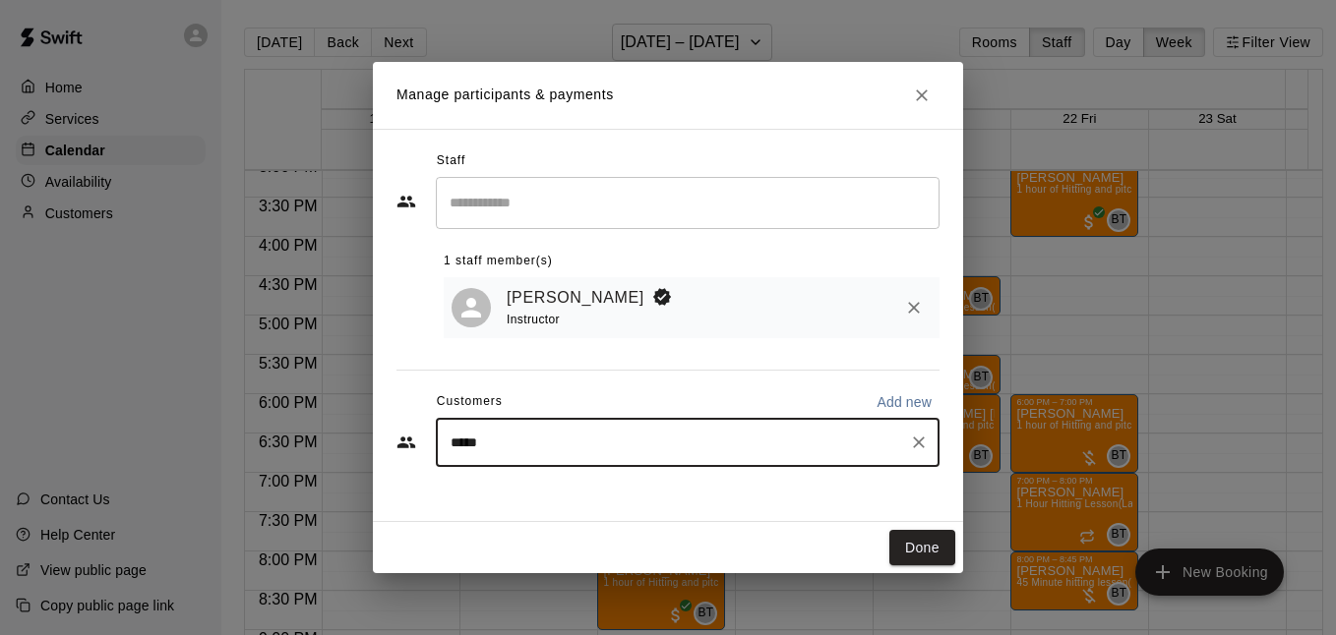
type input "******"
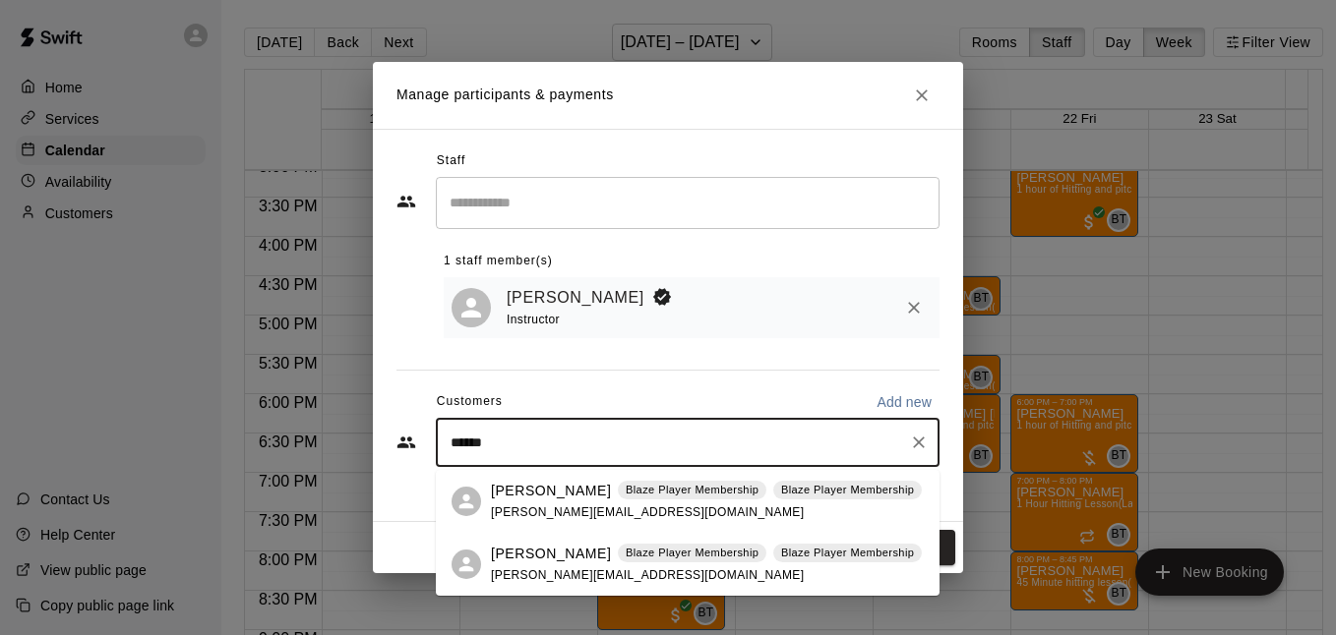
click at [696, 501] on div "Anna Carter Blaze Player Membership Blaze Player Membership anna@camlandtravel.…" at bounding box center [706, 502] width 431 height 42
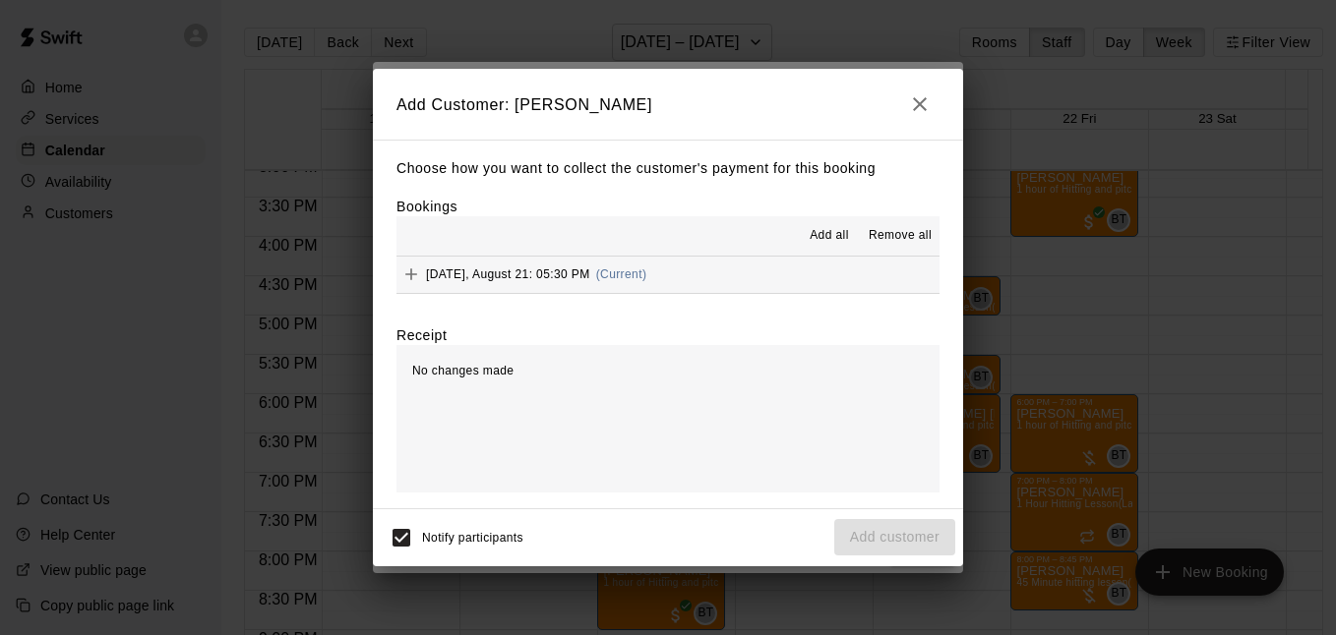
click at [777, 291] on button "Thursday, August 21: 05:30 PM (Current)" at bounding box center [667, 275] width 543 height 36
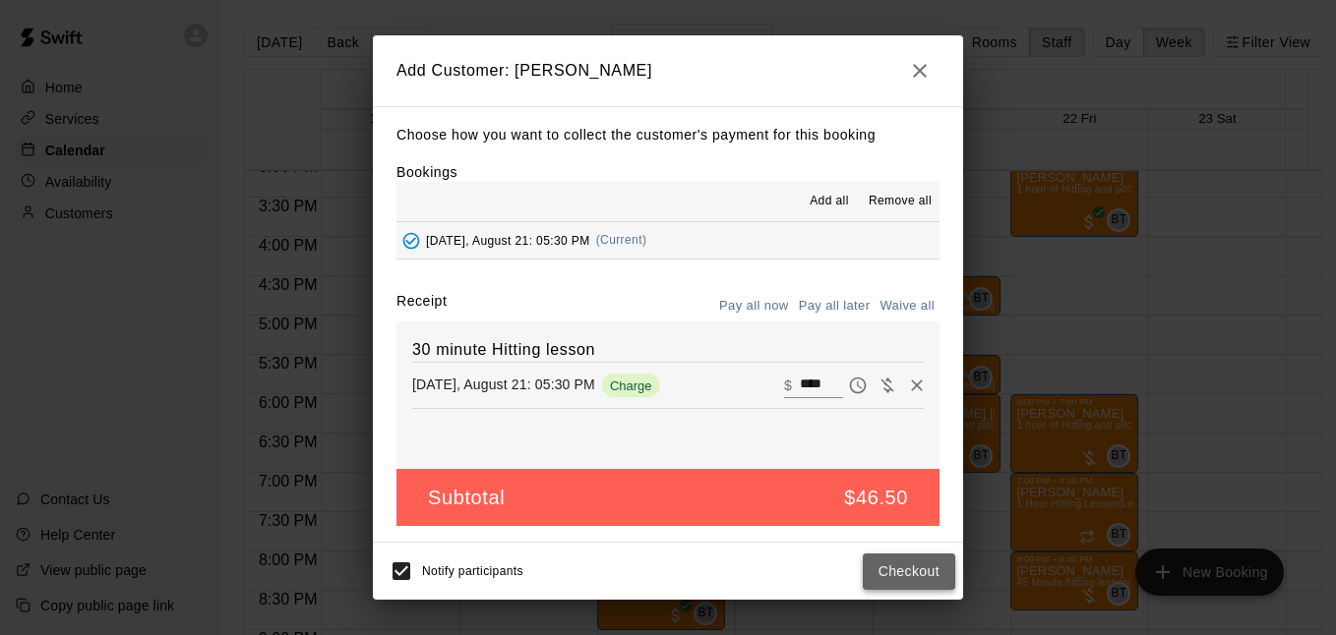
click at [885, 560] on button "Checkout" at bounding box center [909, 572] width 92 height 36
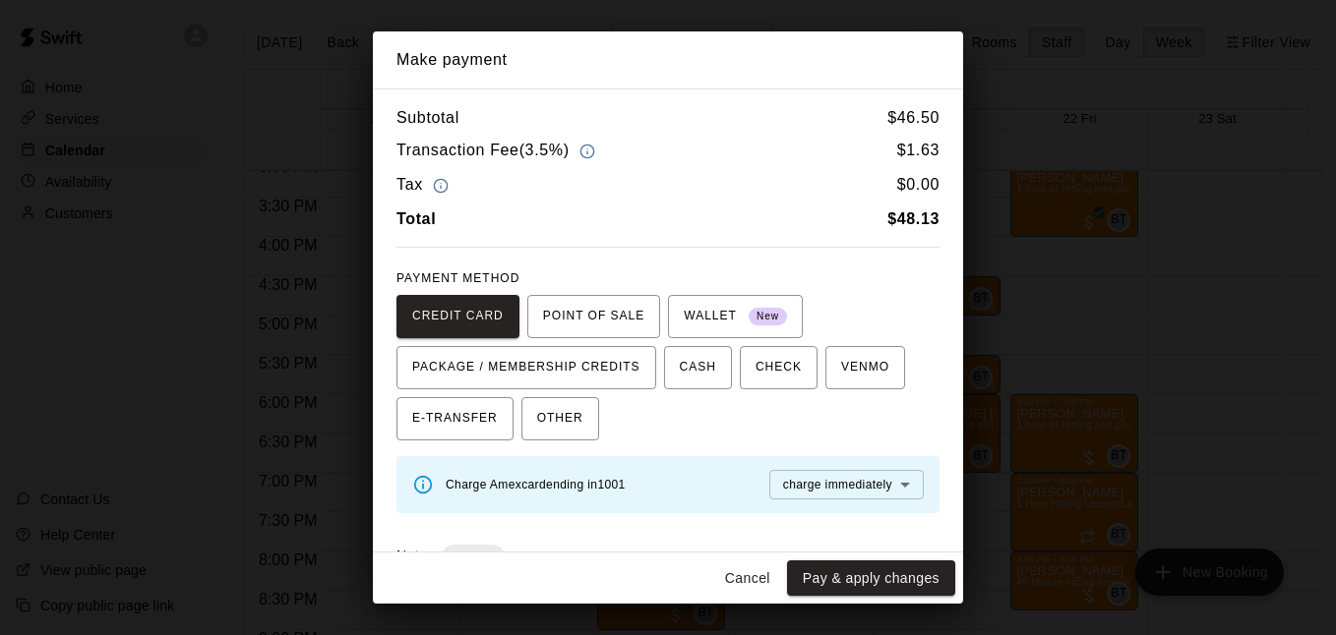
click at [740, 575] on button "Cancel" at bounding box center [747, 579] width 63 height 36
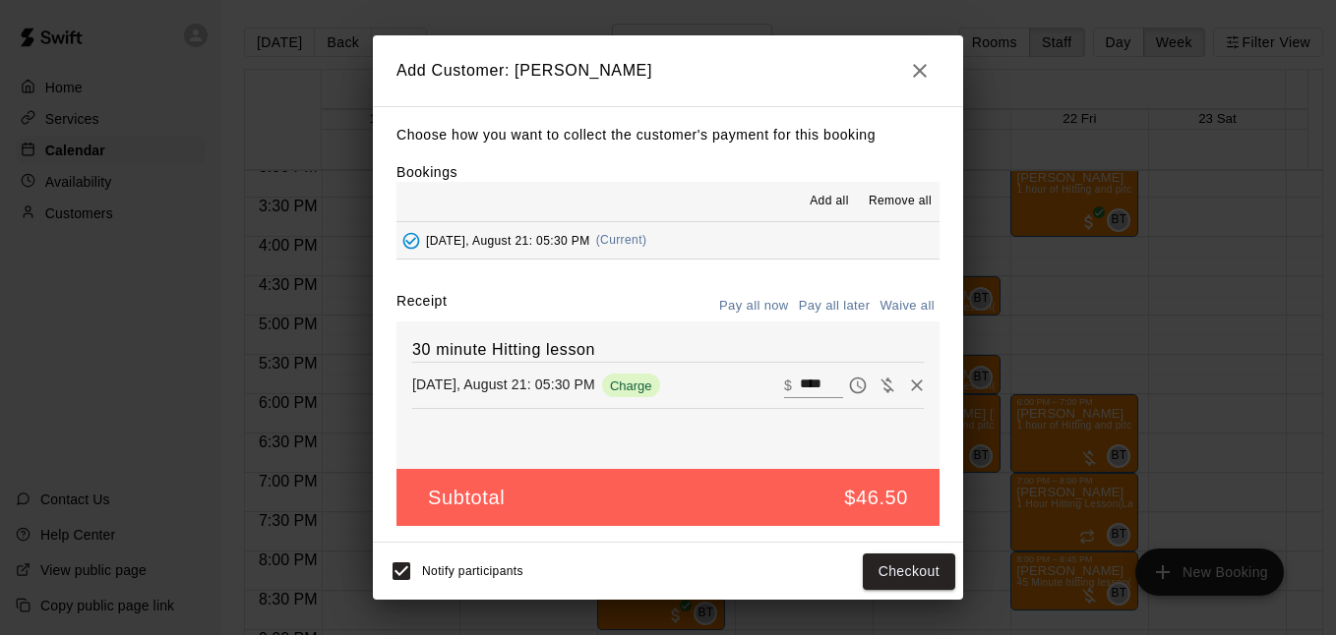
click at [845, 314] on button "Pay all later" at bounding box center [835, 306] width 82 height 30
click at [876, 566] on button "Add customer" at bounding box center [894, 572] width 121 height 36
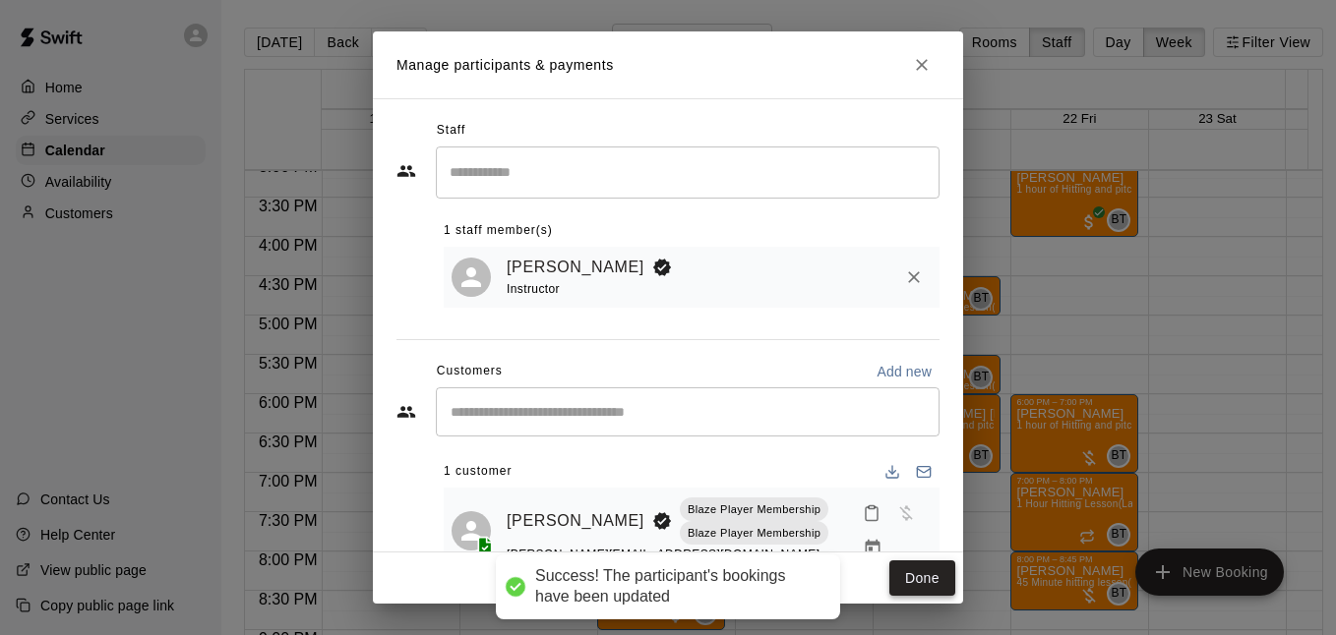
click at [934, 570] on button "Done" at bounding box center [922, 579] width 66 height 36
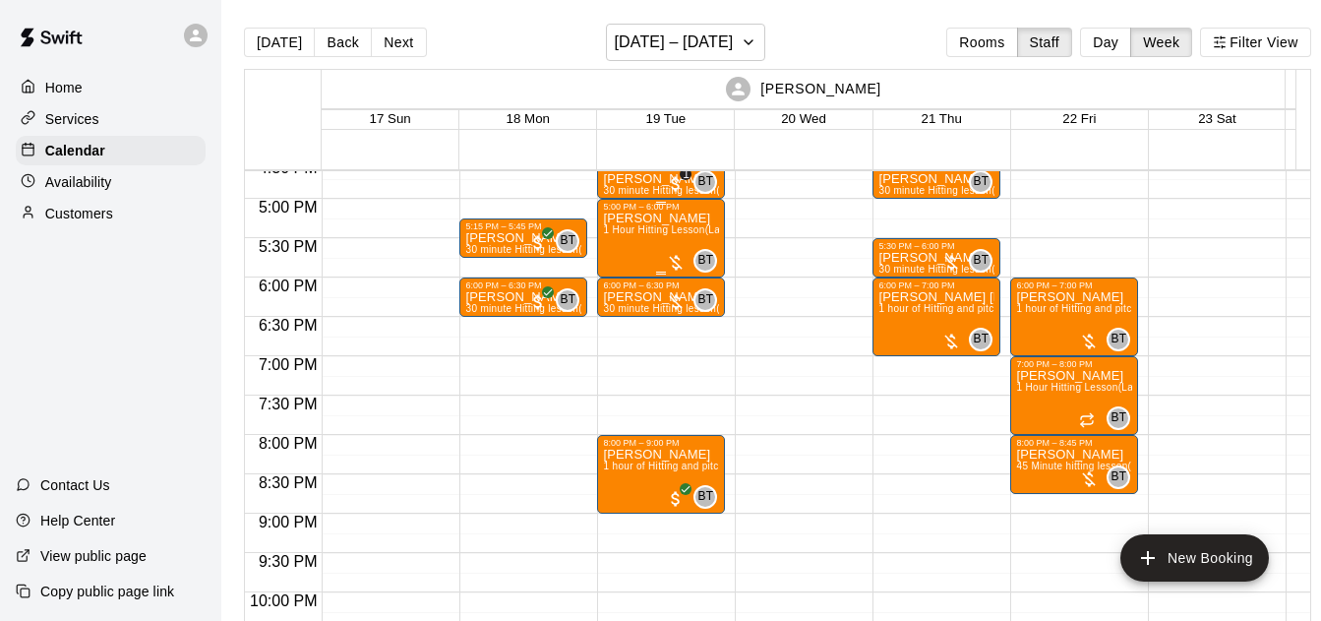
scroll to position [1335, 0]
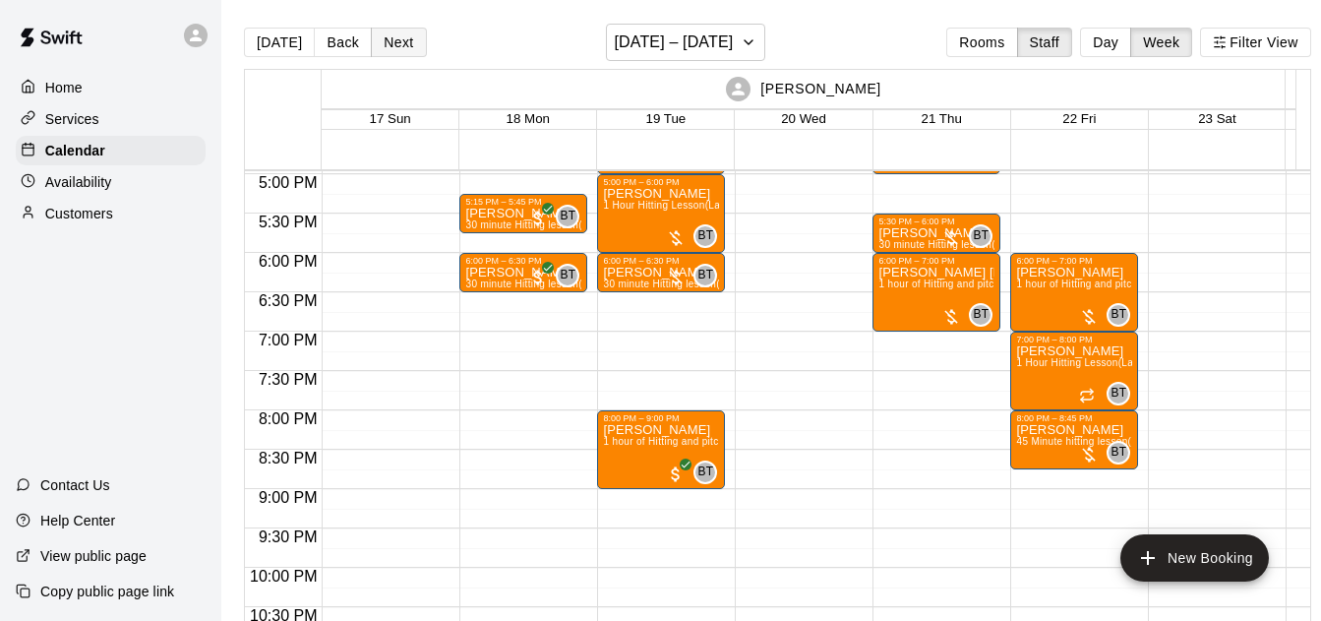
click at [384, 36] on button "Next" at bounding box center [398, 43] width 55 height 30
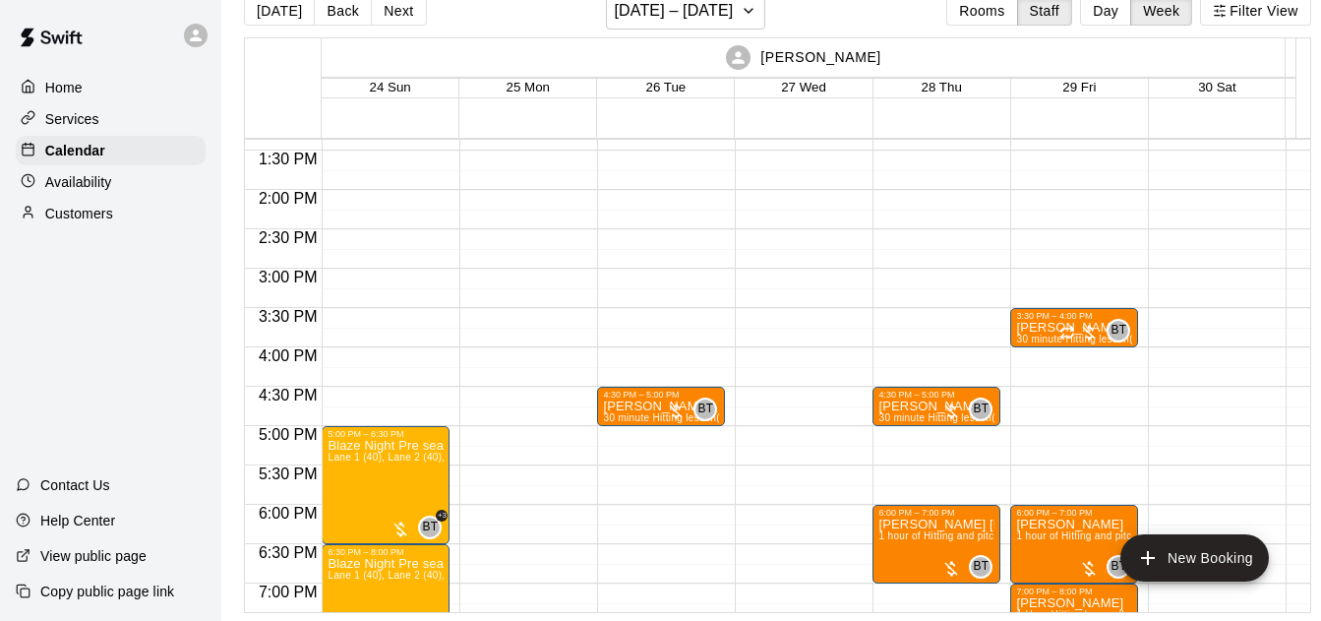
scroll to position [0, 0]
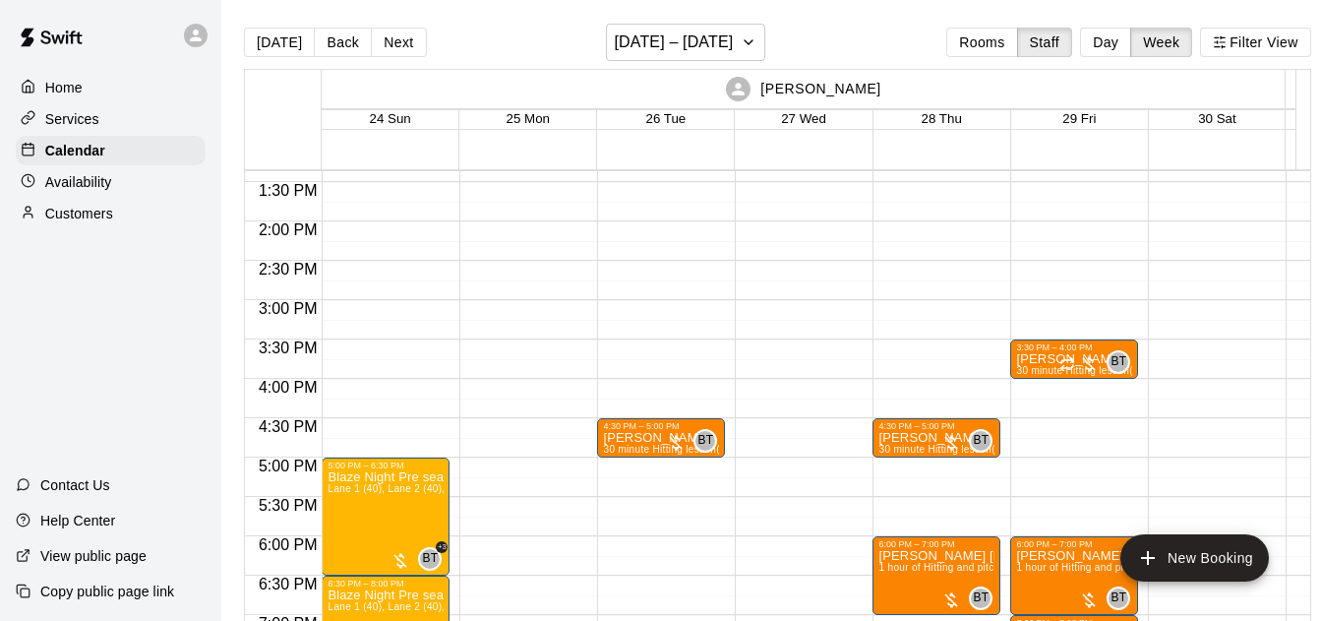
click at [343, 40] on button "Back" at bounding box center [343, 43] width 58 height 30
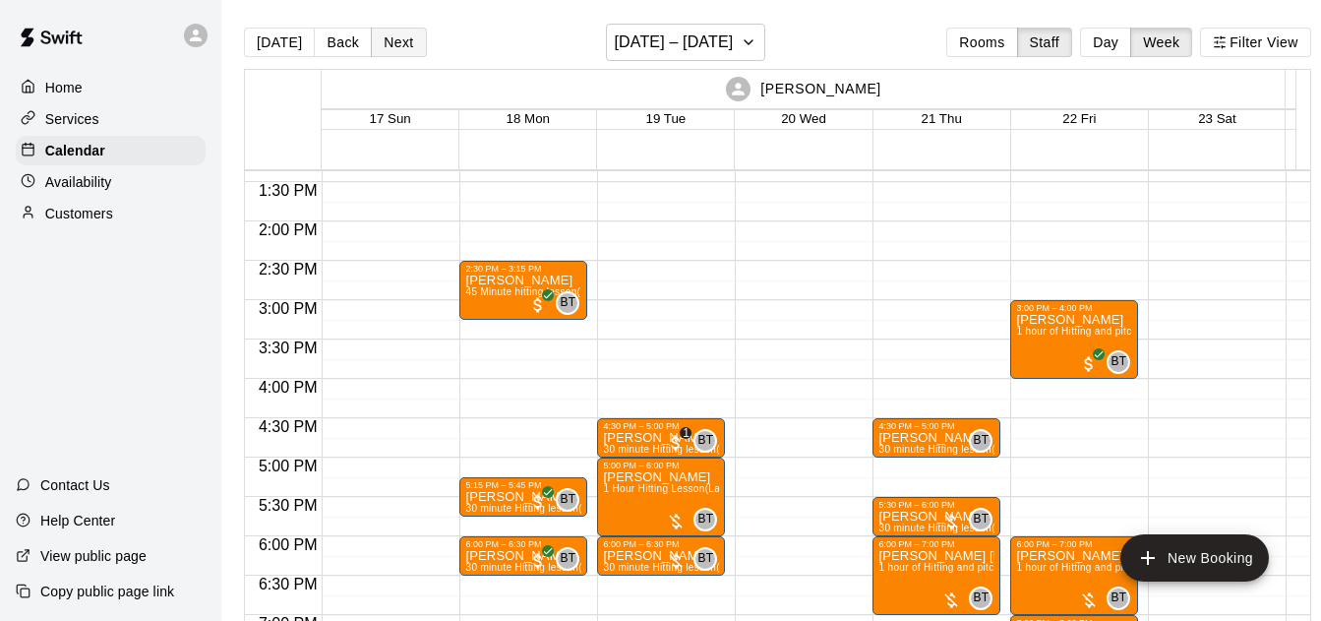
click at [398, 47] on button "Next" at bounding box center [398, 43] width 55 height 30
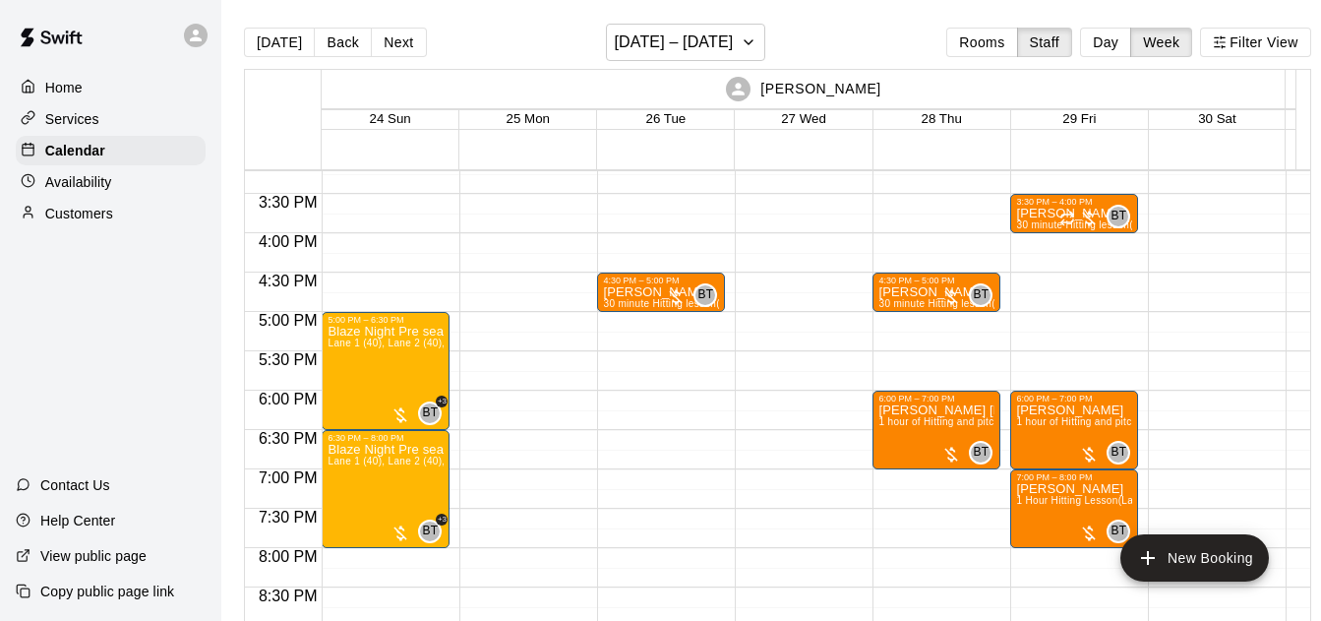
scroll to position [1193, 0]
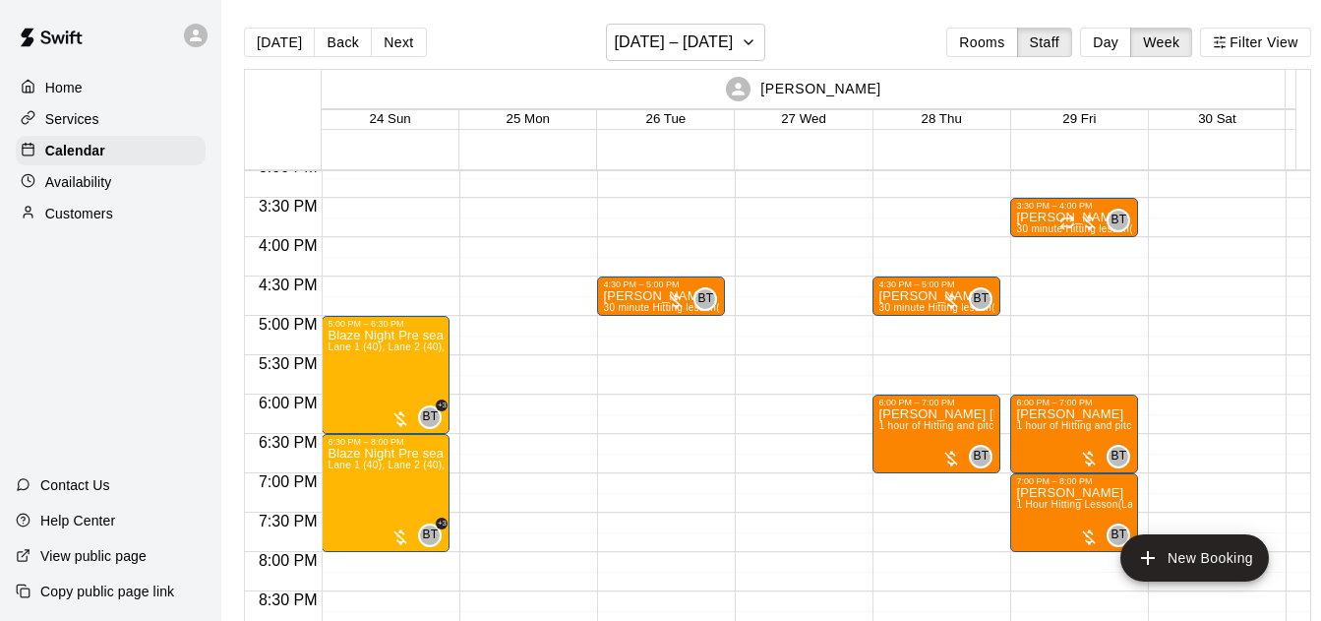
click at [331, 35] on button "Back" at bounding box center [343, 43] width 58 height 30
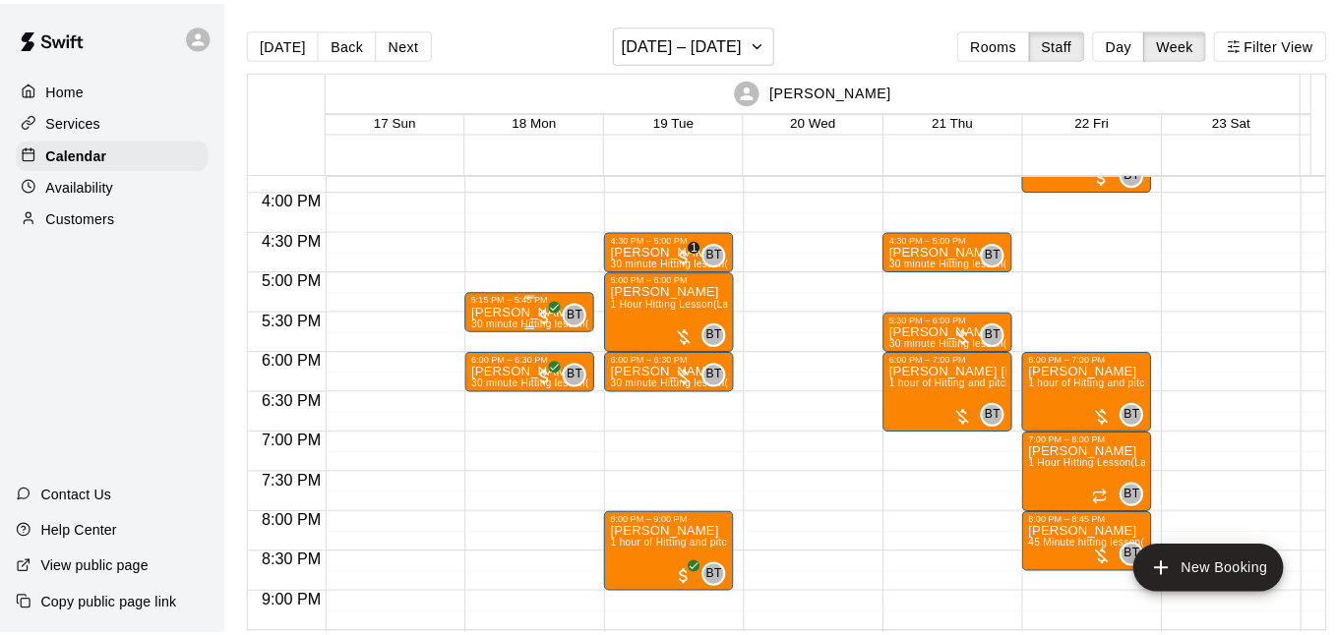
scroll to position [1264, 0]
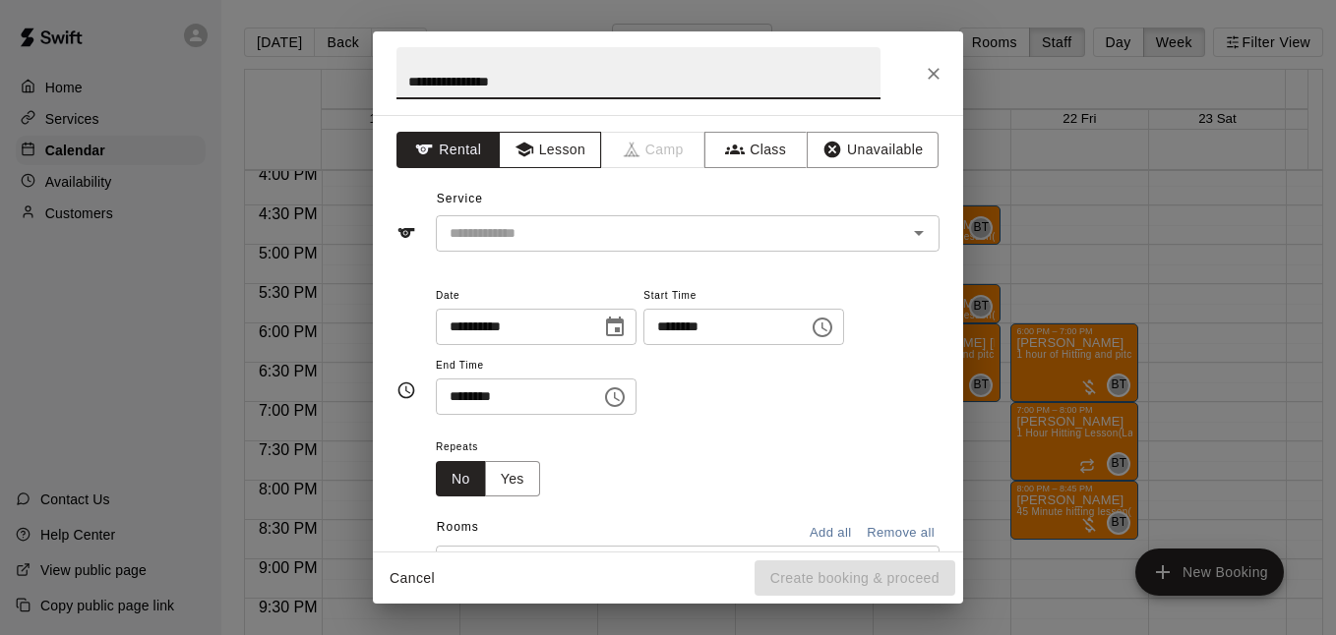
type input "**********"
click at [529, 153] on button "Lesson" at bounding box center [550, 150] width 103 height 36
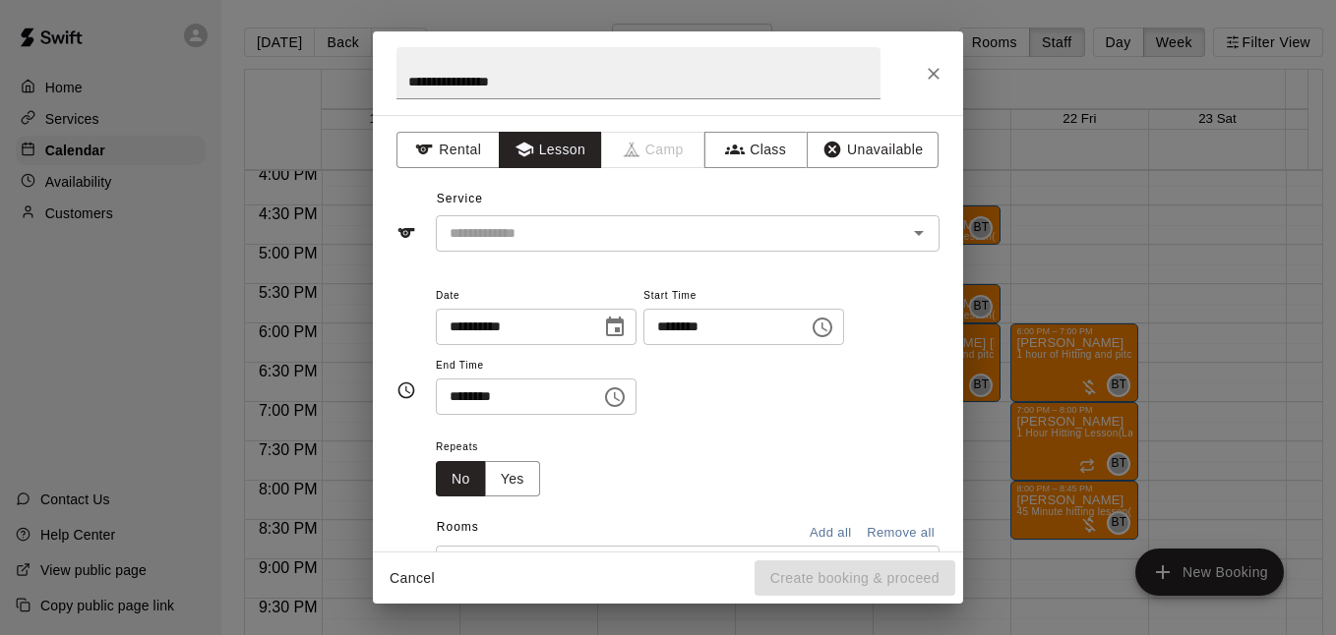
click at [708, 252] on div "**********" at bounding box center [668, 333] width 590 height 437
click at [729, 228] on input "text" at bounding box center [659, 233] width 434 height 25
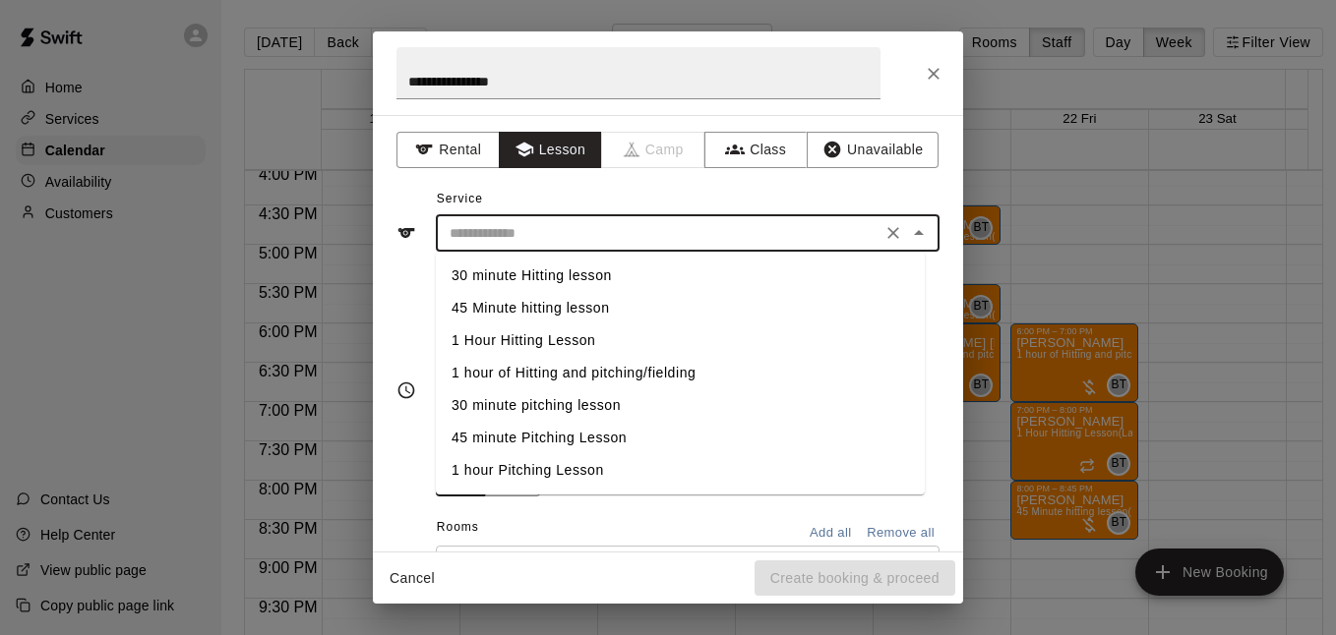
click at [644, 372] on li "1 hour of Hitting and pitching/fielding" at bounding box center [680, 373] width 489 height 32
type input "**********"
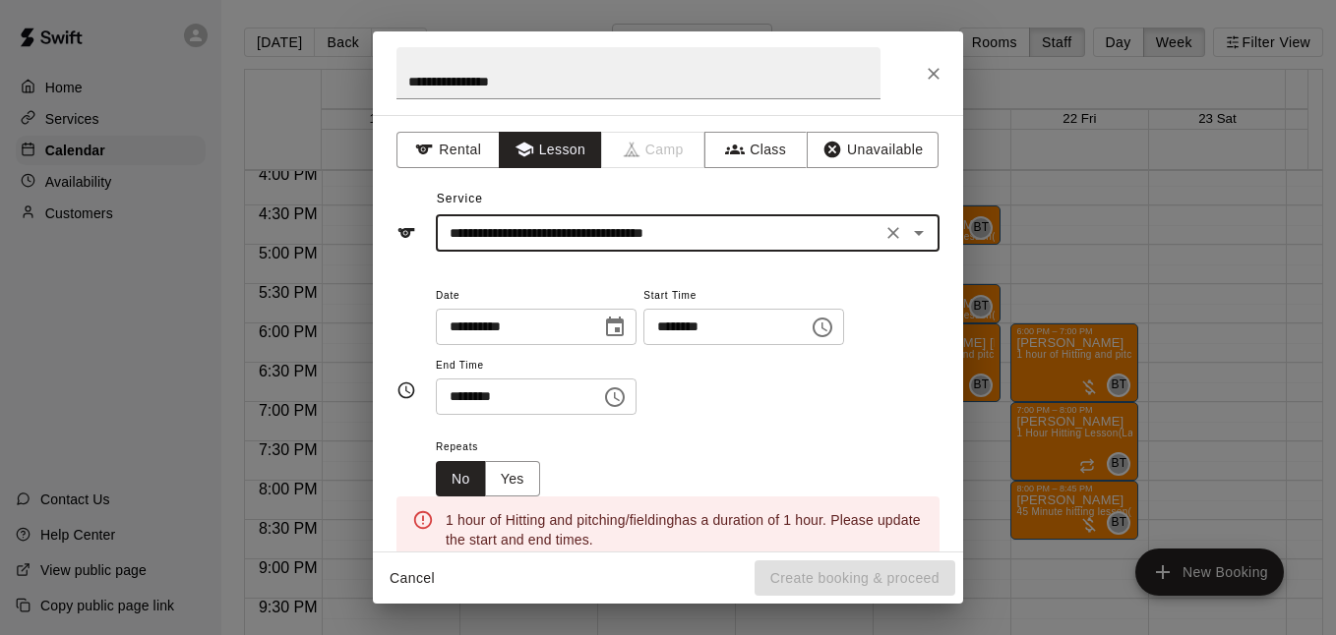
click at [723, 368] on div "**********" at bounding box center [688, 349] width 504 height 133
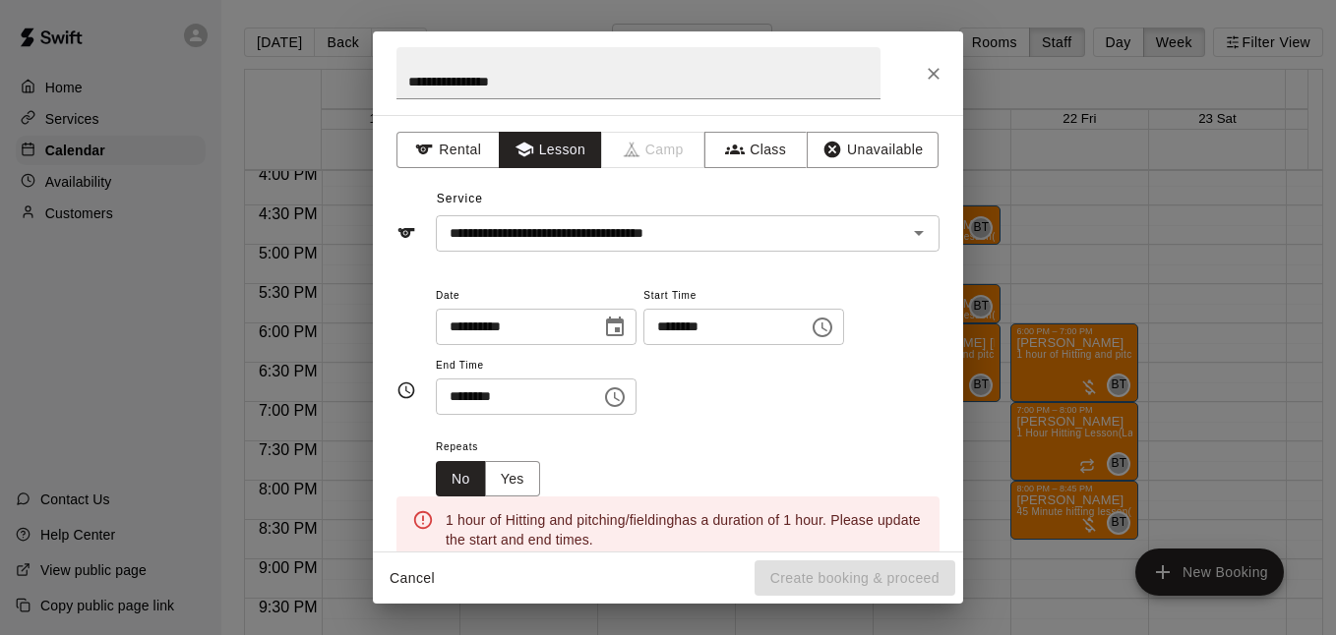
click at [627, 392] on icon "Choose time, selected time is 7:30 PM" at bounding box center [615, 398] width 24 height 24
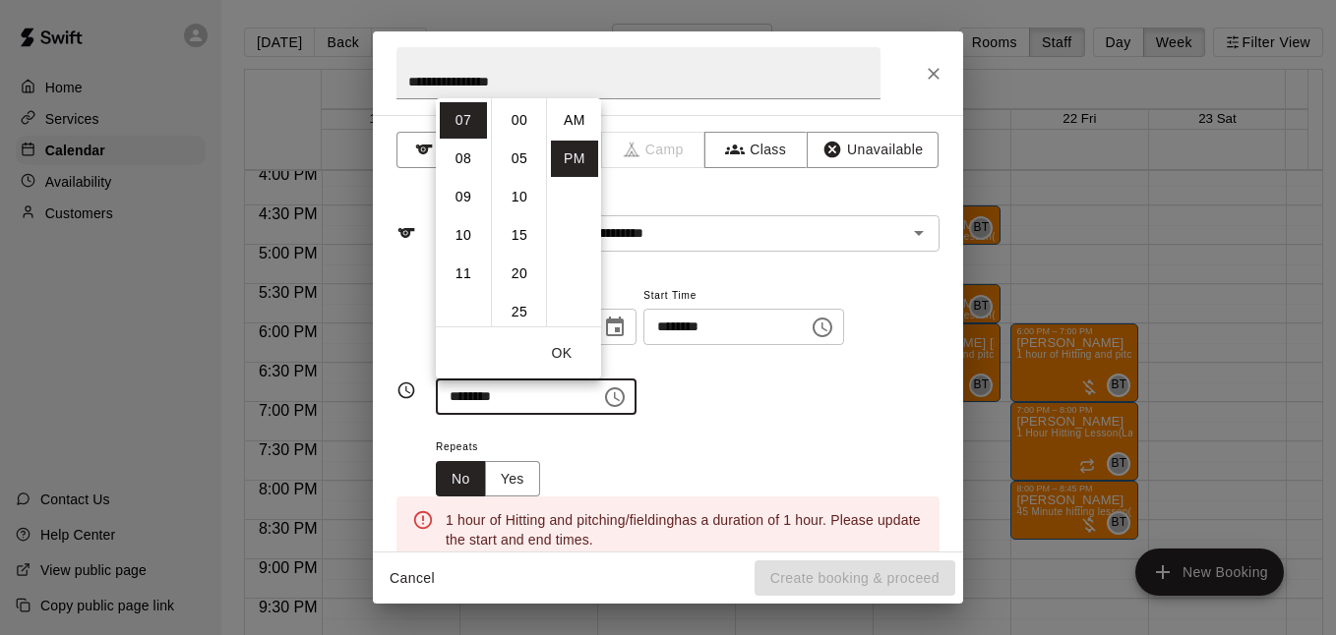
scroll to position [35, 0]
click at [457, 148] on li "08" at bounding box center [463, 159] width 47 height 36
click at [526, 109] on li "00" at bounding box center [519, 120] width 47 height 36
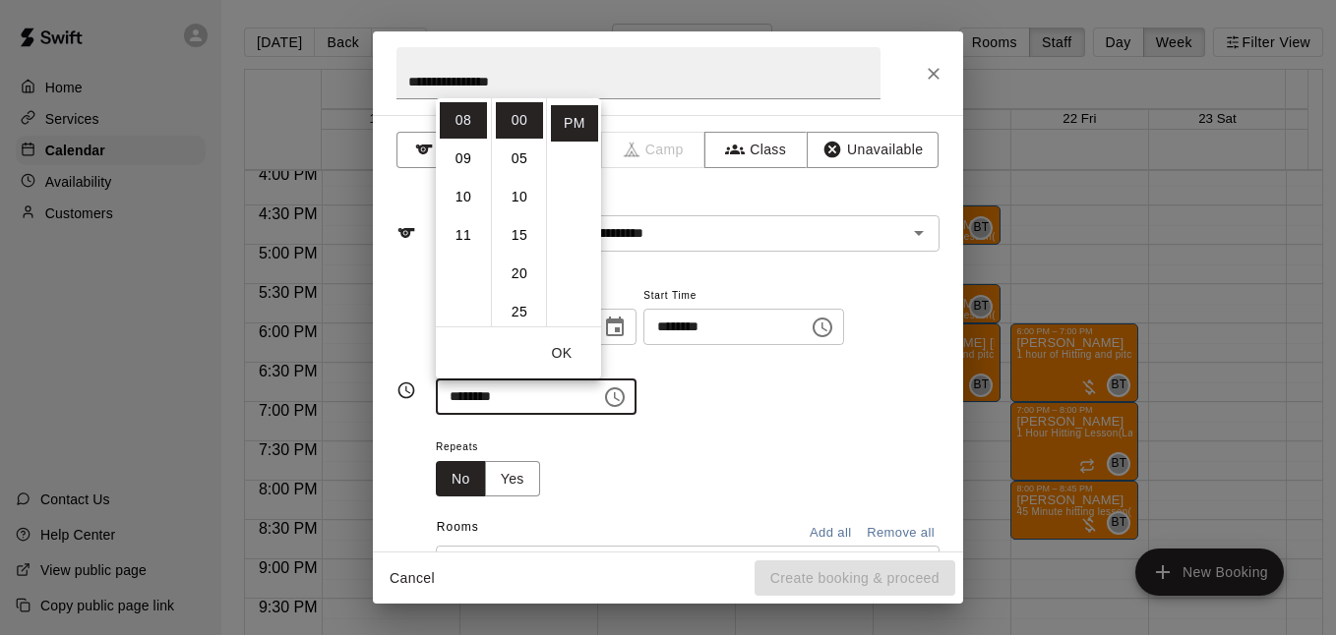
type input "********"
click at [767, 406] on div "**********" at bounding box center [688, 349] width 504 height 133
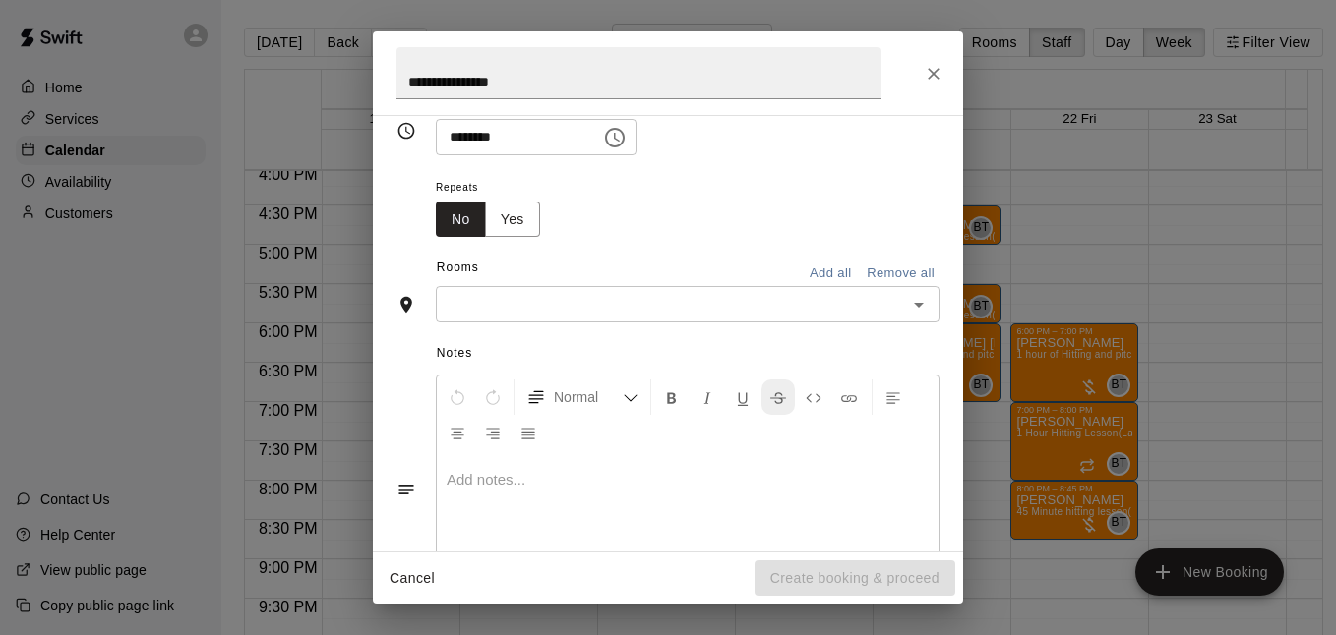
scroll to position [262, 0]
click at [907, 295] on icon "Open" at bounding box center [919, 303] width 24 height 24
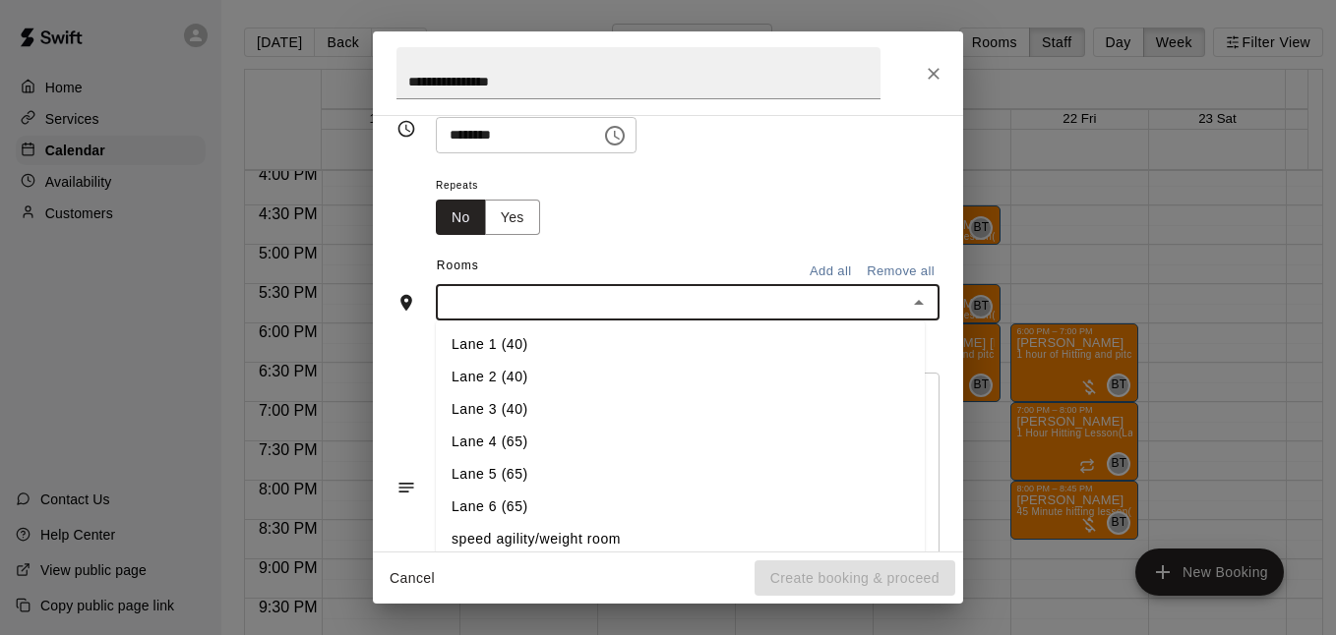
click at [591, 345] on li "Lane 1 (40)" at bounding box center [680, 345] width 489 height 32
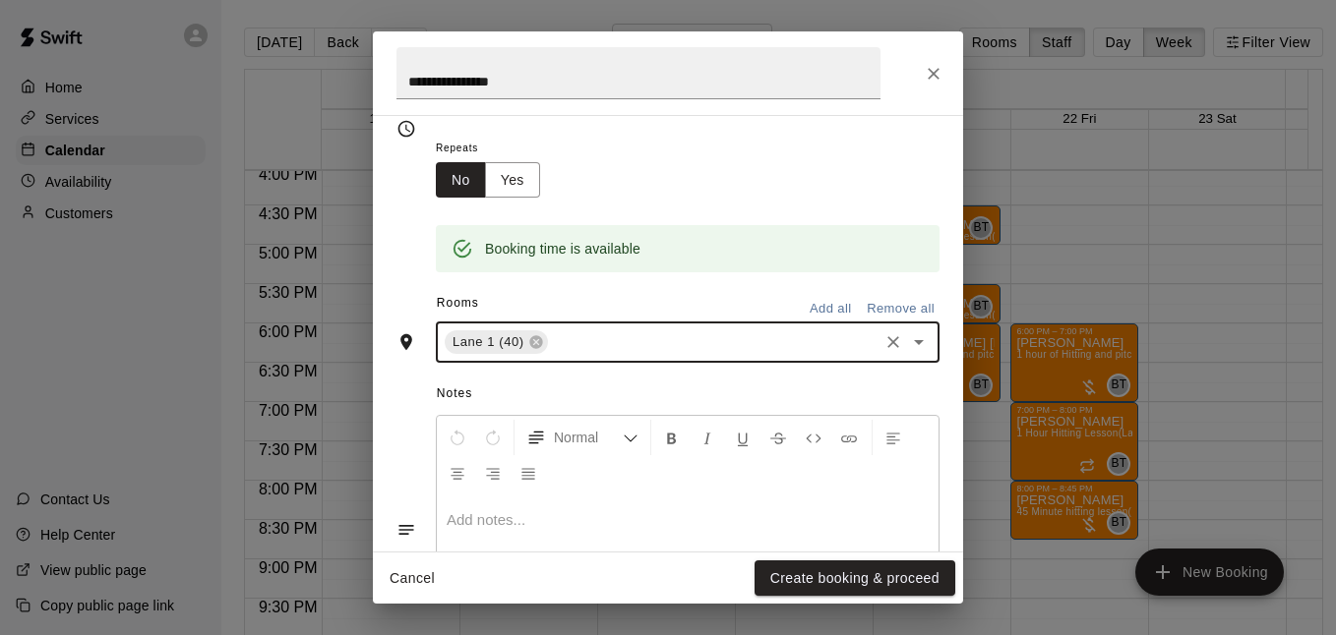
click at [907, 334] on icon "Open" at bounding box center [919, 343] width 24 height 24
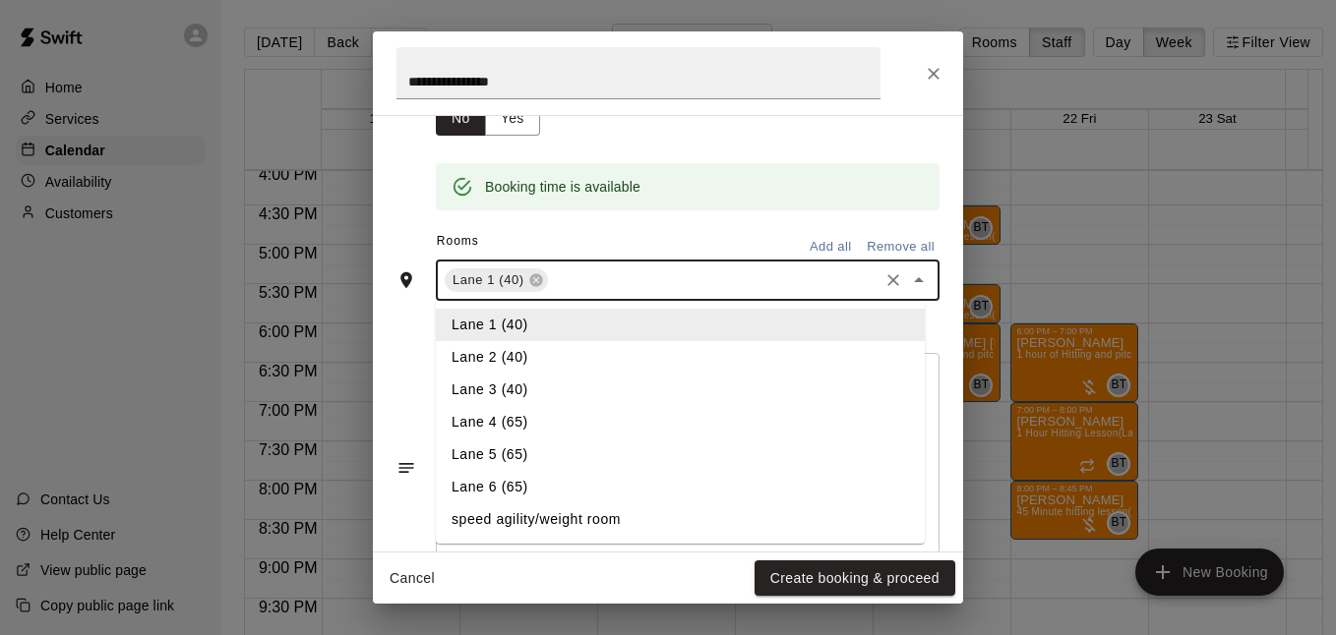
scroll to position [364, 0]
click at [555, 450] on li "Lane 5 (65)" at bounding box center [680, 452] width 489 height 32
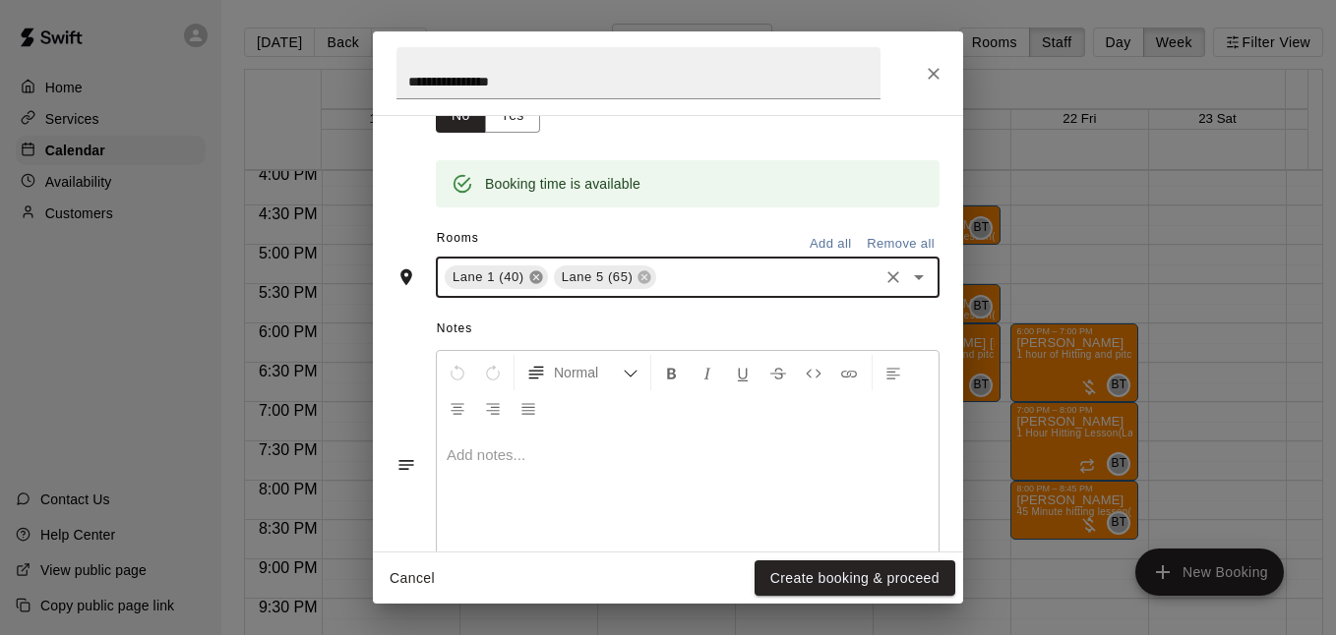
click at [535, 279] on icon at bounding box center [535, 277] width 13 height 13
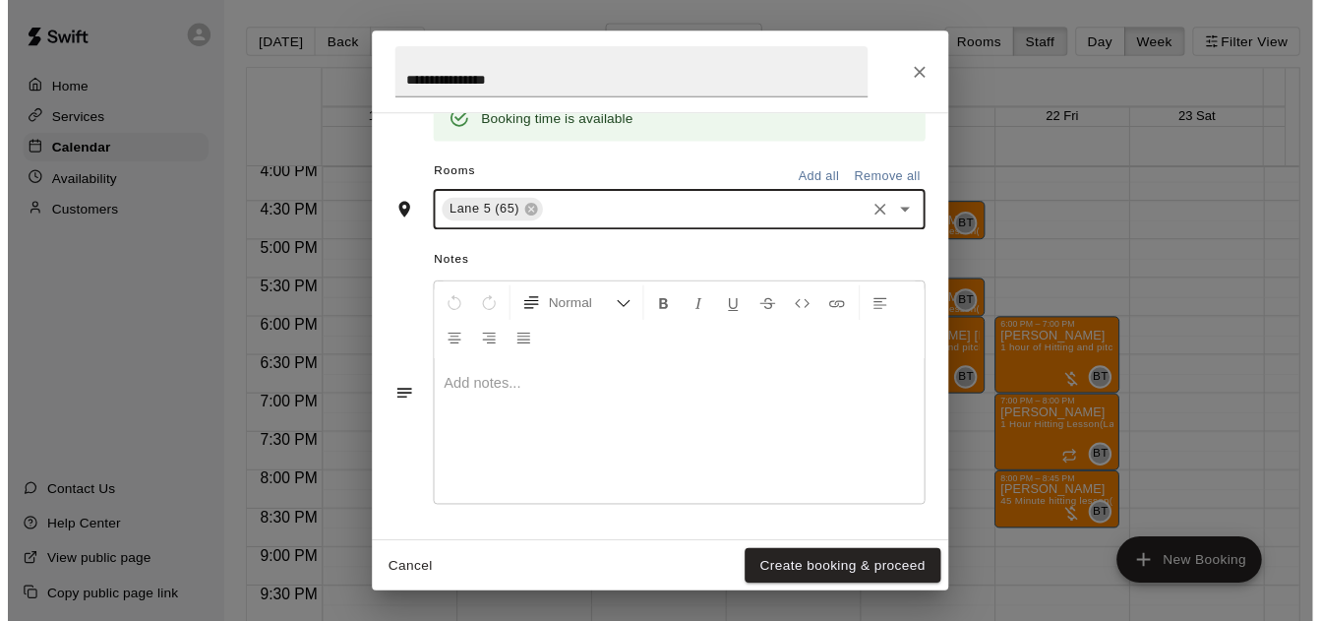
scroll to position [428, 0]
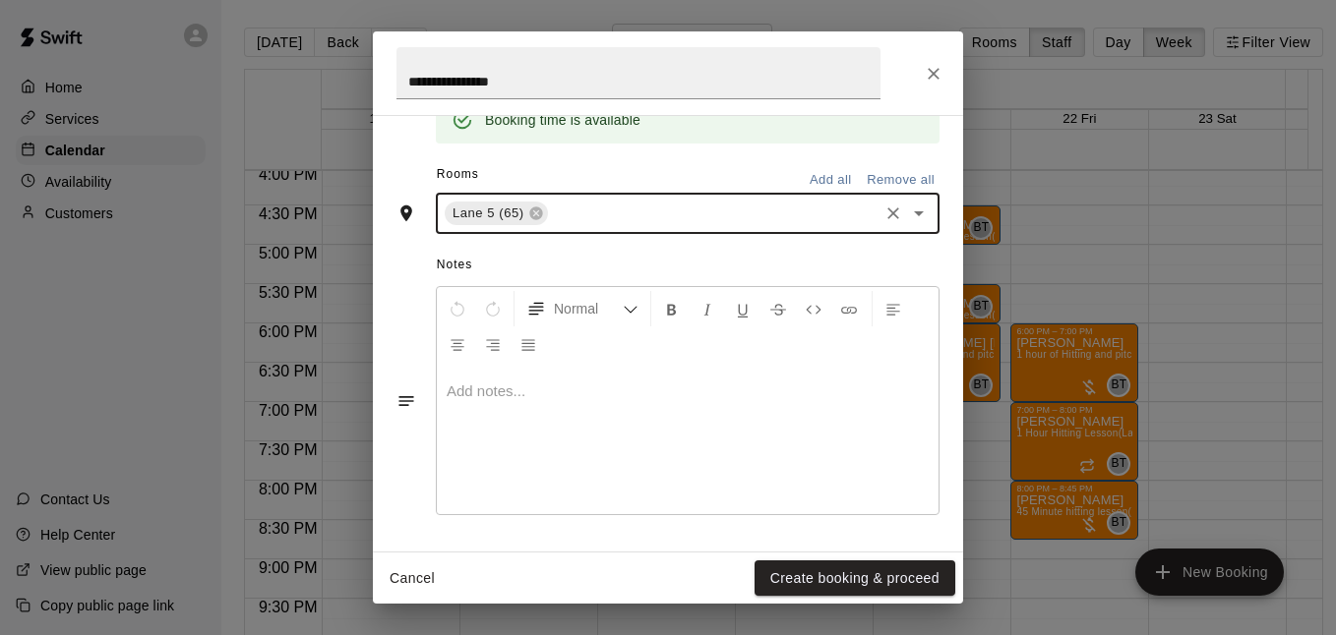
click at [811, 582] on button "Create booking & proceed" at bounding box center [854, 579] width 201 height 36
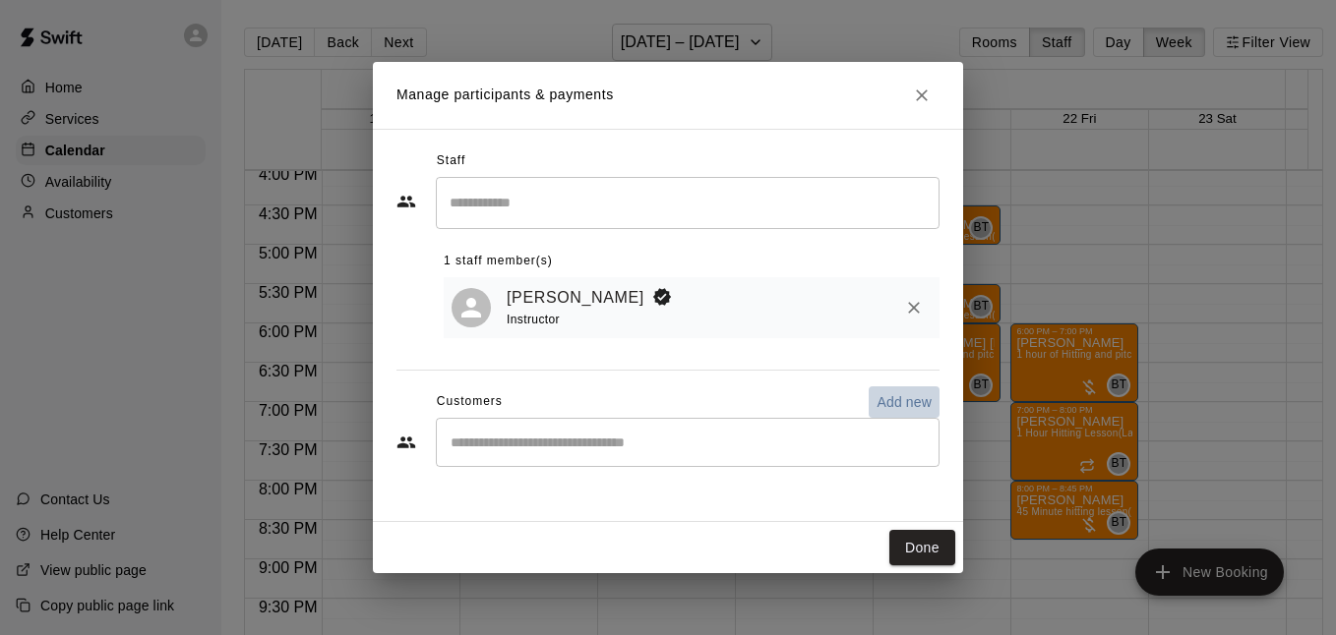
click at [886, 403] on p "Add new" at bounding box center [903, 402] width 55 height 20
select select "**"
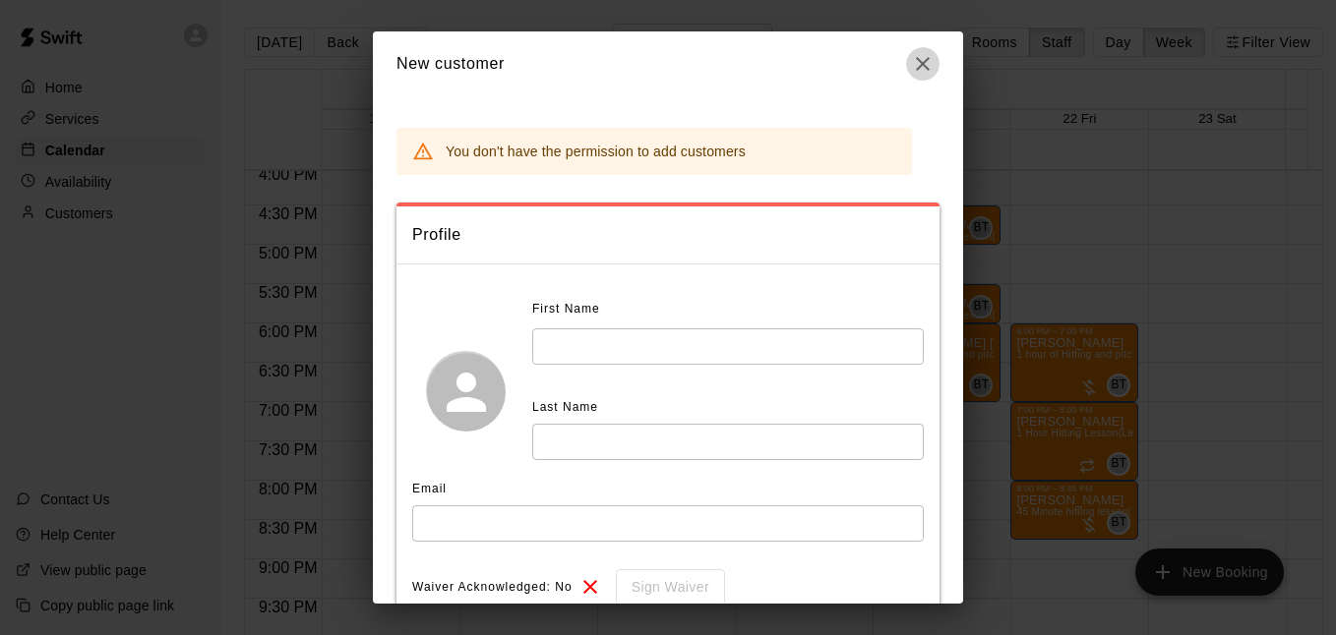
click at [916, 62] on icon "button" at bounding box center [923, 64] width 24 height 24
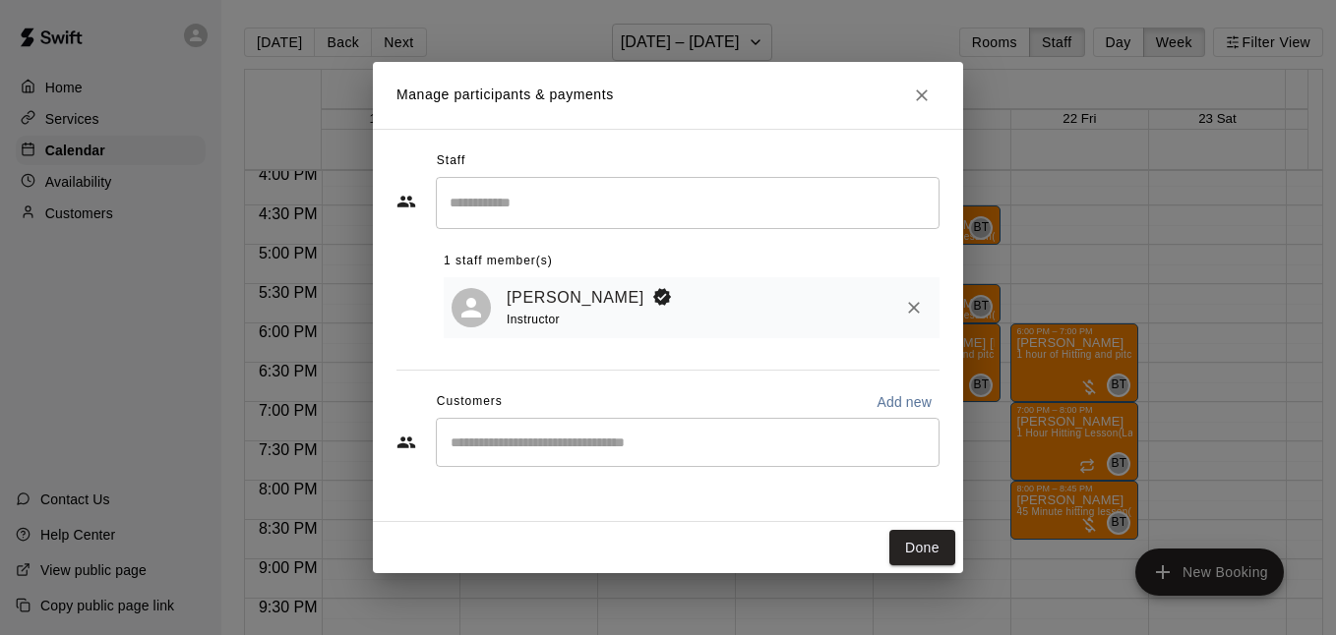
click at [659, 461] on div "​" at bounding box center [688, 442] width 504 height 49
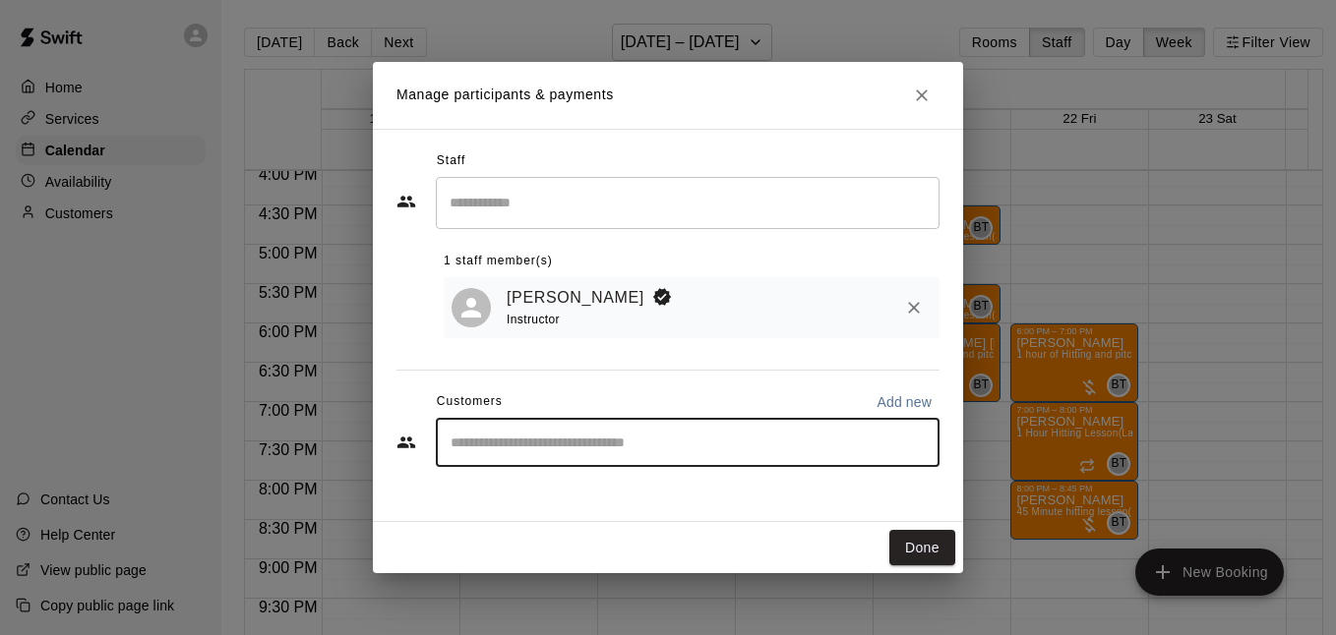
click at [570, 452] on input "Start typing to search customers..." at bounding box center [688, 443] width 486 height 20
type input "****"
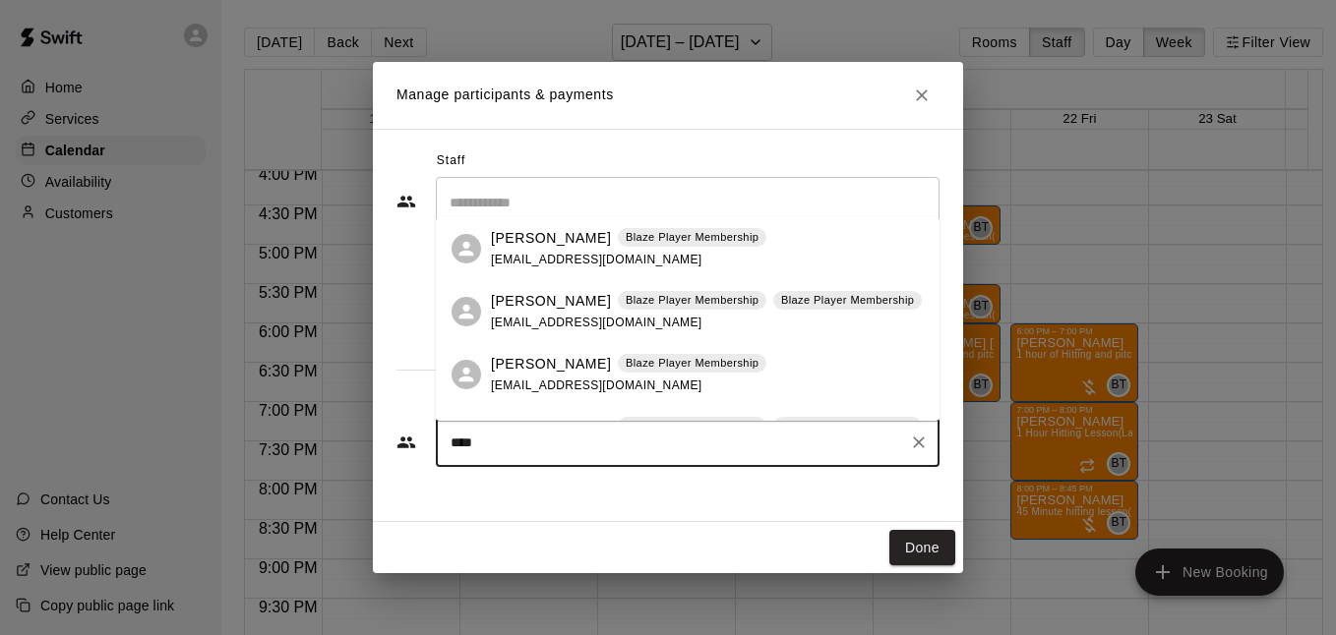
click at [549, 292] on p "Shannon Janssen" at bounding box center [551, 301] width 120 height 21
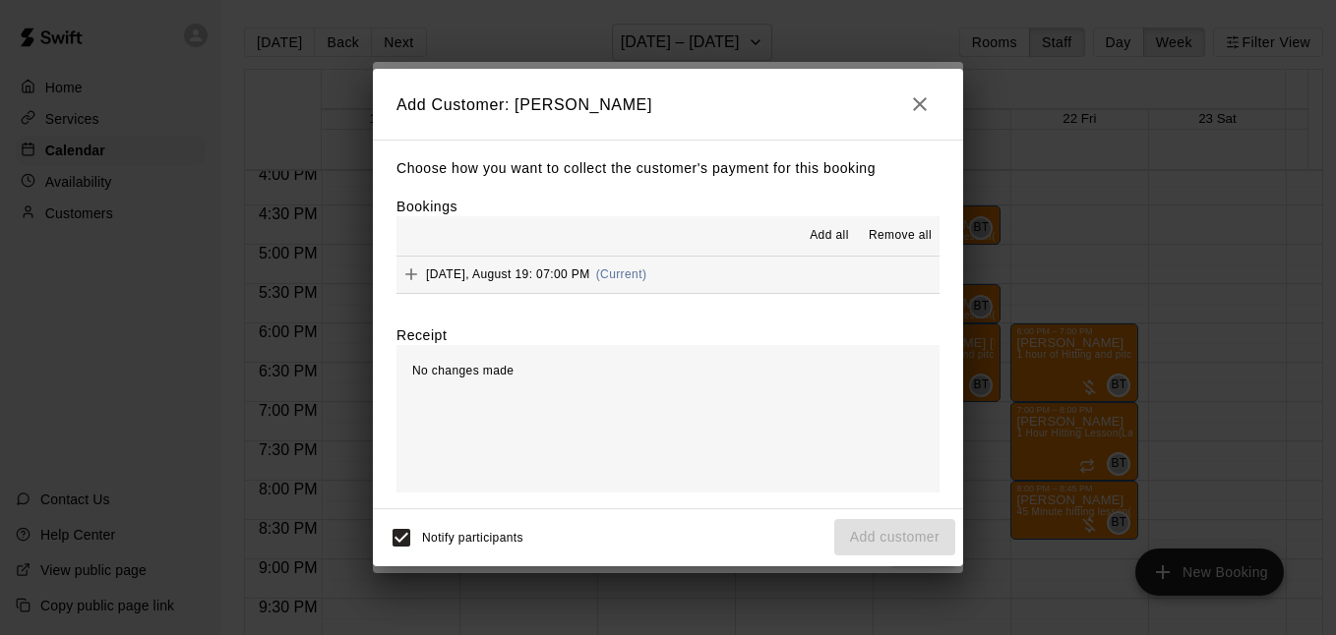
click at [751, 258] on div "Add all Remove all Tuesday, August 19: 07:00 PM (Current)" at bounding box center [667, 255] width 543 height 78
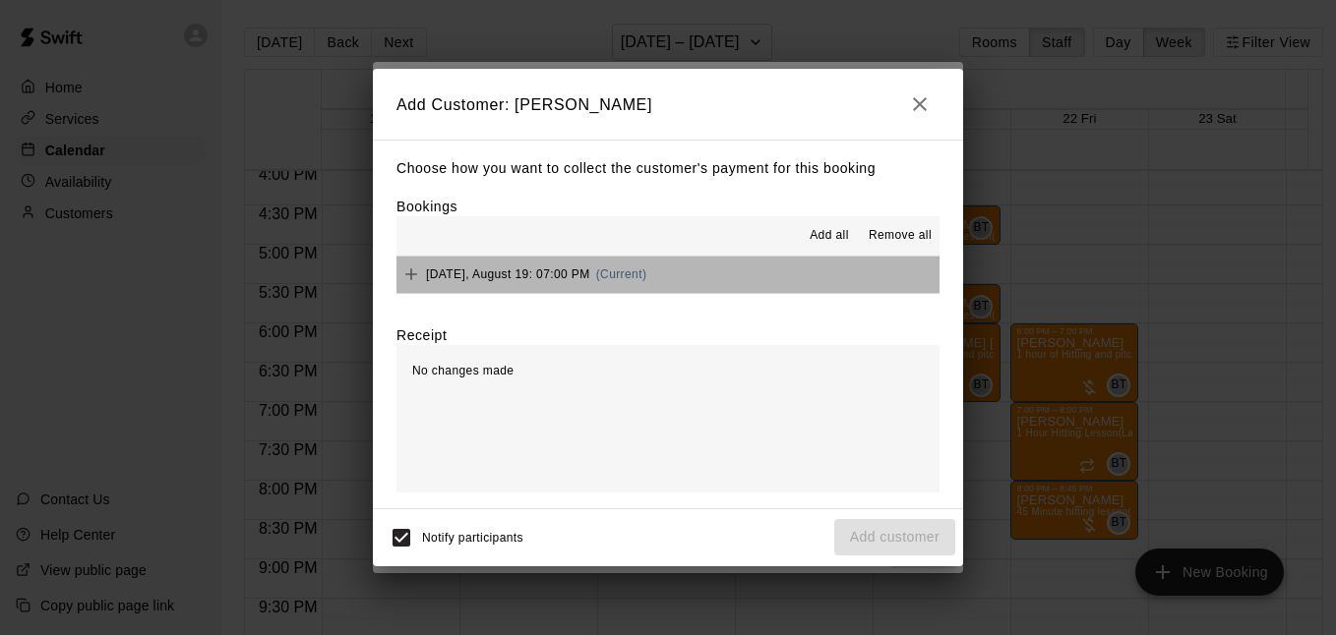
drag, startPoint x: 751, startPoint y: 258, endPoint x: 757, endPoint y: 276, distance: 19.9
click at [757, 276] on button "Tuesday, August 19: 07:00 PM (Current)" at bounding box center [667, 275] width 543 height 36
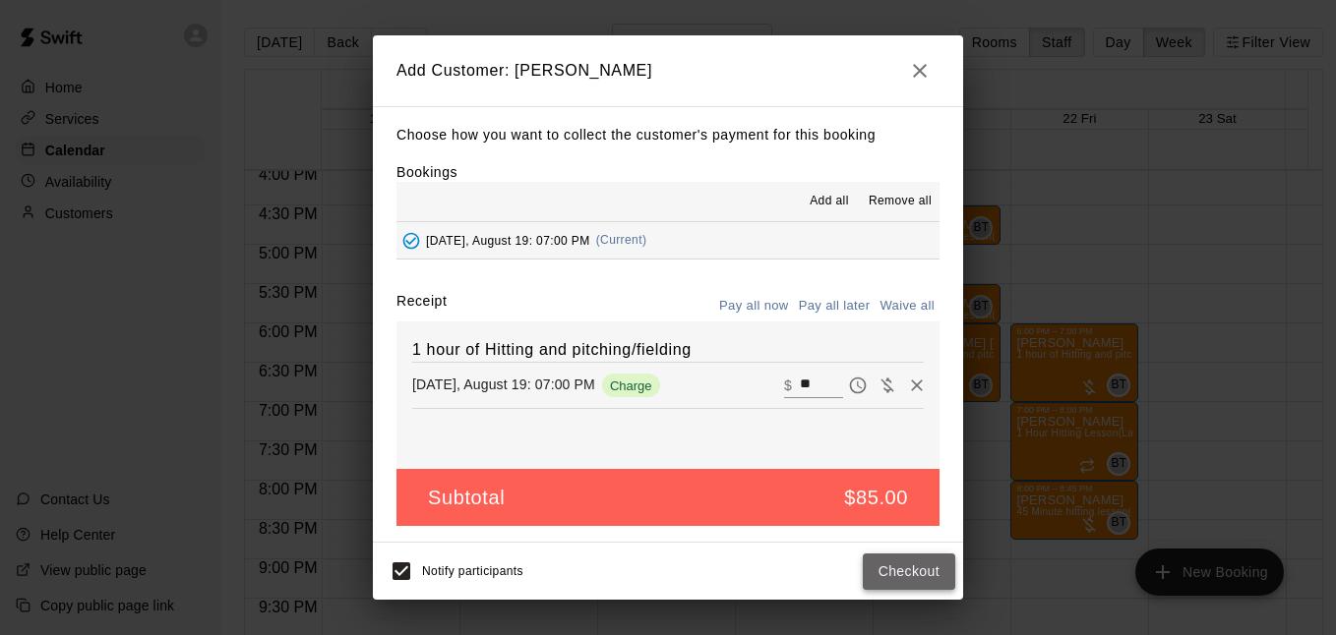
click at [894, 574] on button "Checkout" at bounding box center [909, 572] width 92 height 36
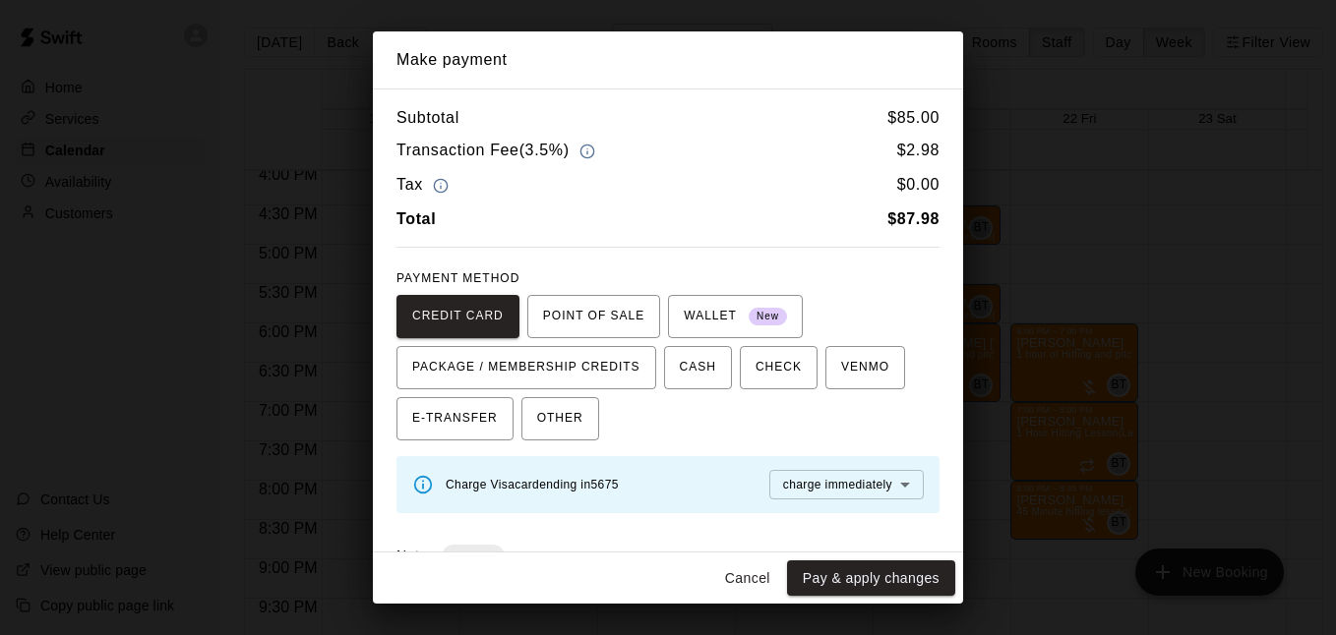
click at [756, 571] on button "Cancel" at bounding box center [747, 579] width 63 height 36
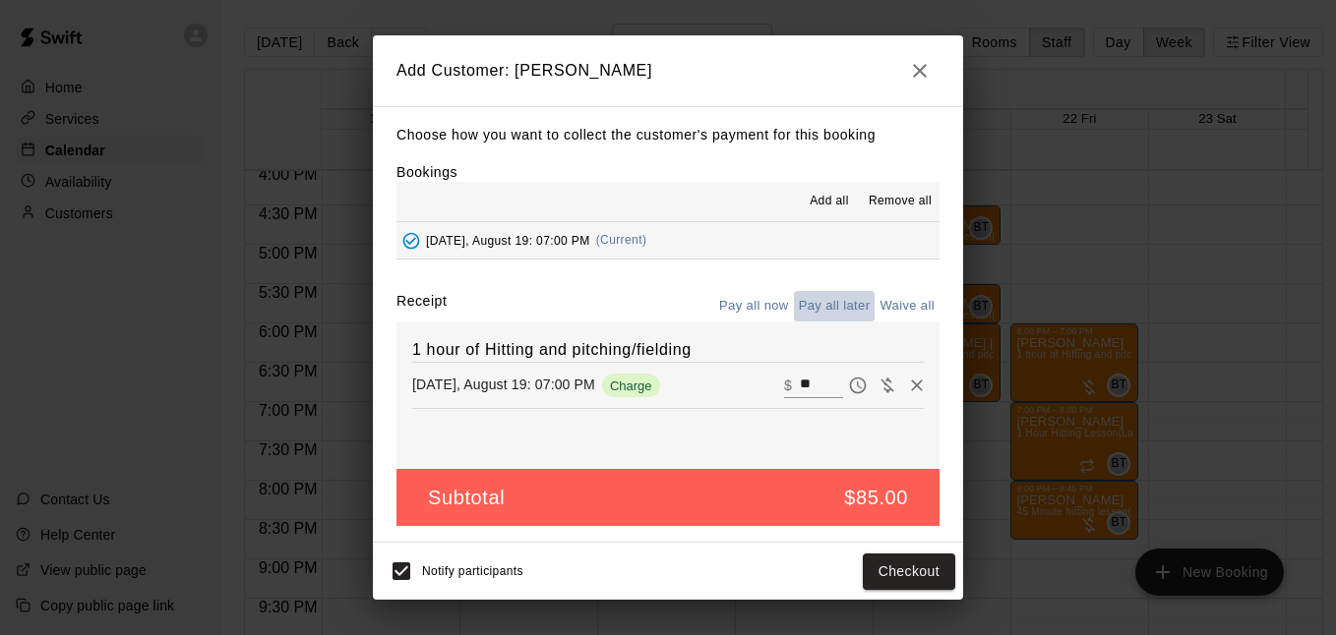
click at [820, 300] on button "Pay all later" at bounding box center [835, 306] width 82 height 30
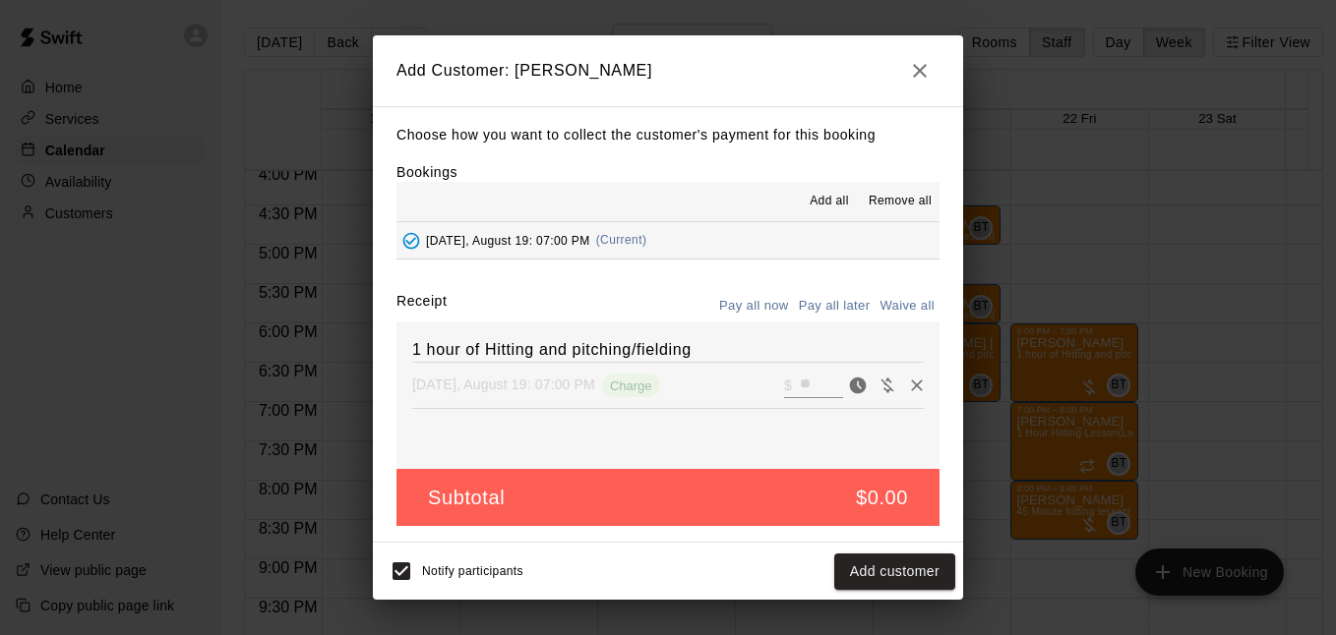
click at [873, 559] on button "Add customer" at bounding box center [894, 572] width 121 height 36
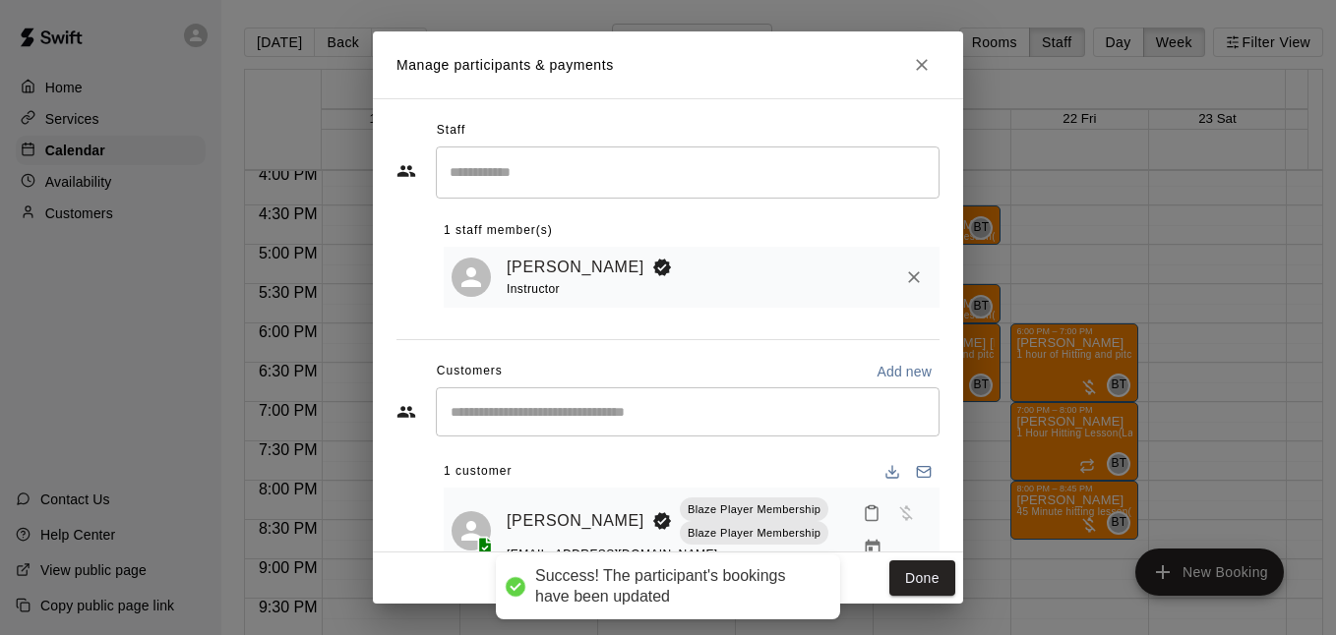
drag, startPoint x: 924, startPoint y: 575, endPoint x: 829, endPoint y: 111, distance: 473.8
click at [925, 575] on button "Done" at bounding box center [922, 579] width 66 height 36
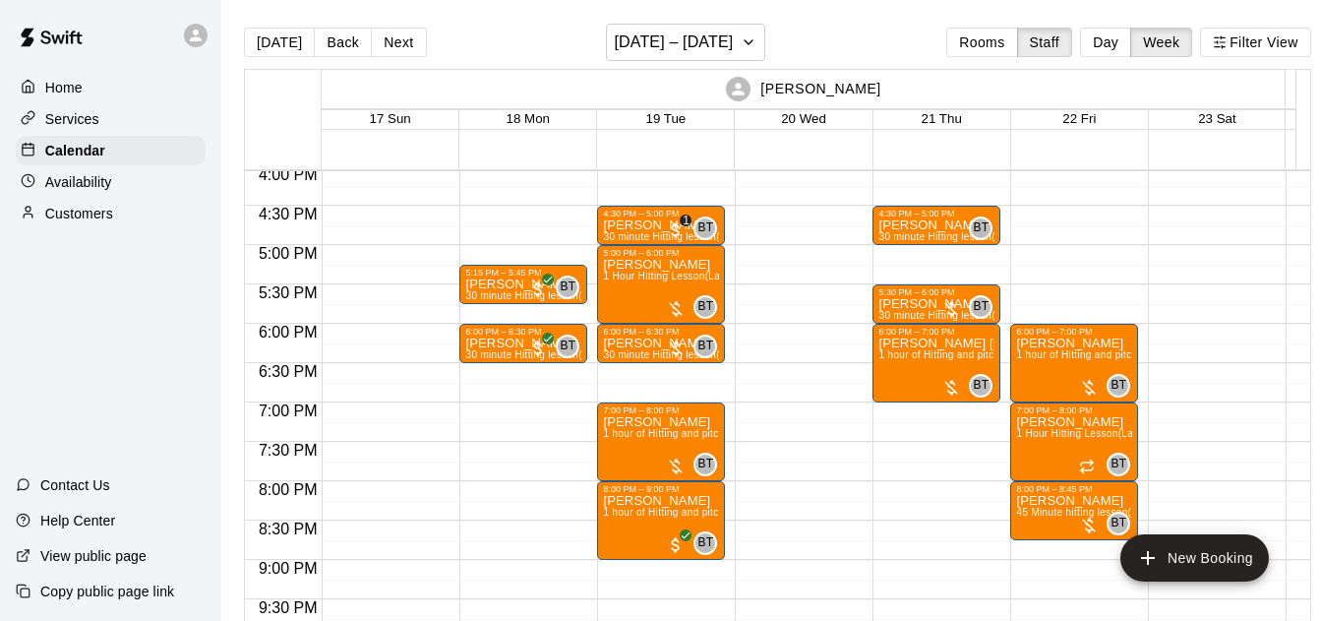
scroll to position [1122, 0]
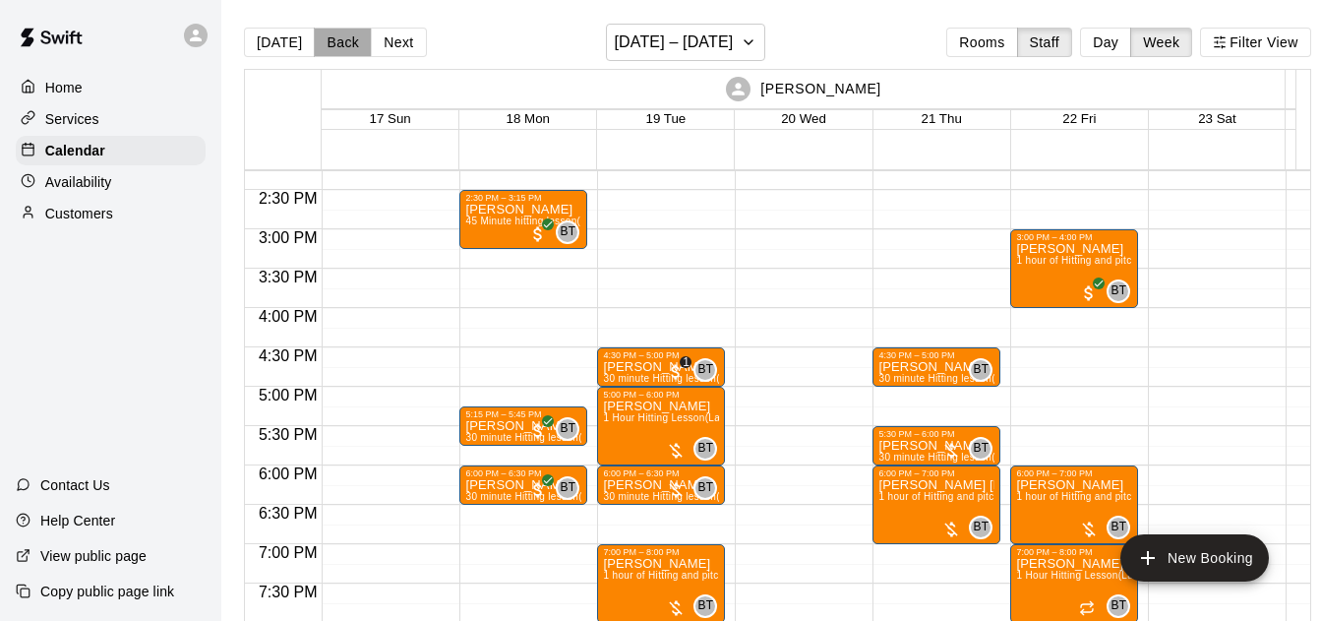
click at [356, 39] on button "Back" at bounding box center [343, 43] width 58 height 30
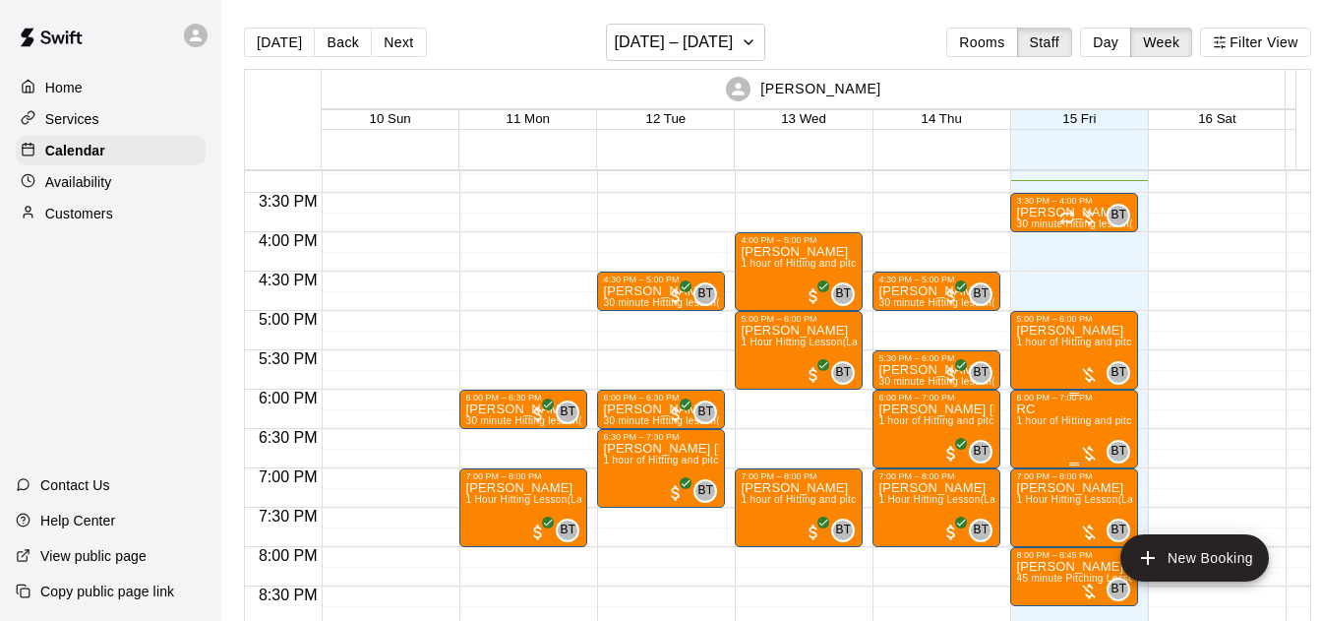
scroll to position [1193, 0]
